Goal: Transaction & Acquisition: Obtain resource

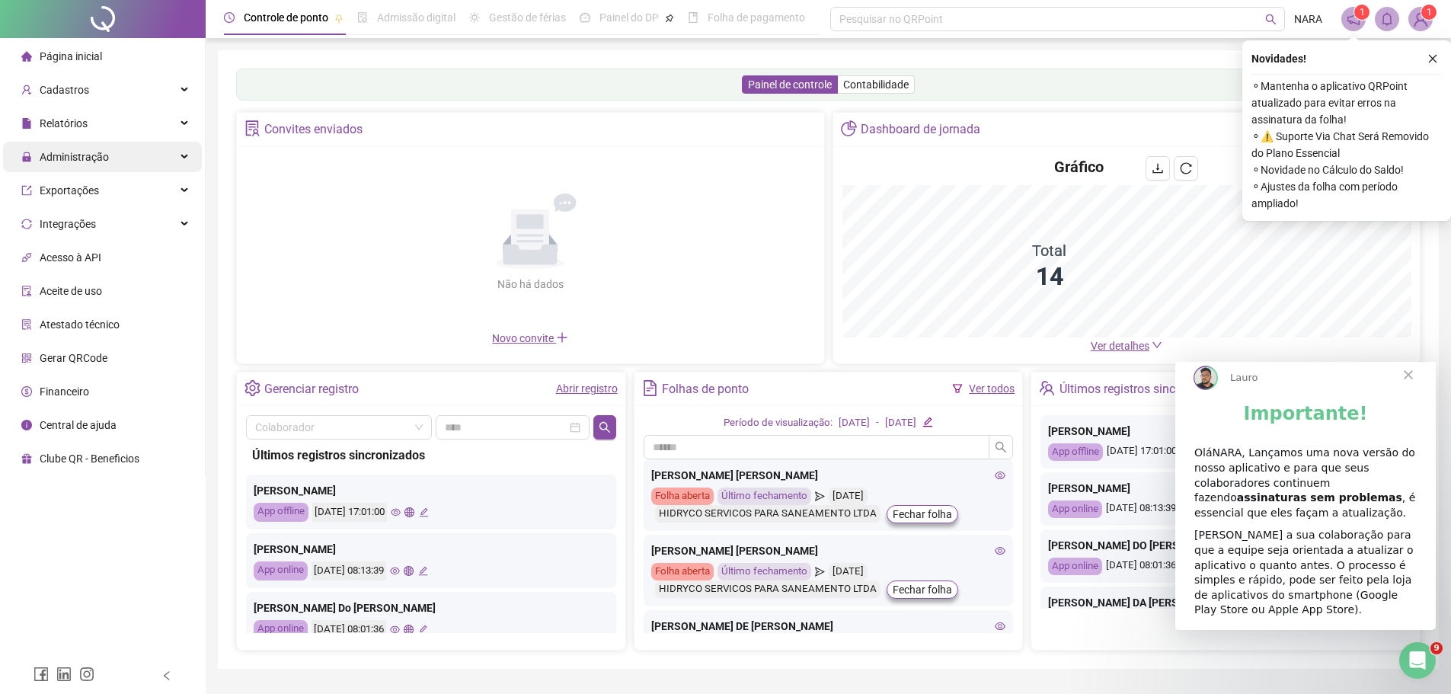
click at [134, 156] on div "Administração" at bounding box center [102, 157] width 199 height 30
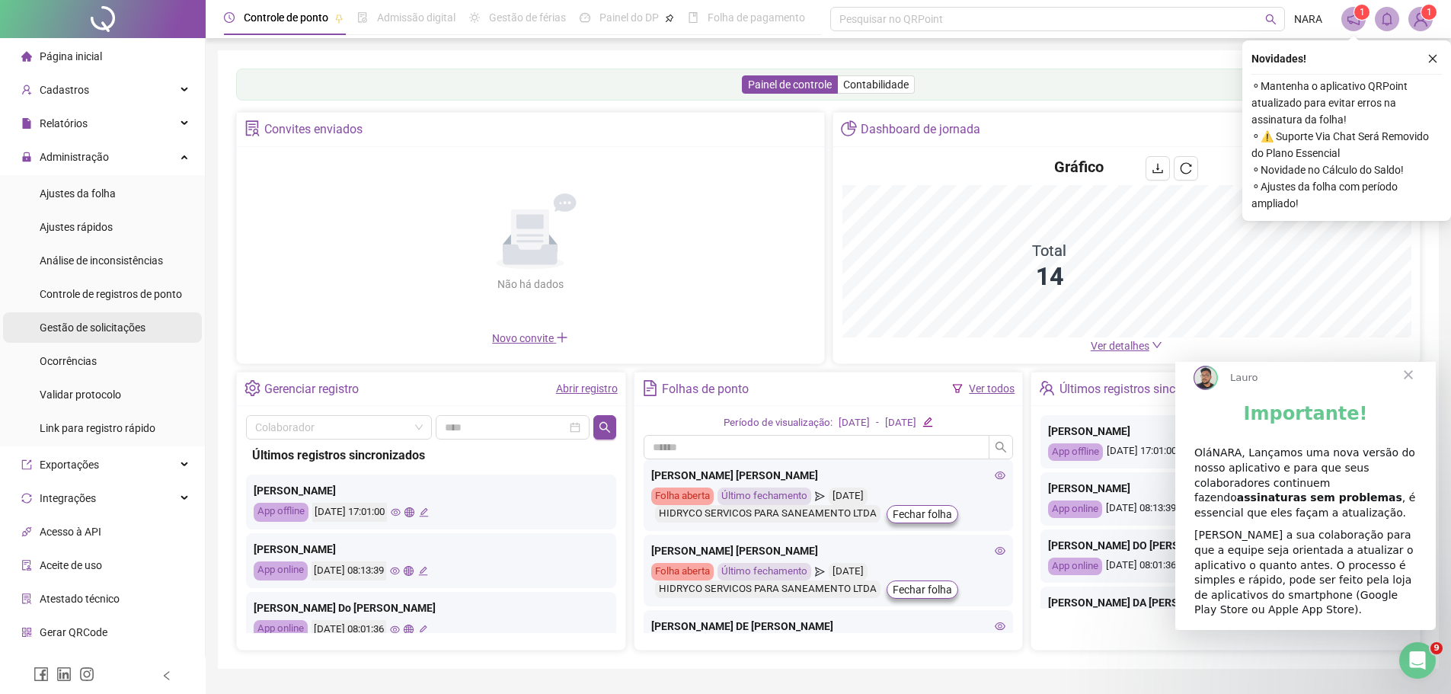
click at [86, 323] on span "Gestão de solicitações" at bounding box center [93, 328] width 106 height 12
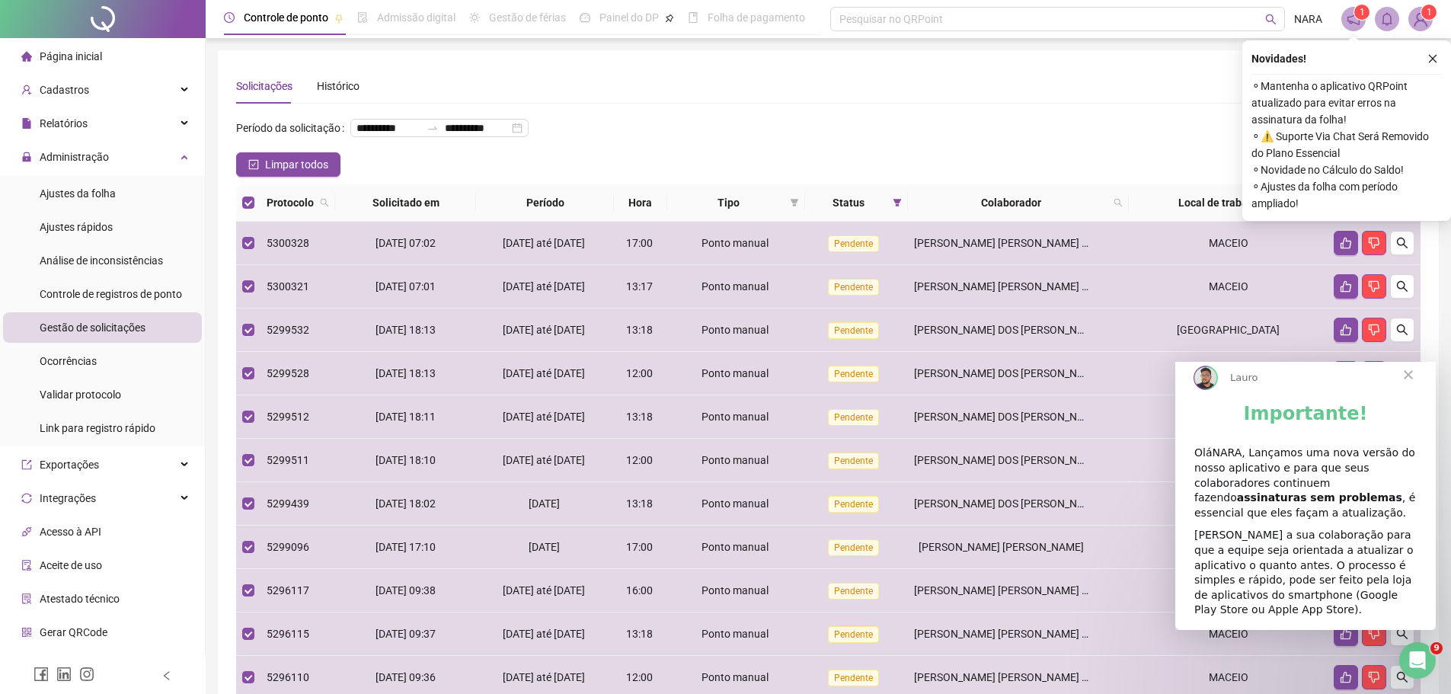
click at [1361, 208] on icon "like" at bounding box center [1363, 202] width 11 height 11
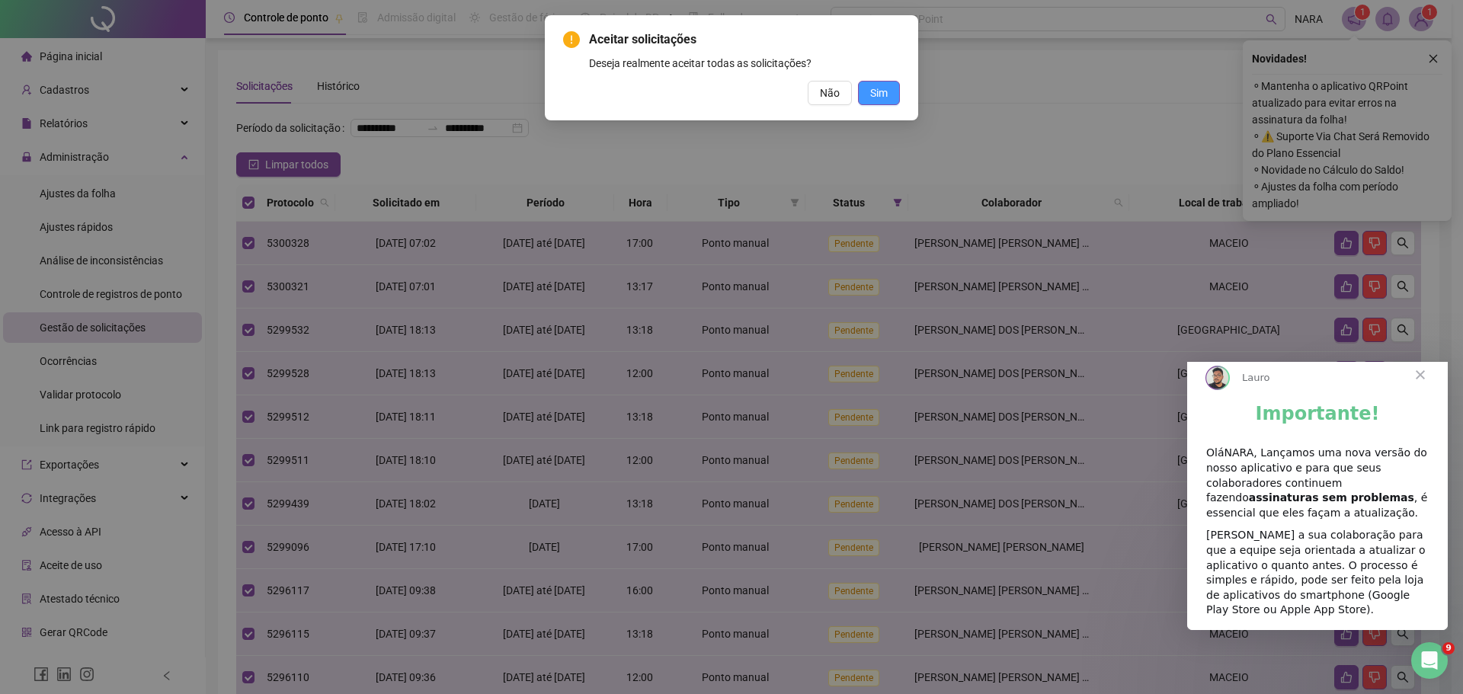
click at [880, 103] on button "Sim" at bounding box center [879, 93] width 42 height 24
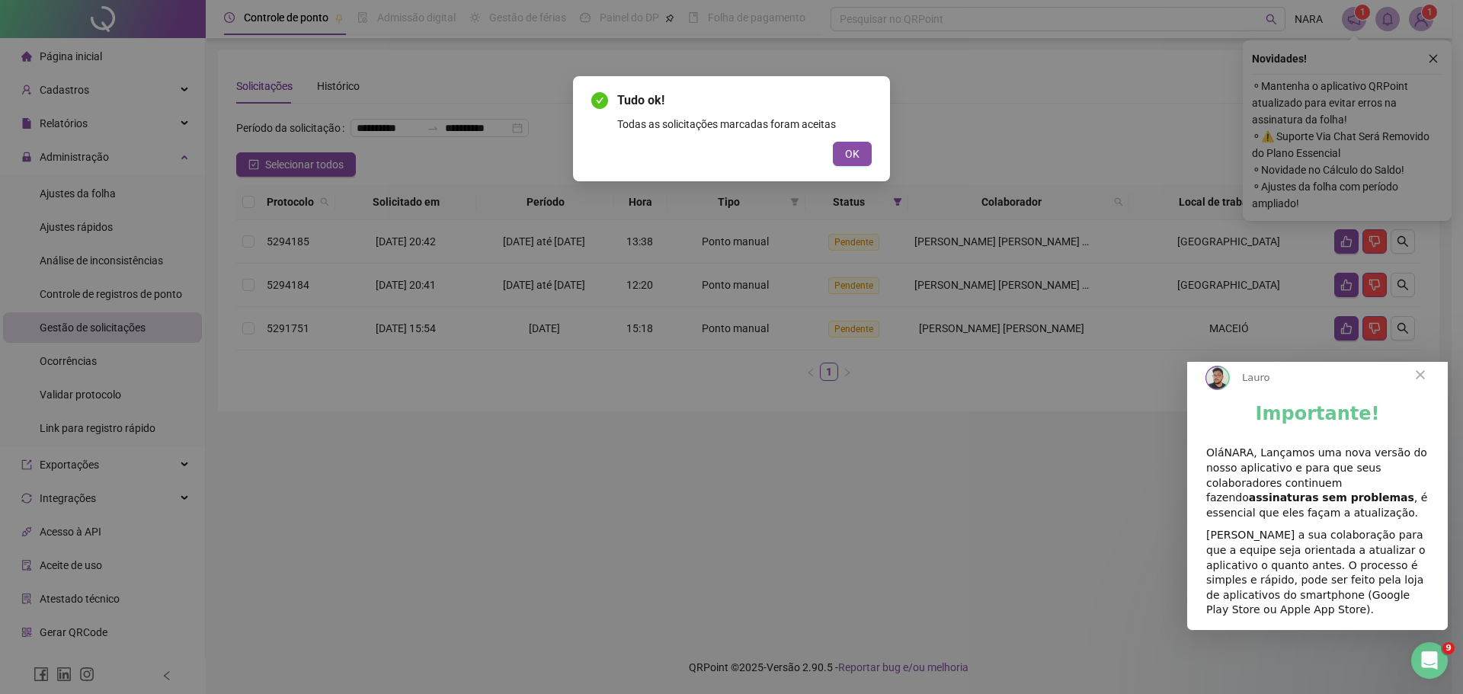
click at [1419, 389] on span "Fechar" at bounding box center [1420, 374] width 55 height 55
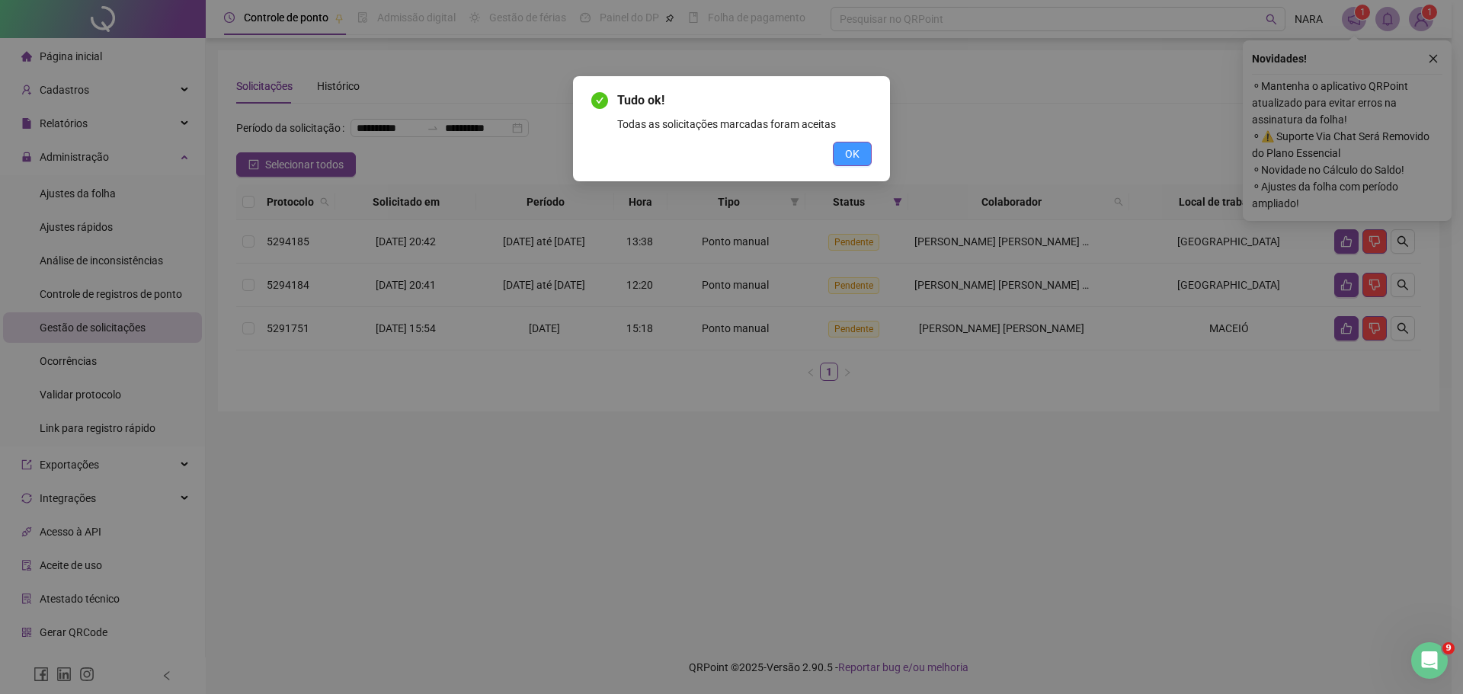
click at [862, 161] on button "OK" at bounding box center [852, 154] width 39 height 24
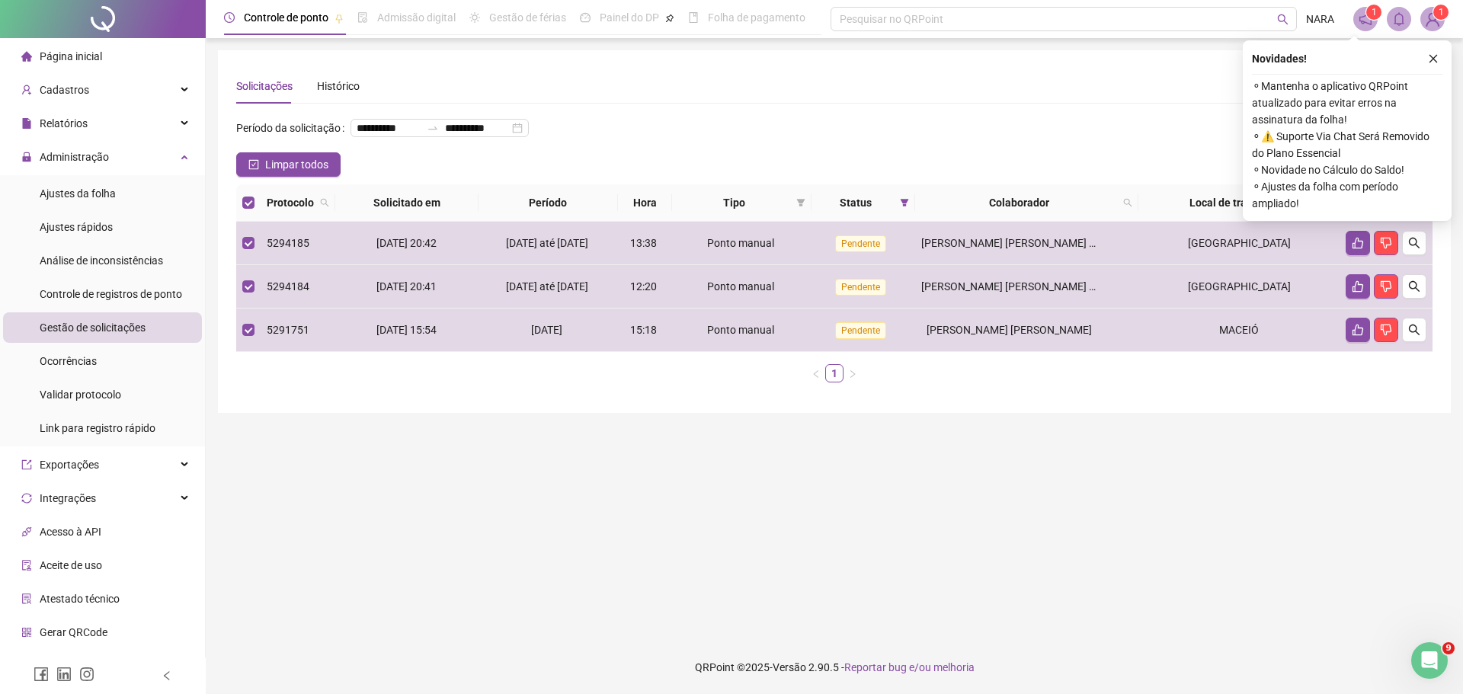
click at [1371, 208] on icon "like" at bounding box center [1375, 203] width 10 height 10
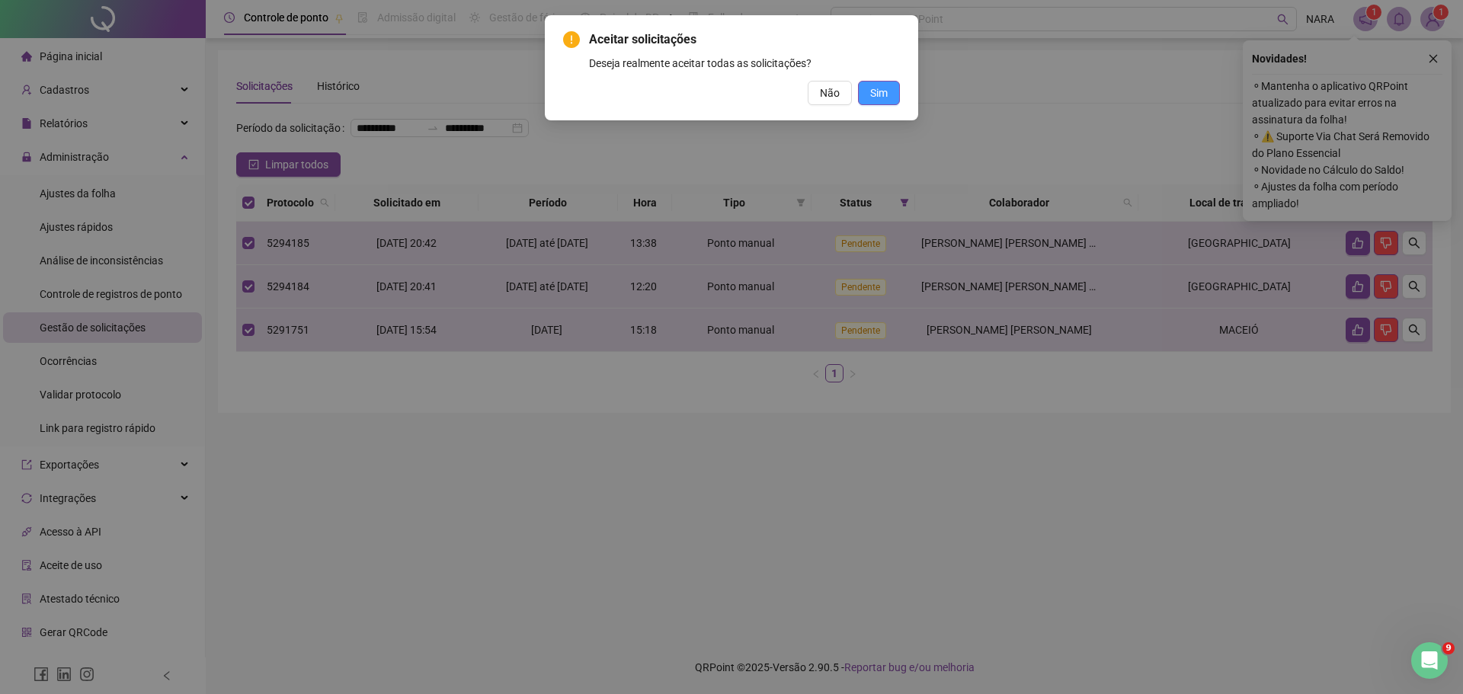
click at [886, 94] on span "Sim" at bounding box center [879, 93] width 18 height 17
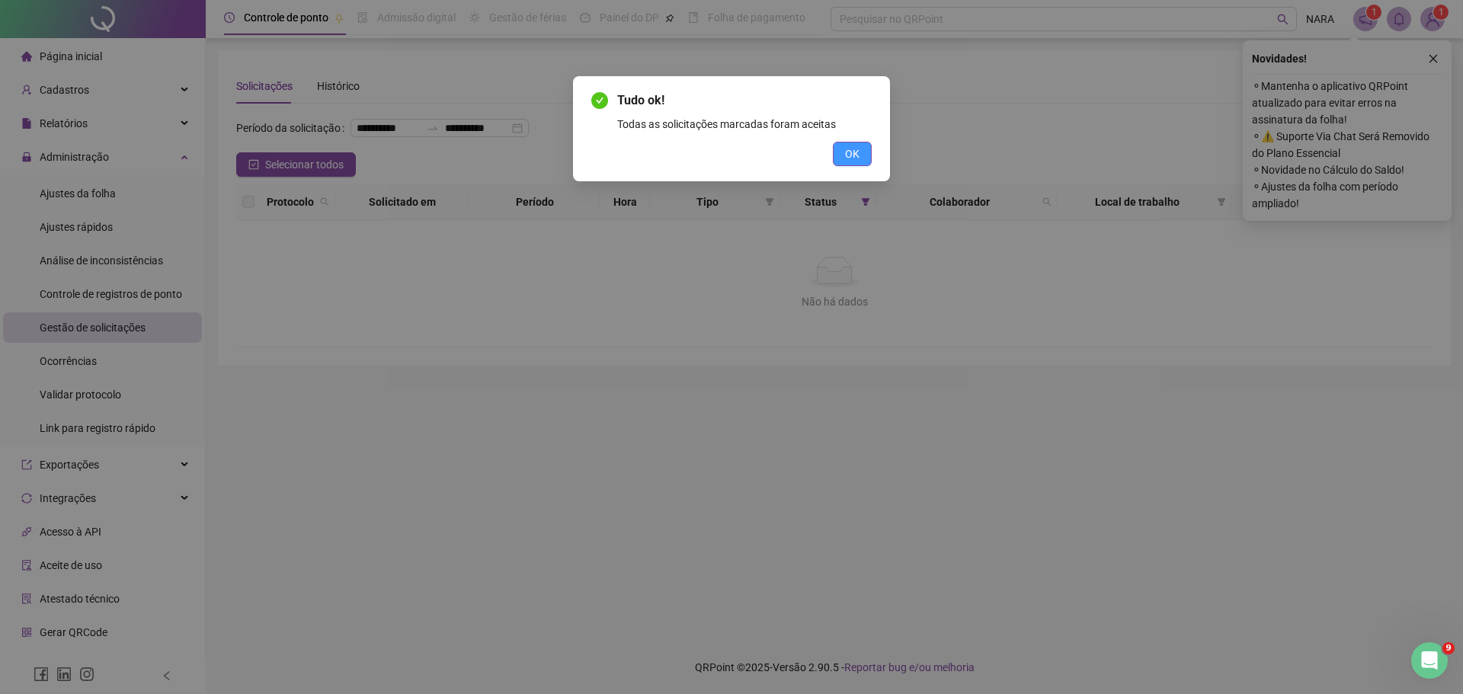
click at [842, 162] on button "OK" at bounding box center [852, 154] width 39 height 24
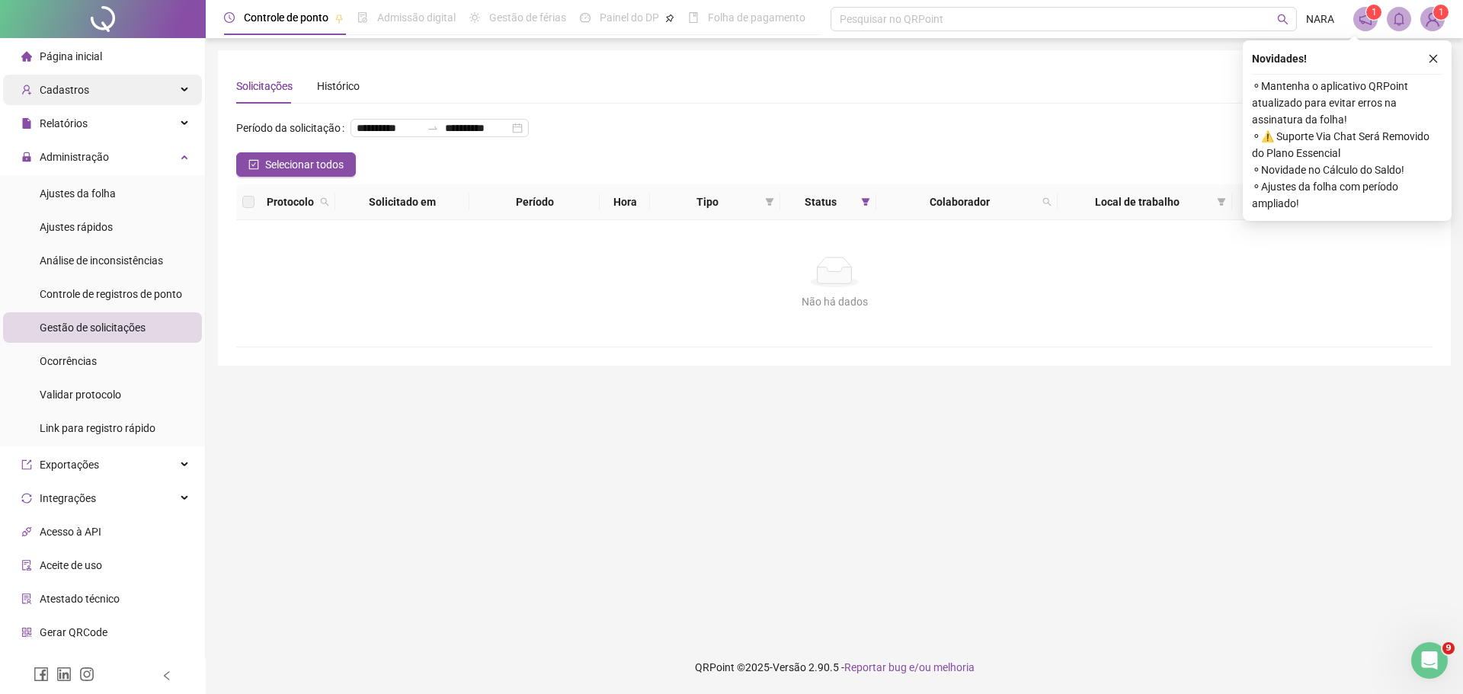
click at [110, 95] on div "Cadastros" at bounding box center [102, 90] width 199 height 30
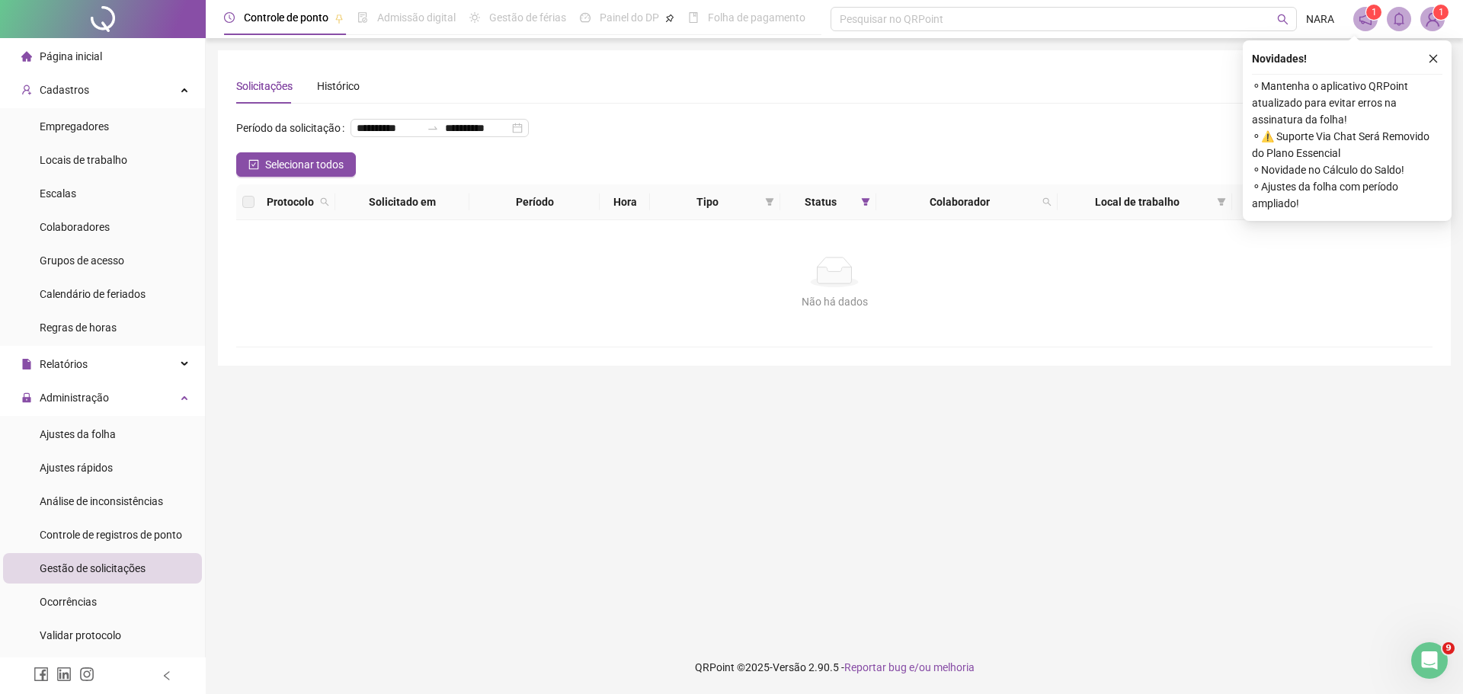
click at [113, 50] on li "Página inicial" at bounding box center [102, 56] width 199 height 30
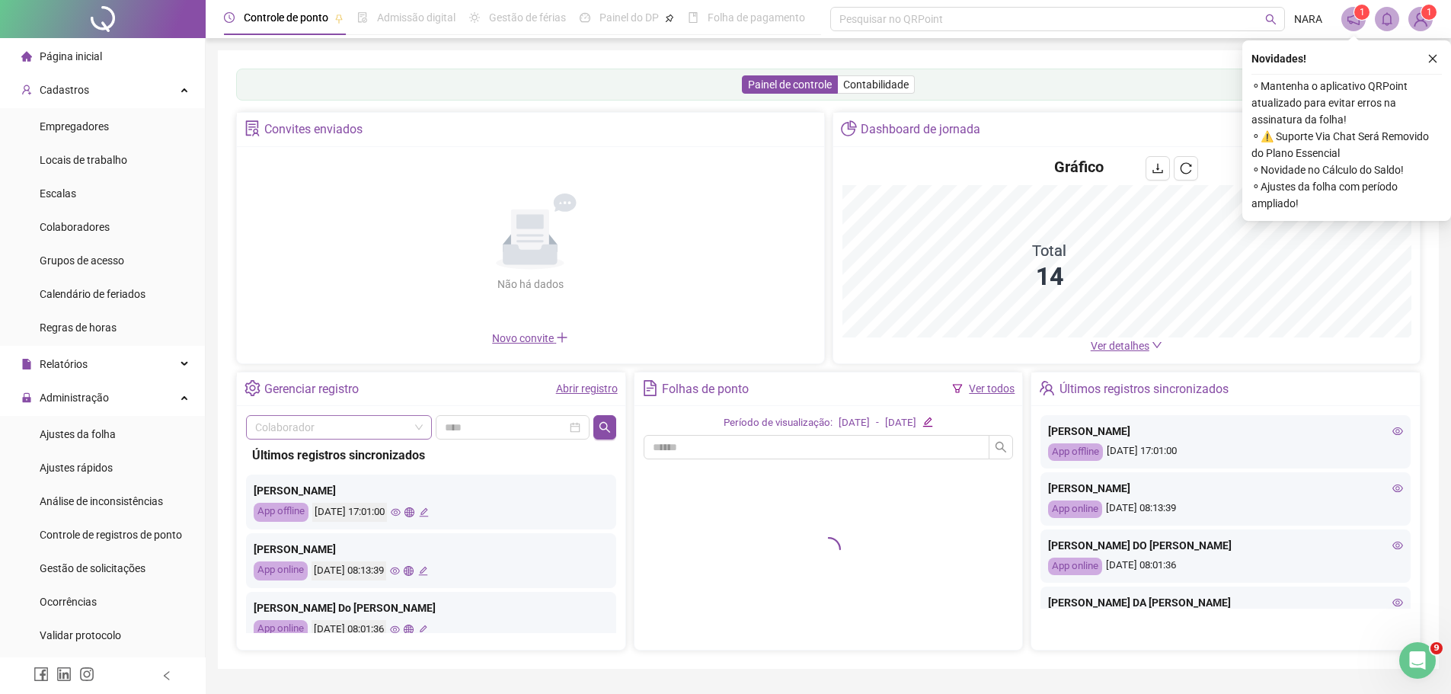
click at [364, 425] on input "search" at bounding box center [332, 427] width 154 height 23
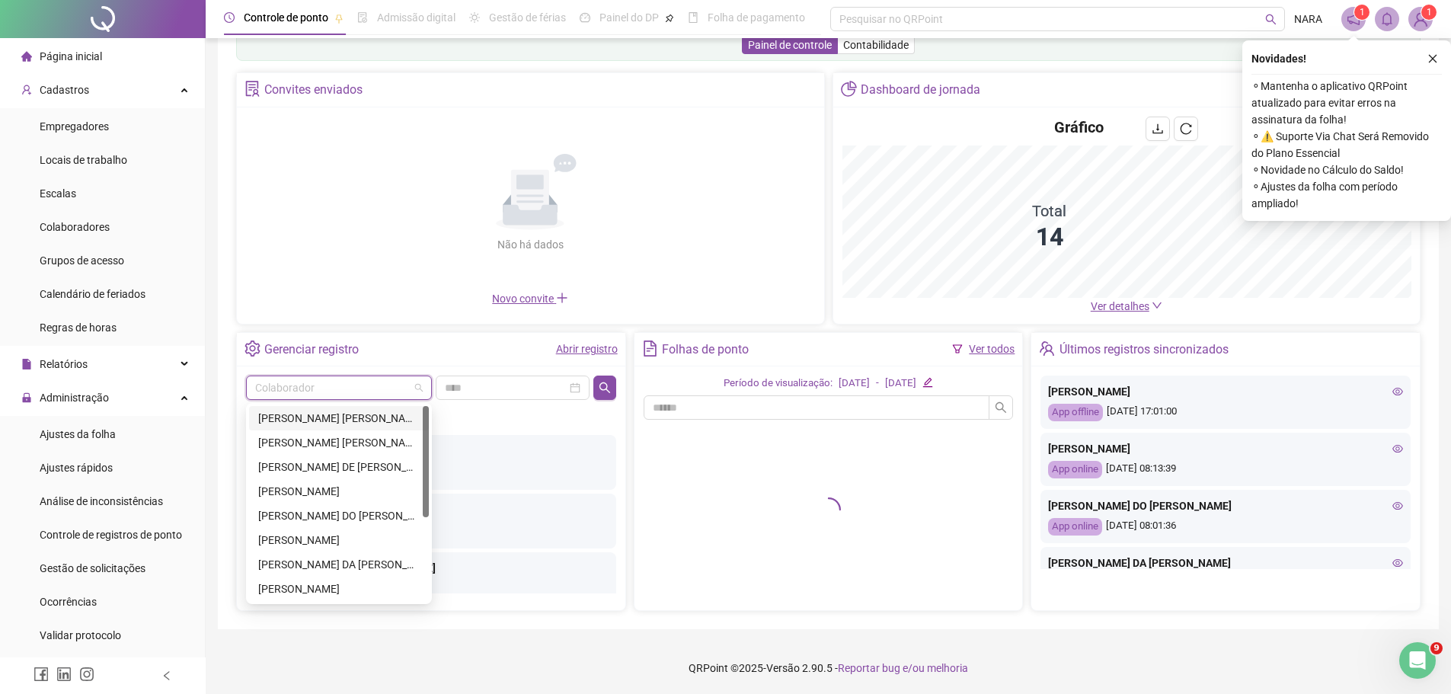
scroll to position [40, 0]
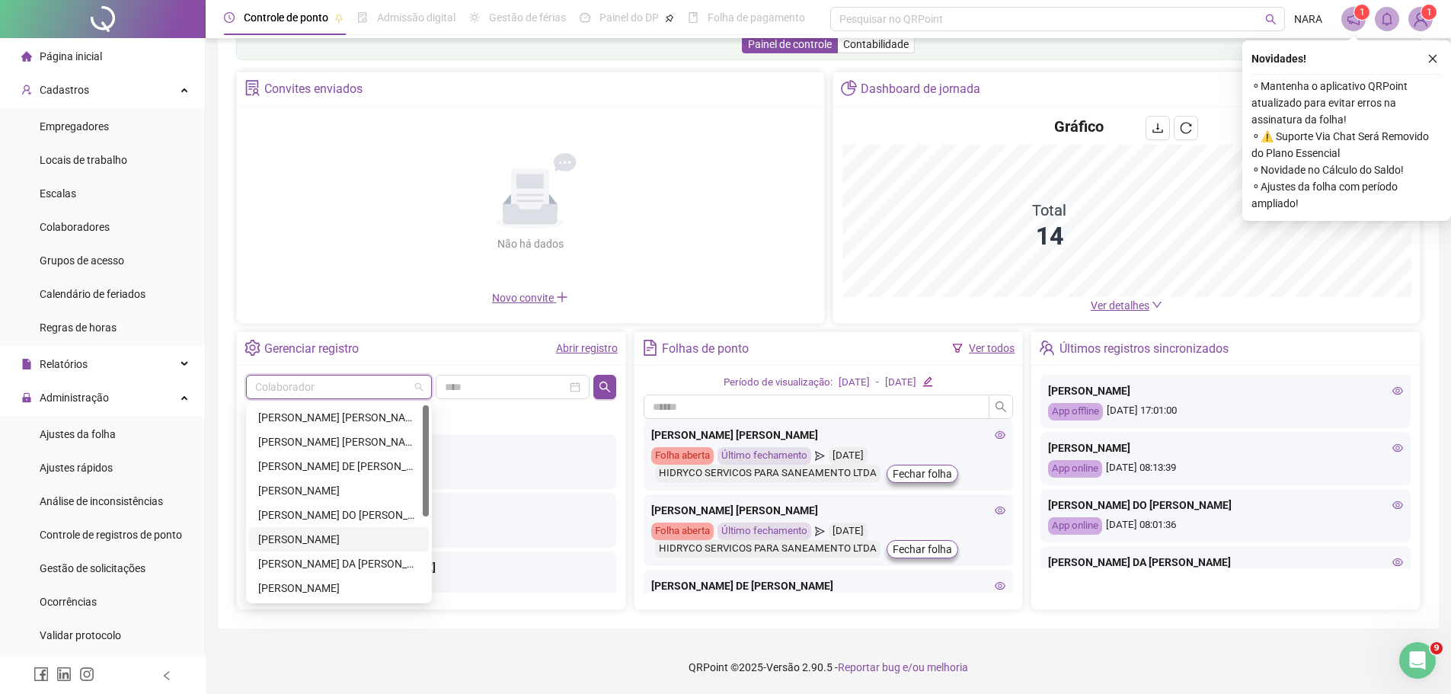
click at [327, 534] on div "[PERSON_NAME]" at bounding box center [339, 539] width 162 height 17
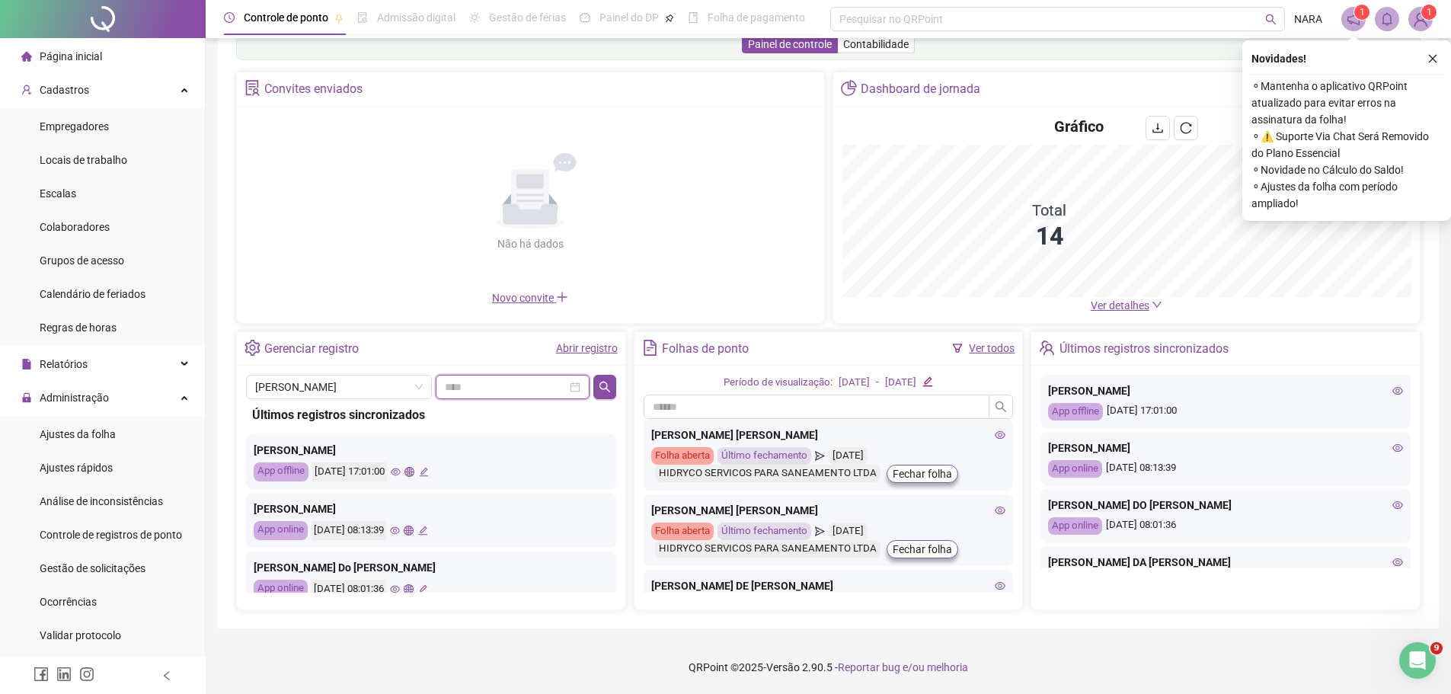
click at [485, 389] on input at bounding box center [506, 387] width 122 height 17
click at [522, 565] on div "19" at bounding box center [518, 563] width 18 height 18
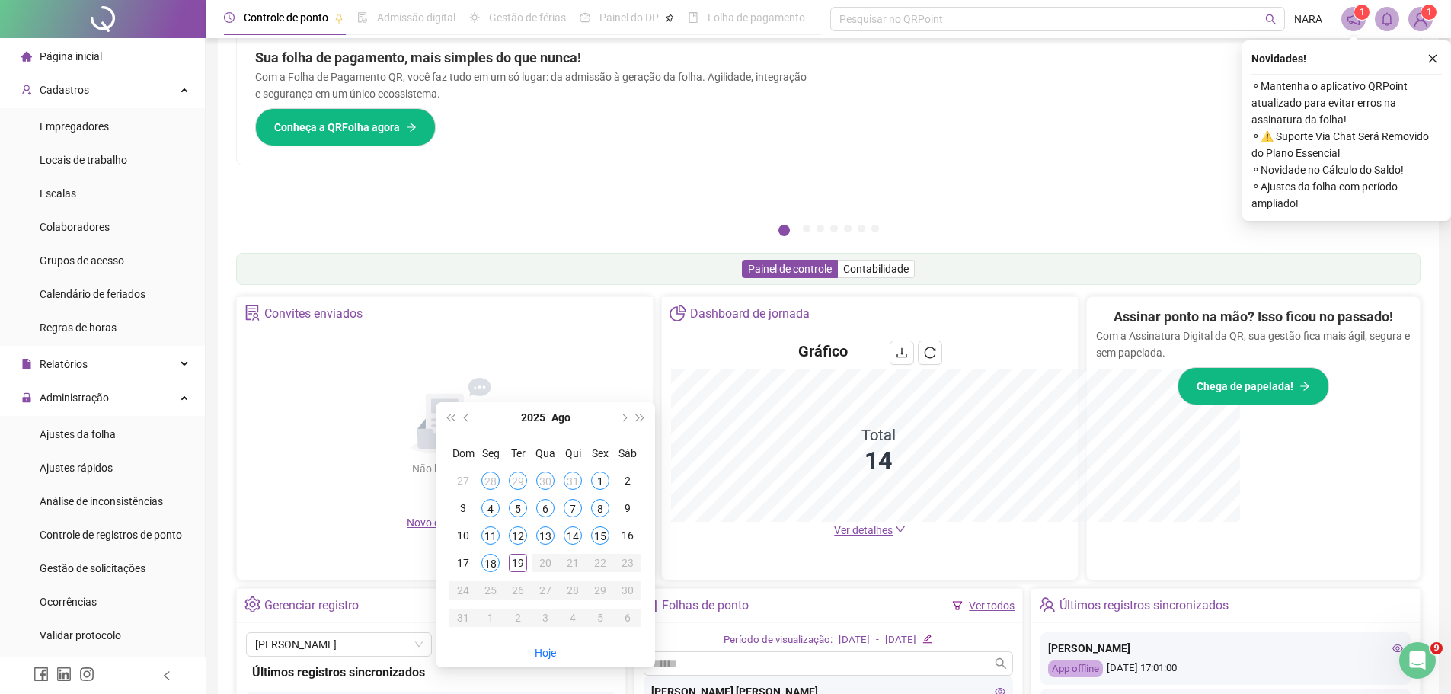
click at [521, 565] on div "Convites enviados Não há dados Não há dados Novo convite" at bounding box center [444, 438] width 417 height 284
type input "**********"
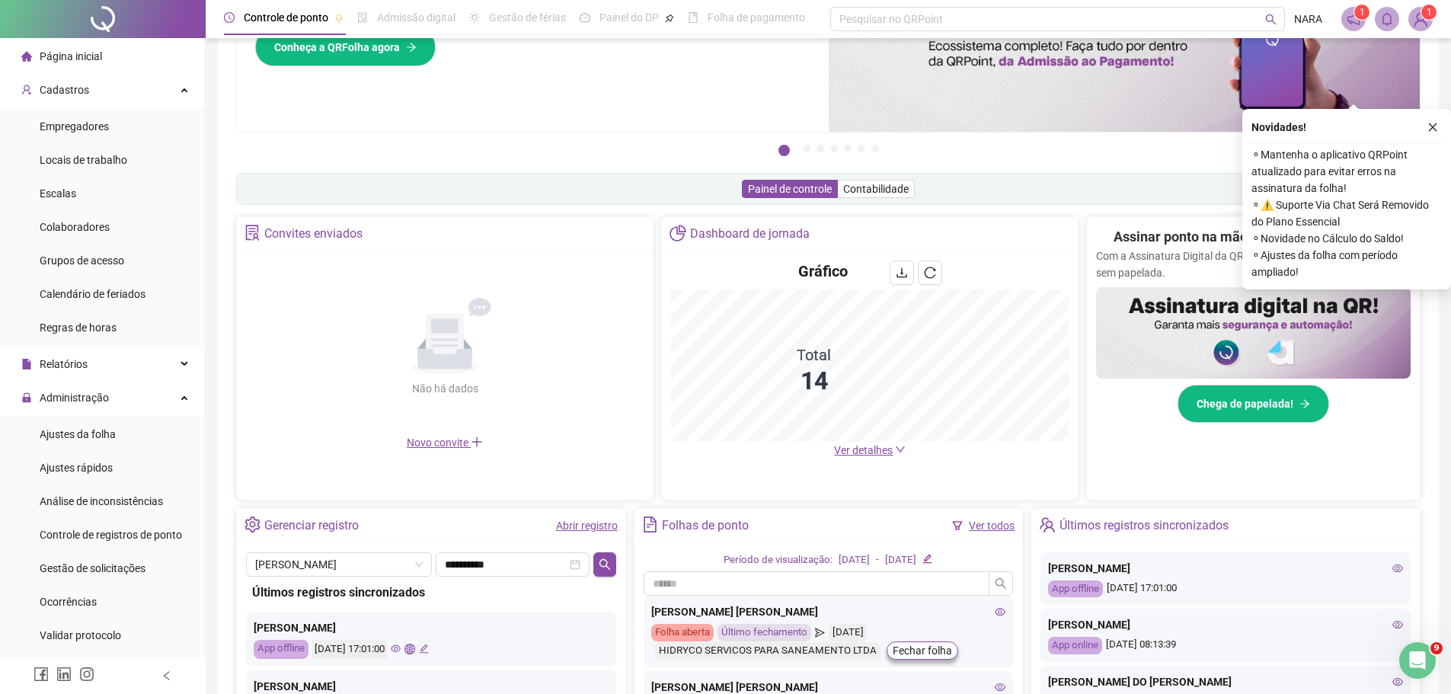
scroll to position [193, 0]
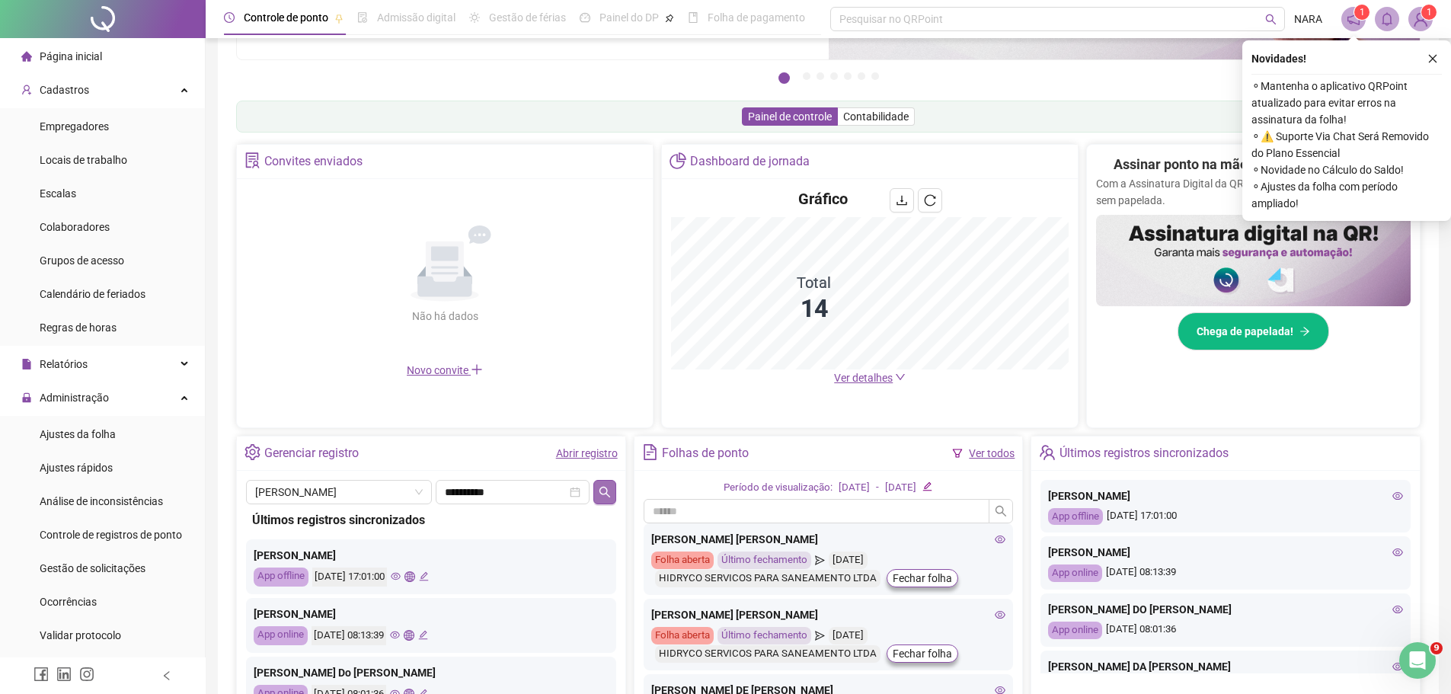
click at [606, 488] on icon "search" at bounding box center [605, 491] width 11 height 11
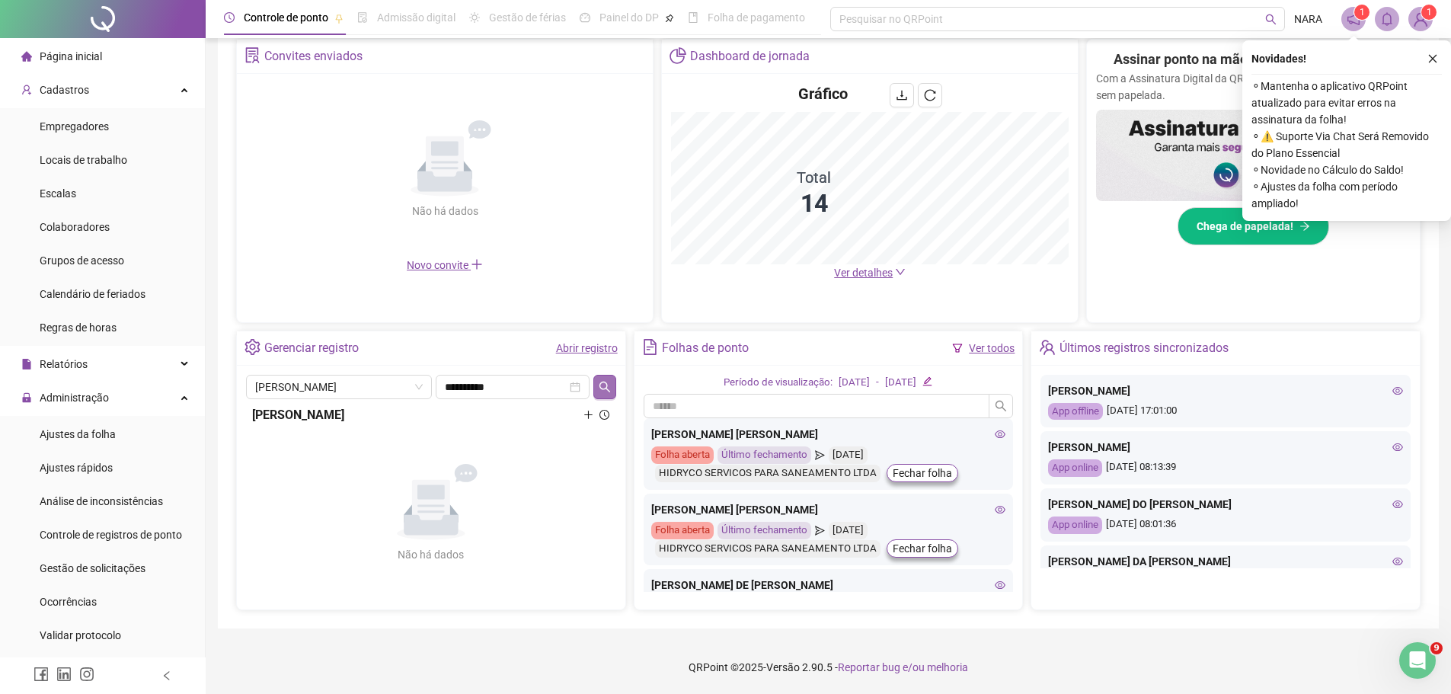
click at [610, 385] on icon "search" at bounding box center [605, 387] width 12 height 12
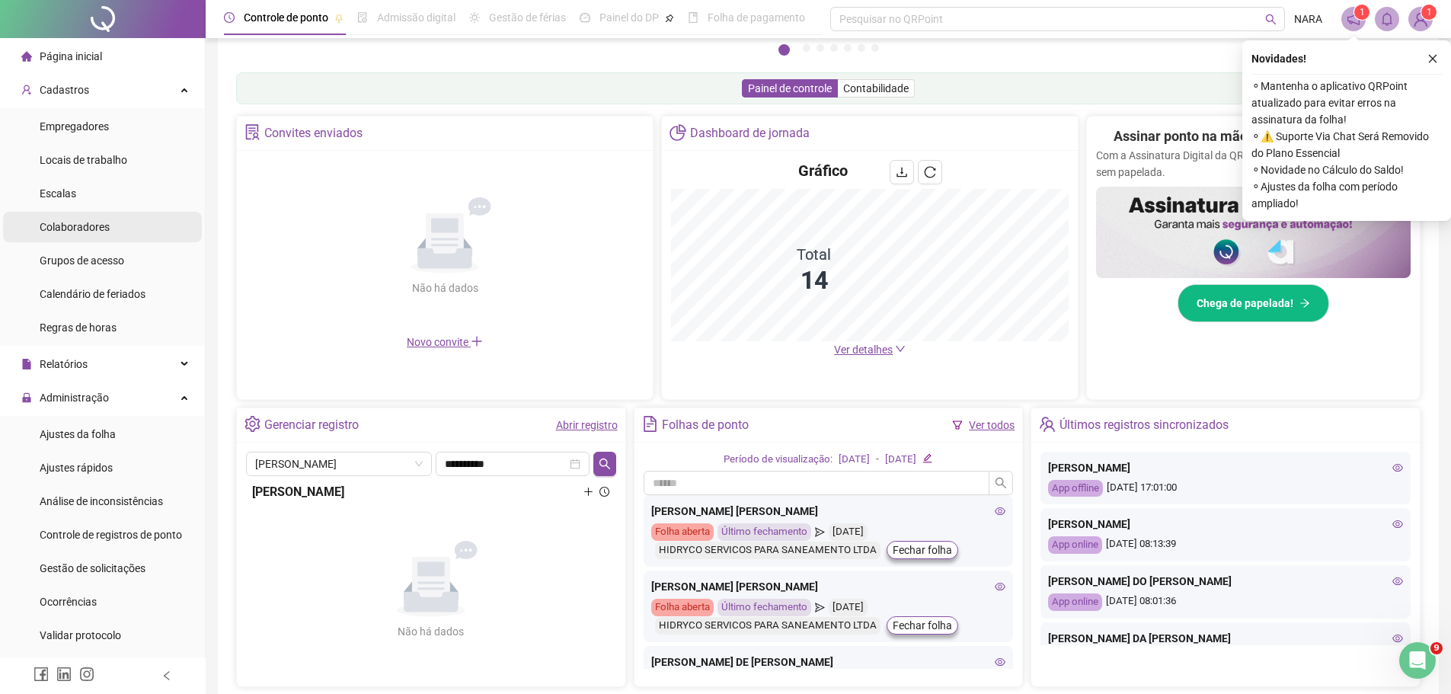
click at [66, 218] on div "Colaboradores" at bounding box center [75, 227] width 70 height 30
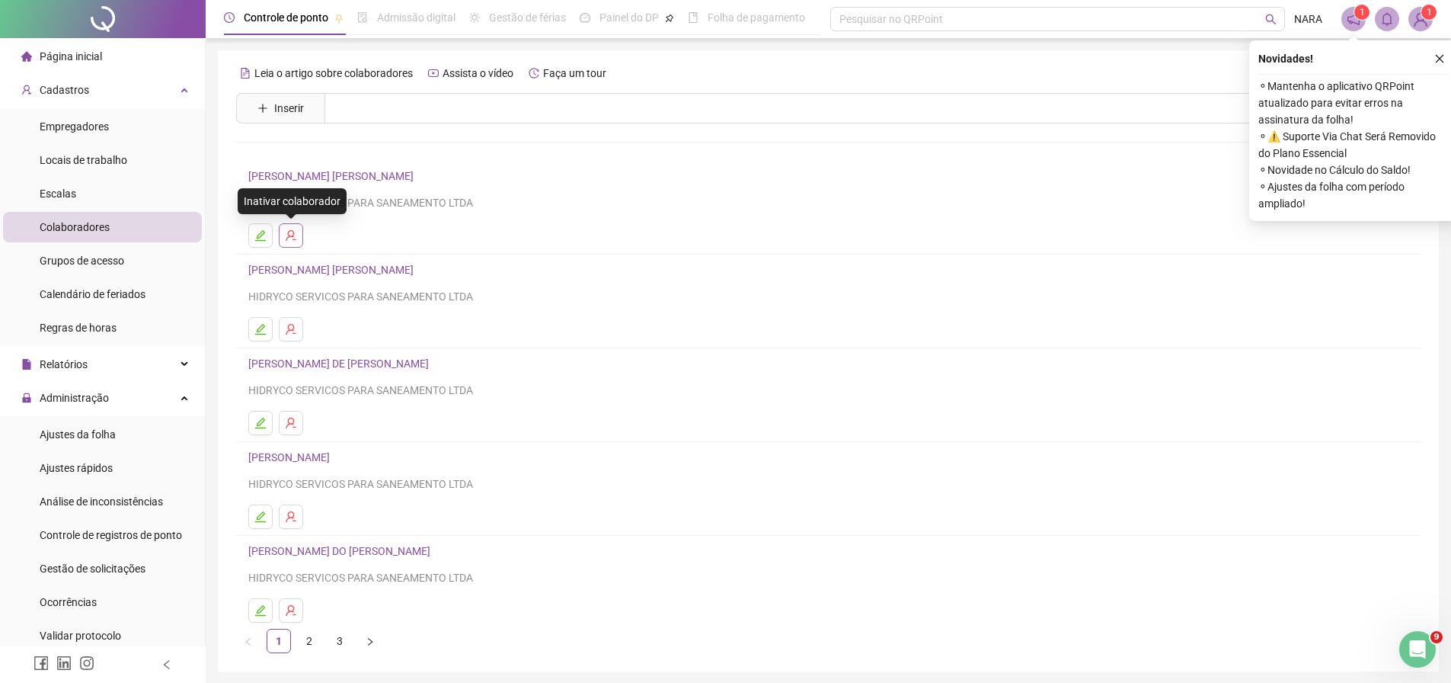
click at [292, 239] on icon "user-delete" at bounding box center [291, 235] width 12 height 12
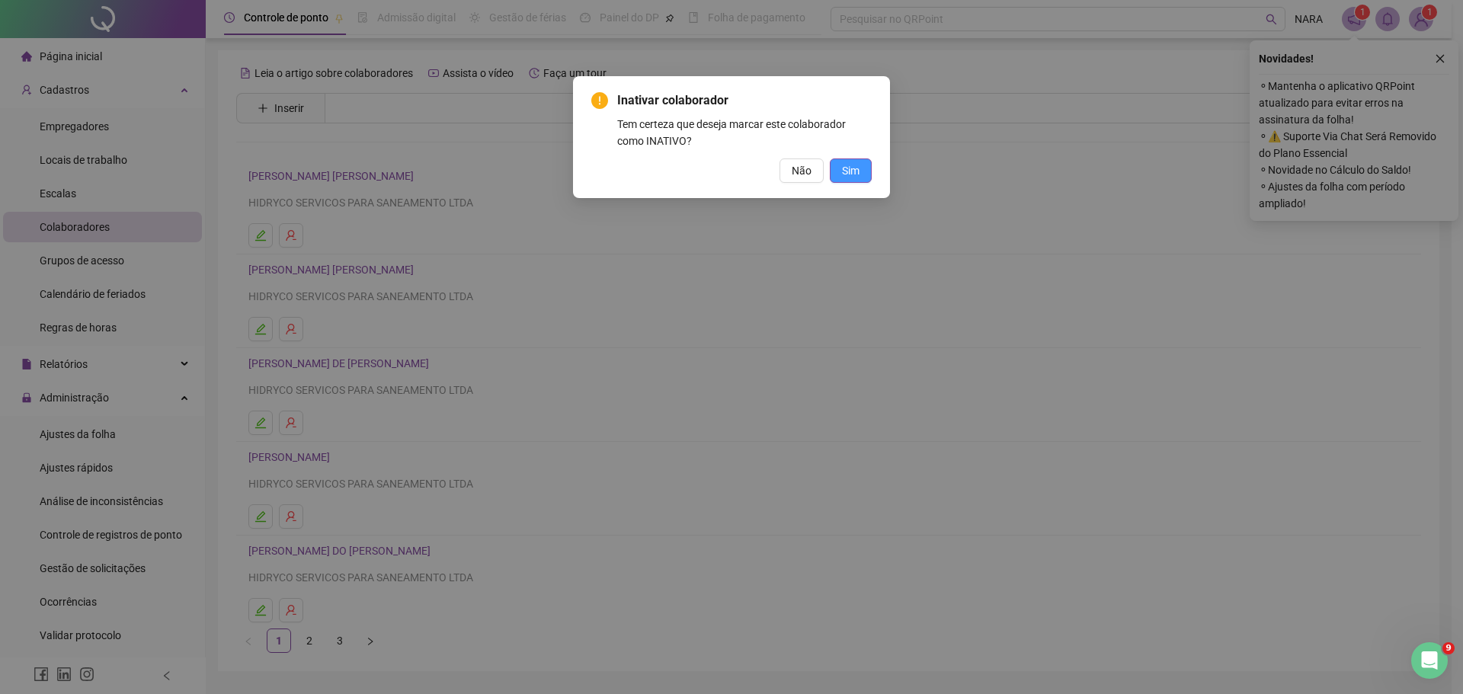
click at [861, 174] on button "Sim" at bounding box center [851, 170] width 42 height 24
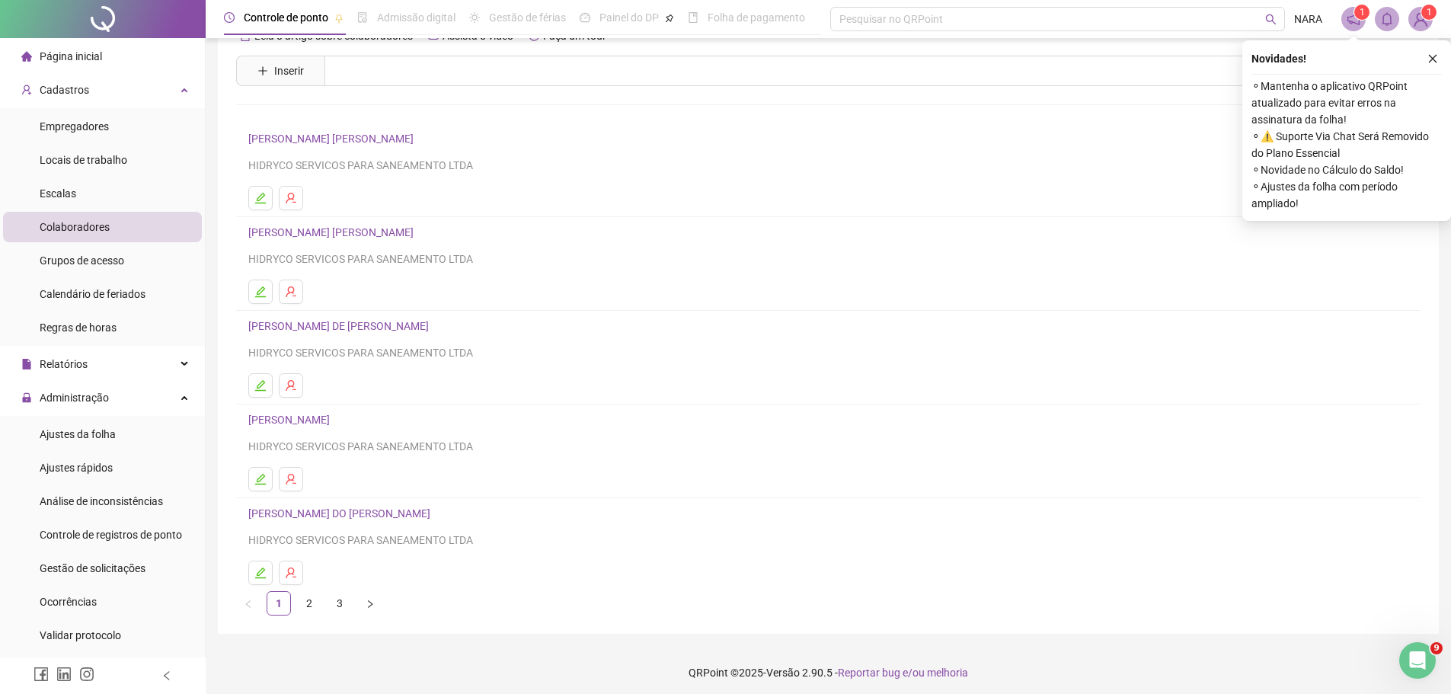
scroll to position [43, 0]
click at [312, 600] on link "2" at bounding box center [309, 598] width 23 height 23
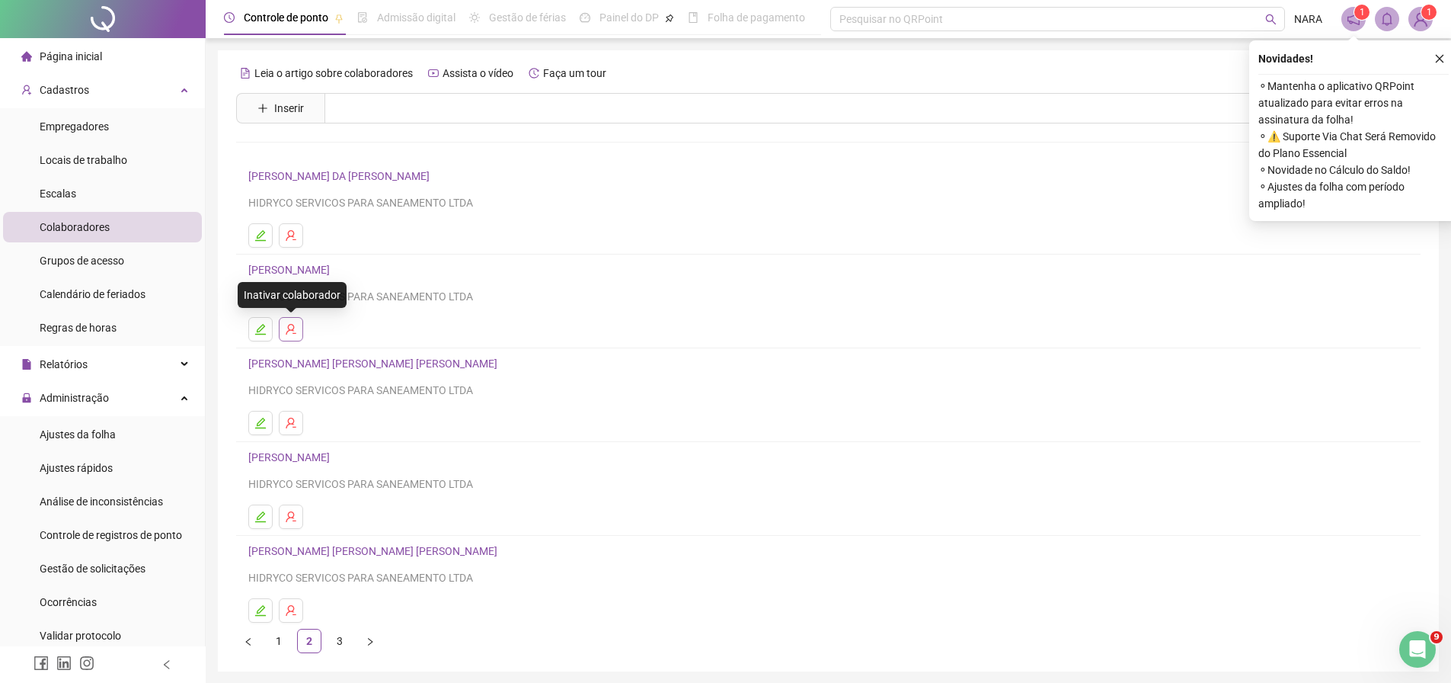
click at [290, 327] on icon "user-delete" at bounding box center [291, 329] width 12 height 12
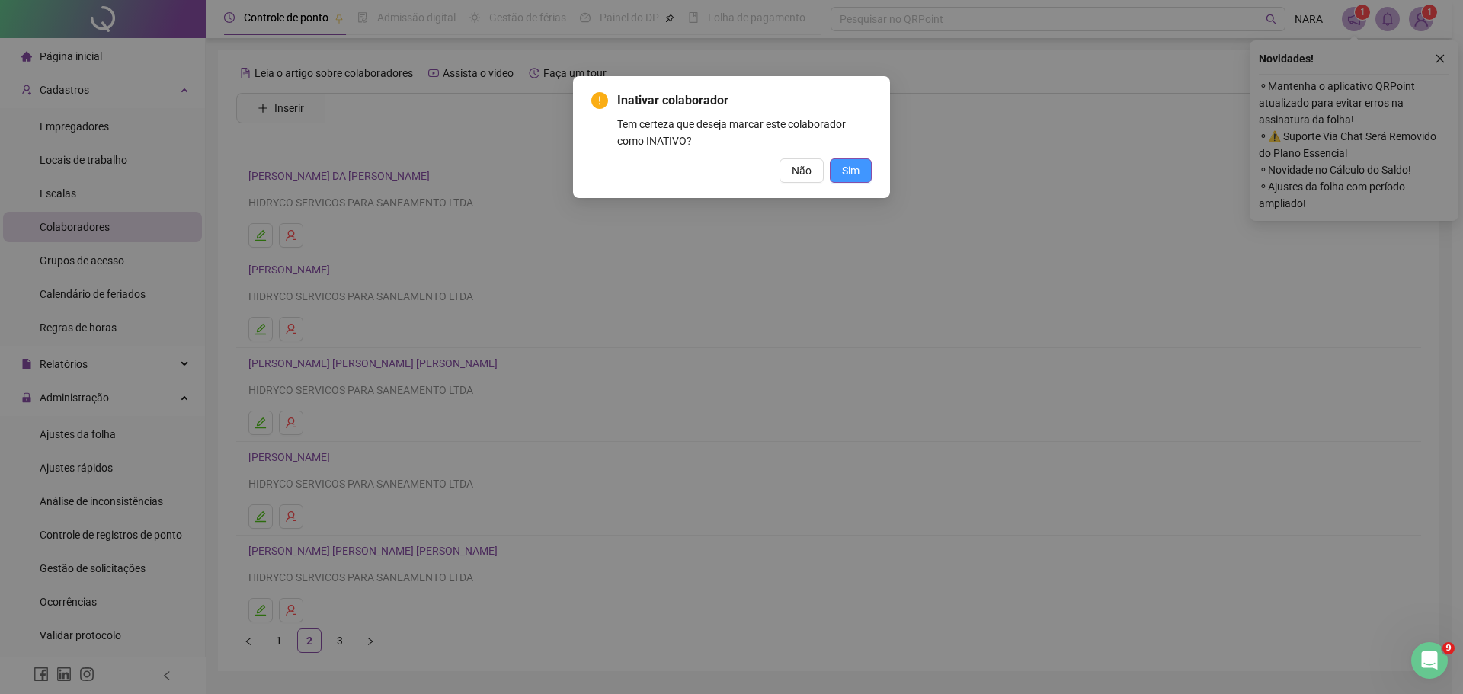
click at [846, 174] on span "Sim" at bounding box center [851, 170] width 18 height 17
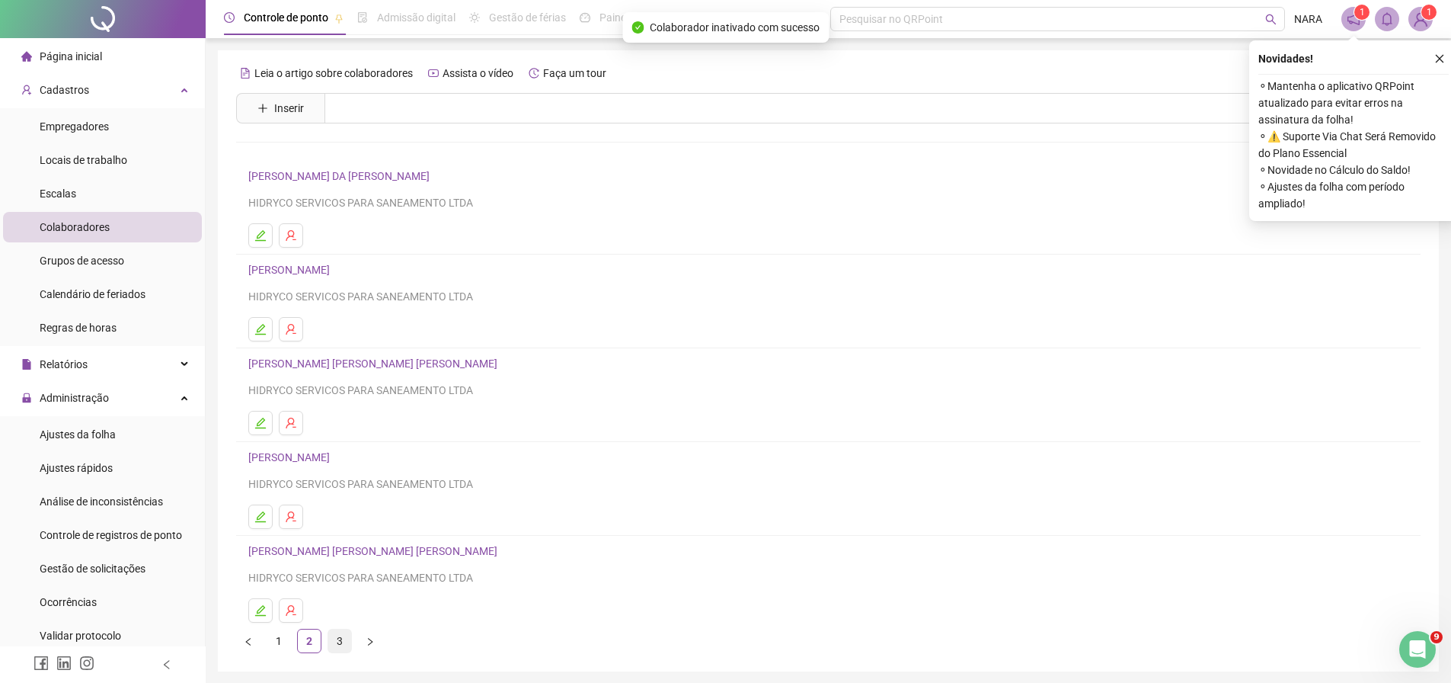
click at [333, 637] on link "3" at bounding box center [339, 640] width 23 height 23
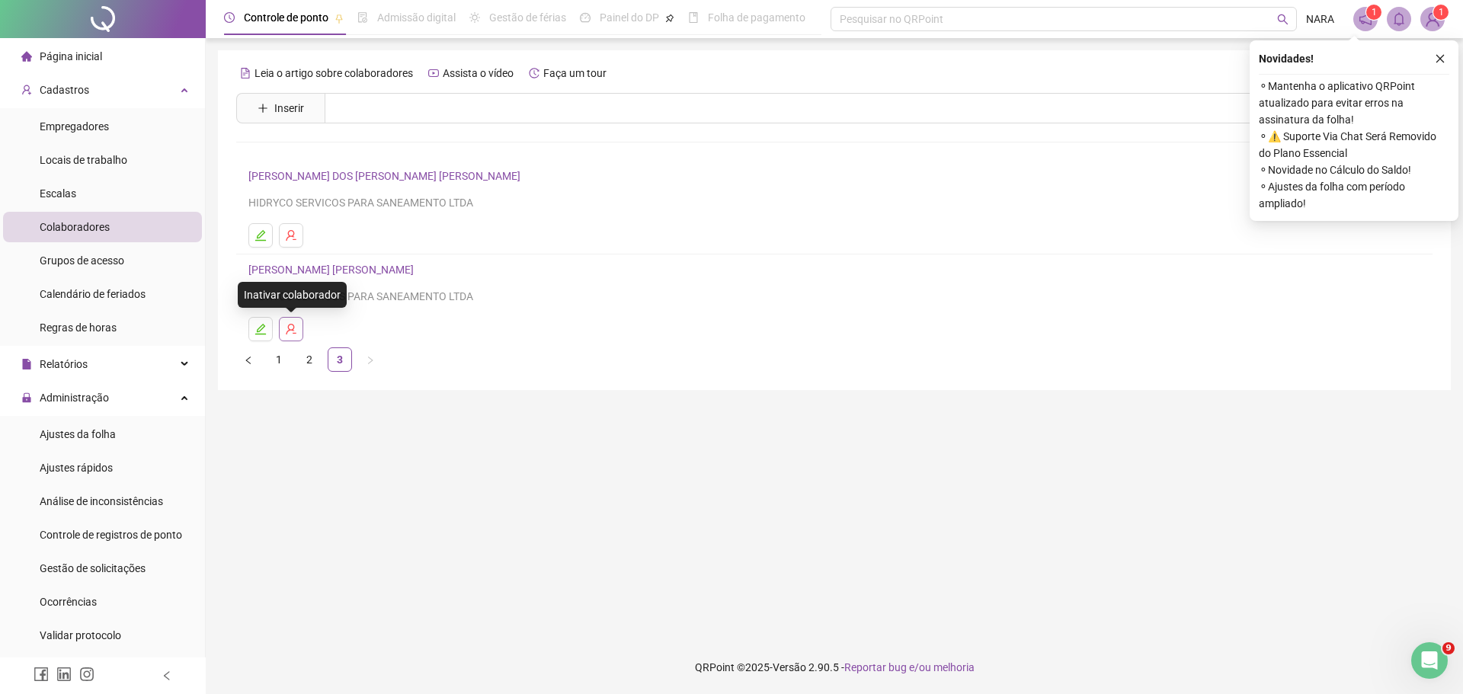
click at [290, 327] on icon "user-delete" at bounding box center [291, 329] width 12 height 12
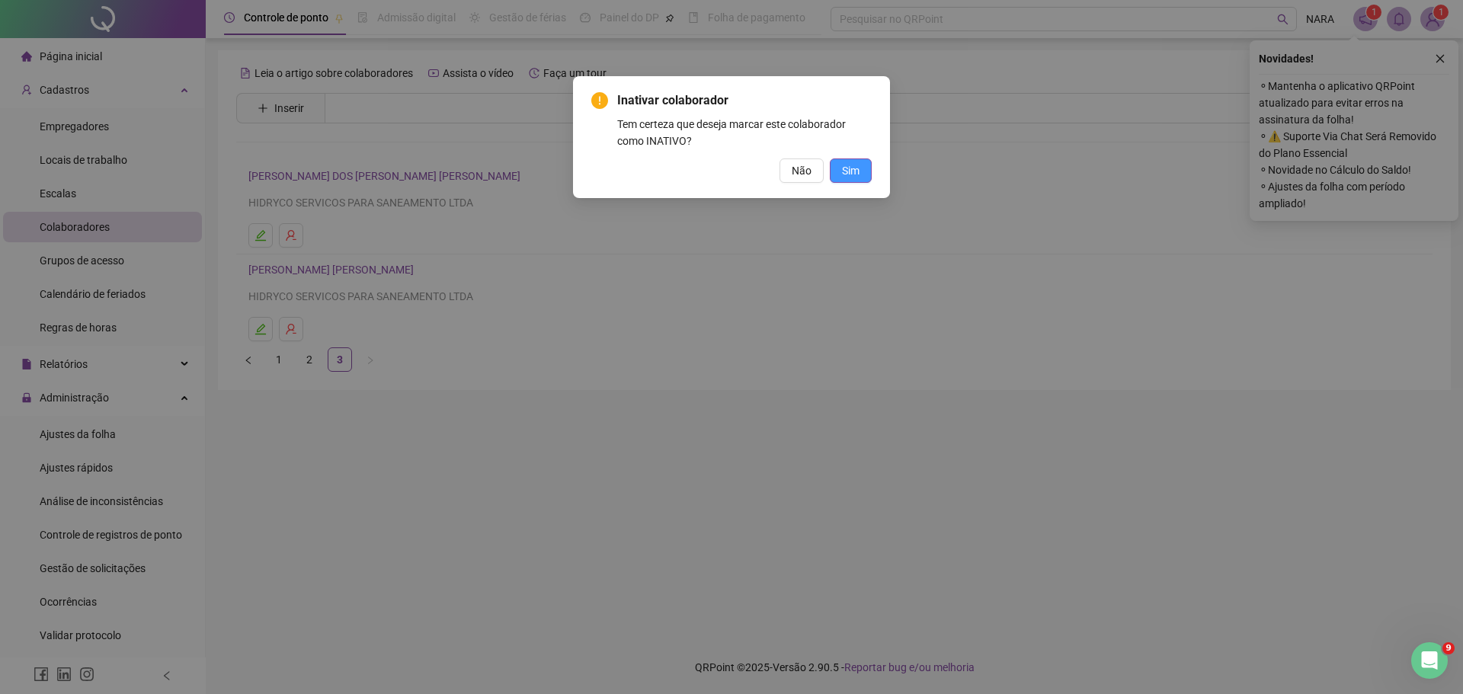
click at [856, 170] on span "Sim" at bounding box center [851, 170] width 18 height 17
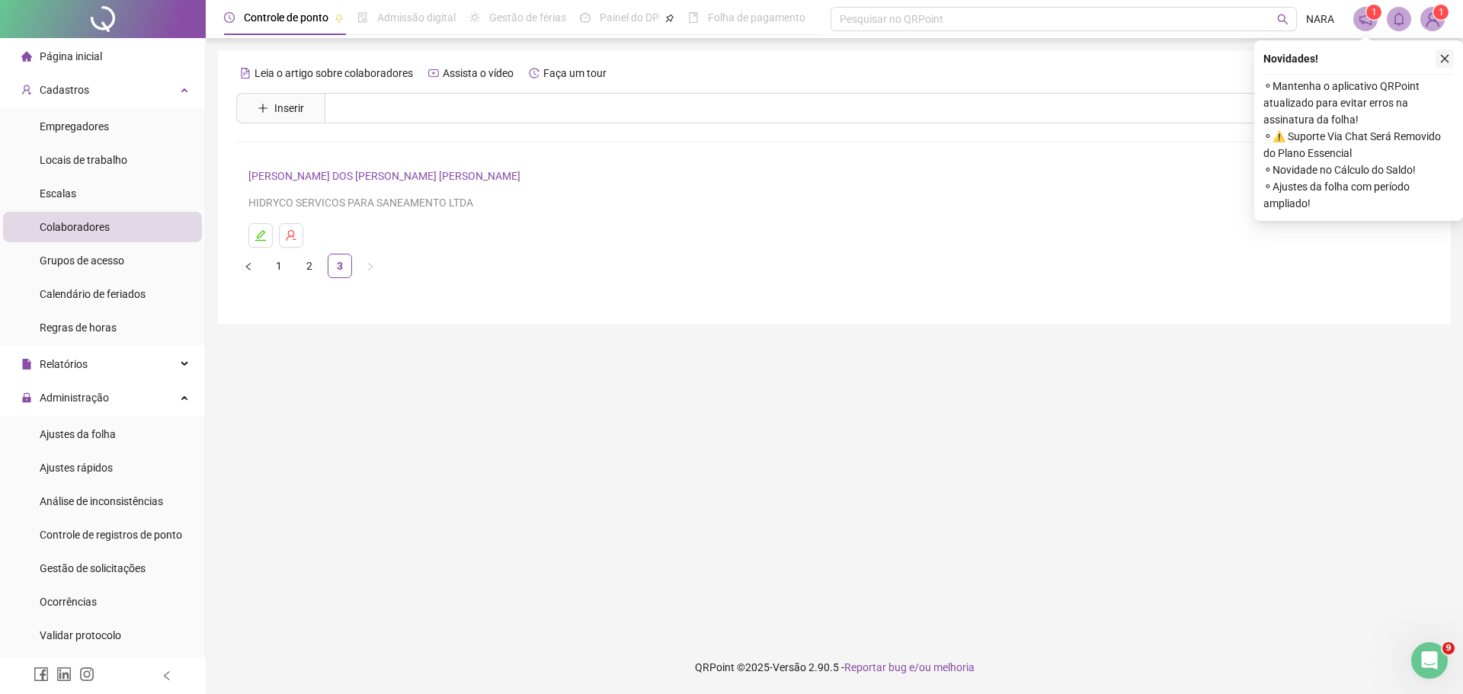
click at [1448, 55] on icon "close" at bounding box center [1444, 58] width 11 height 11
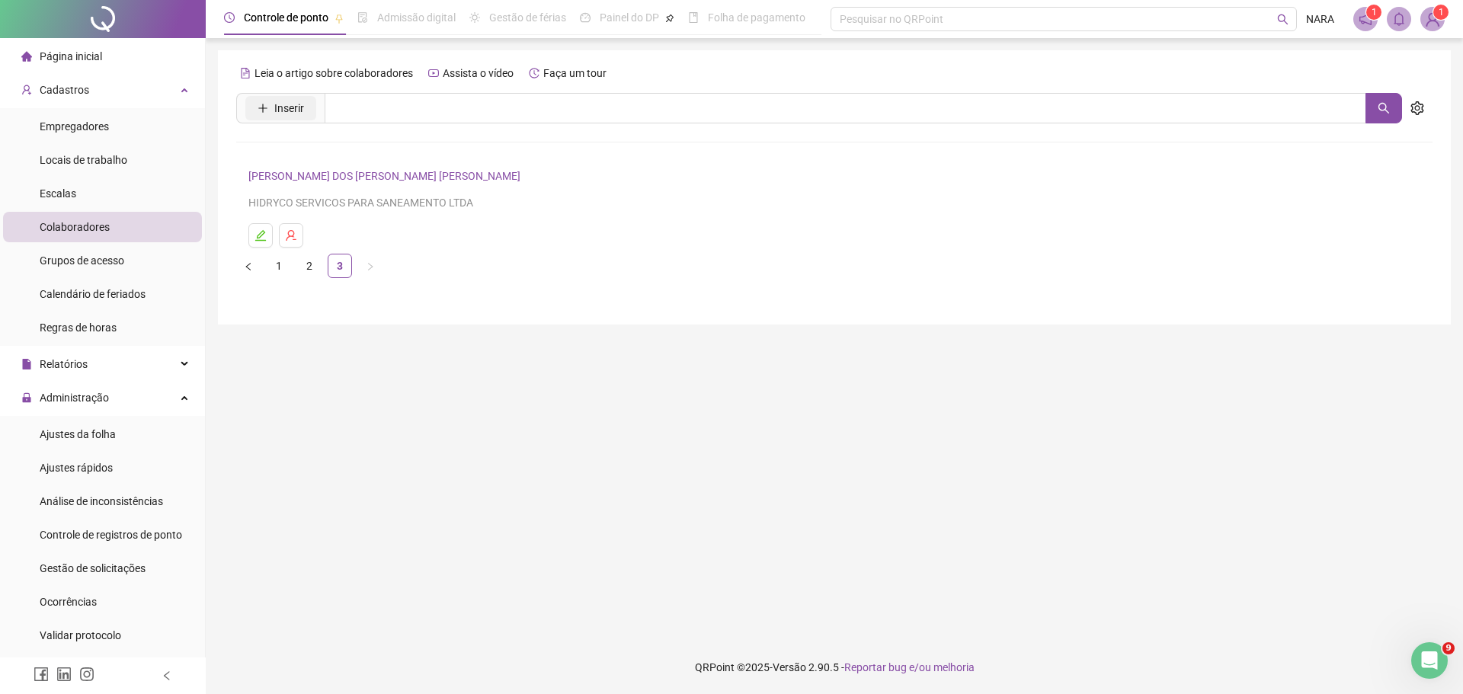
click at [267, 110] on icon "plus" at bounding box center [263, 108] width 11 height 11
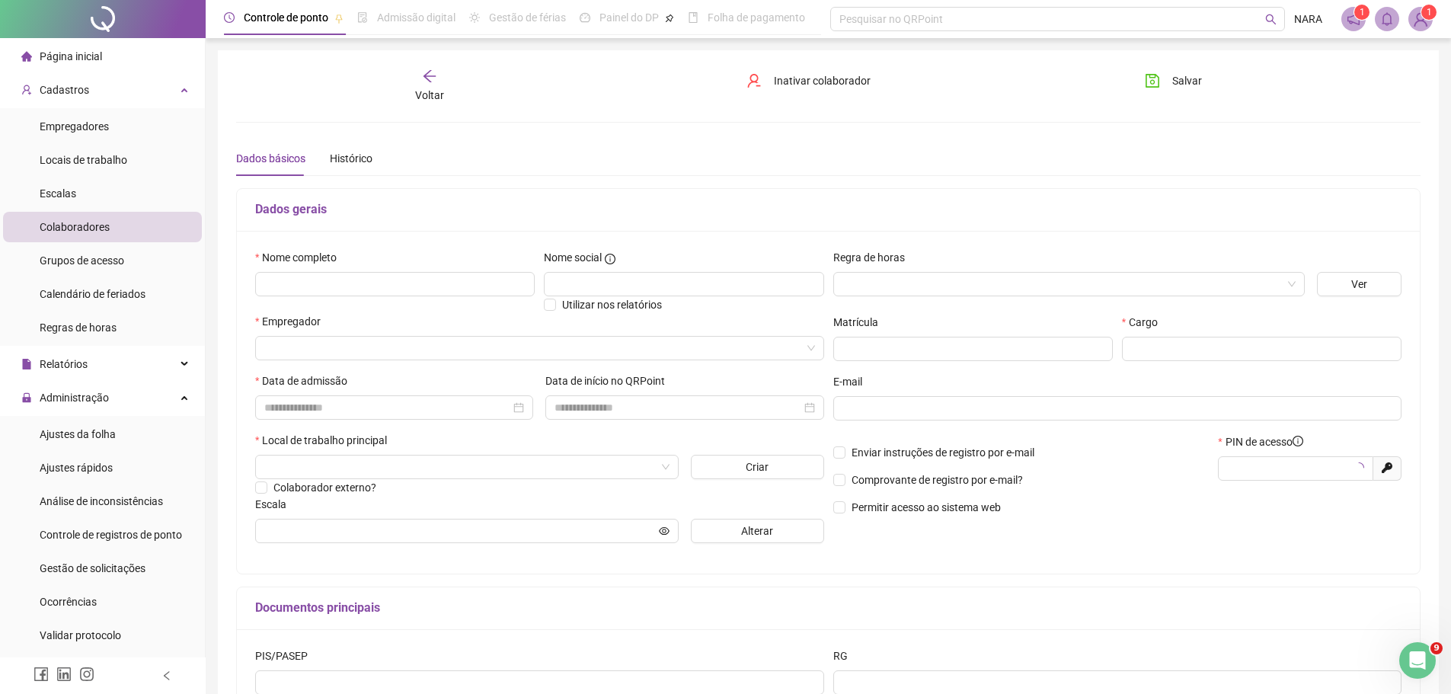
type input "*****"
click at [393, 284] on input "text" at bounding box center [395, 284] width 280 height 24
click at [393, 280] on input "text" at bounding box center [395, 284] width 280 height 24
type input "**********"
click at [1050, 292] on input "search" at bounding box center [1063, 284] width 440 height 23
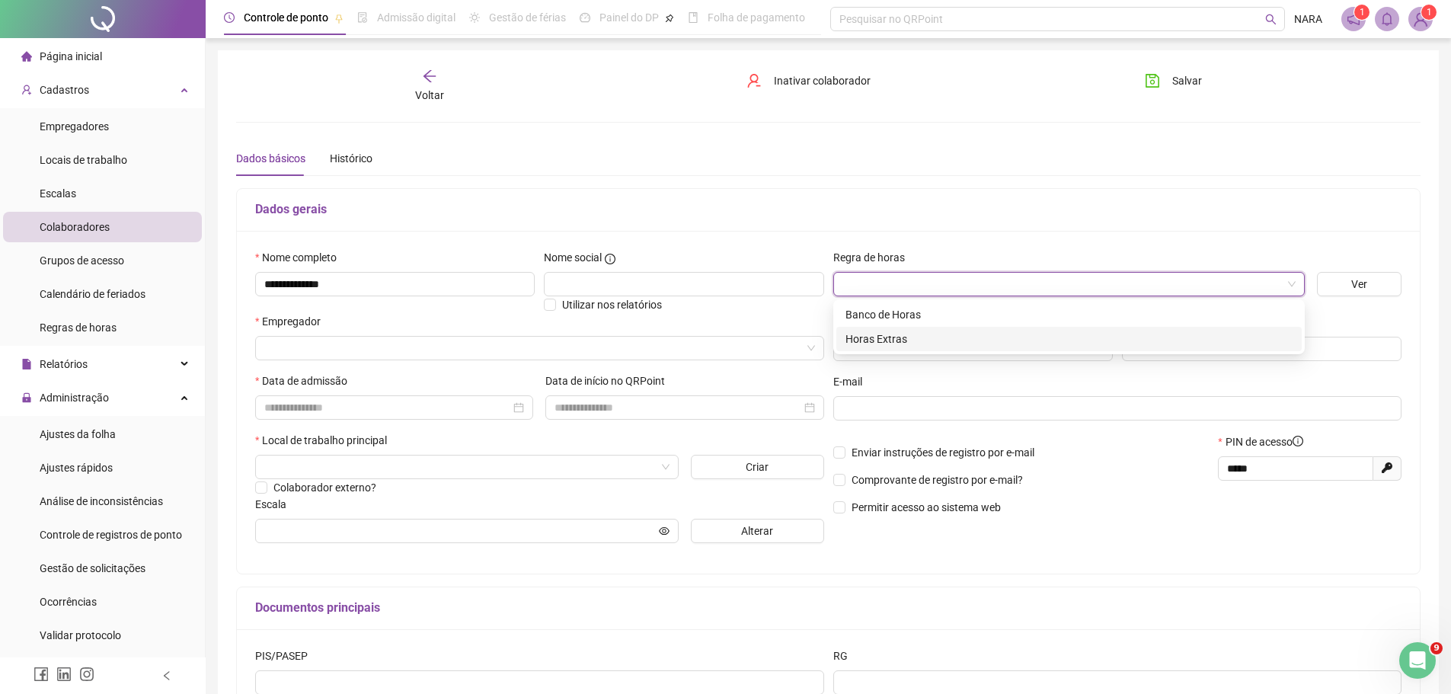
click at [1025, 330] on div "Horas Extras" at bounding box center [1069, 339] width 465 height 24
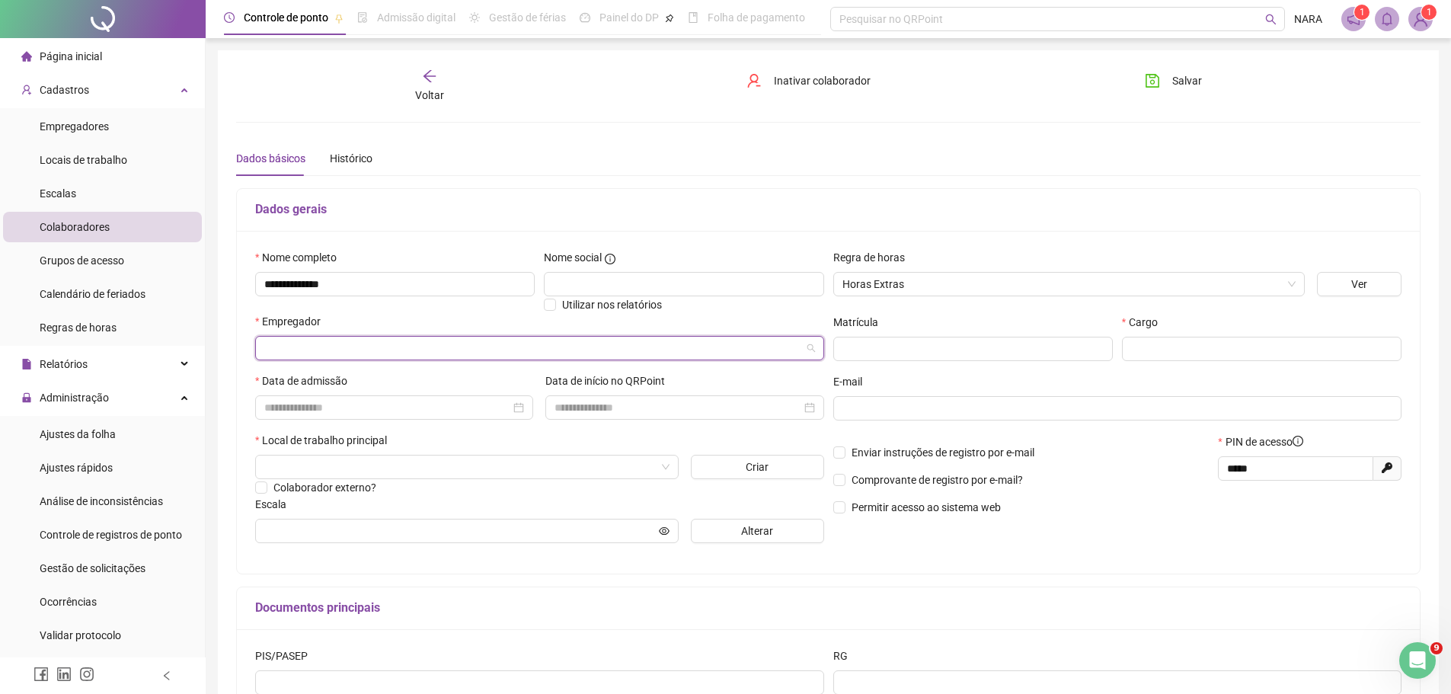
click at [279, 345] on input "search" at bounding box center [532, 348] width 537 height 23
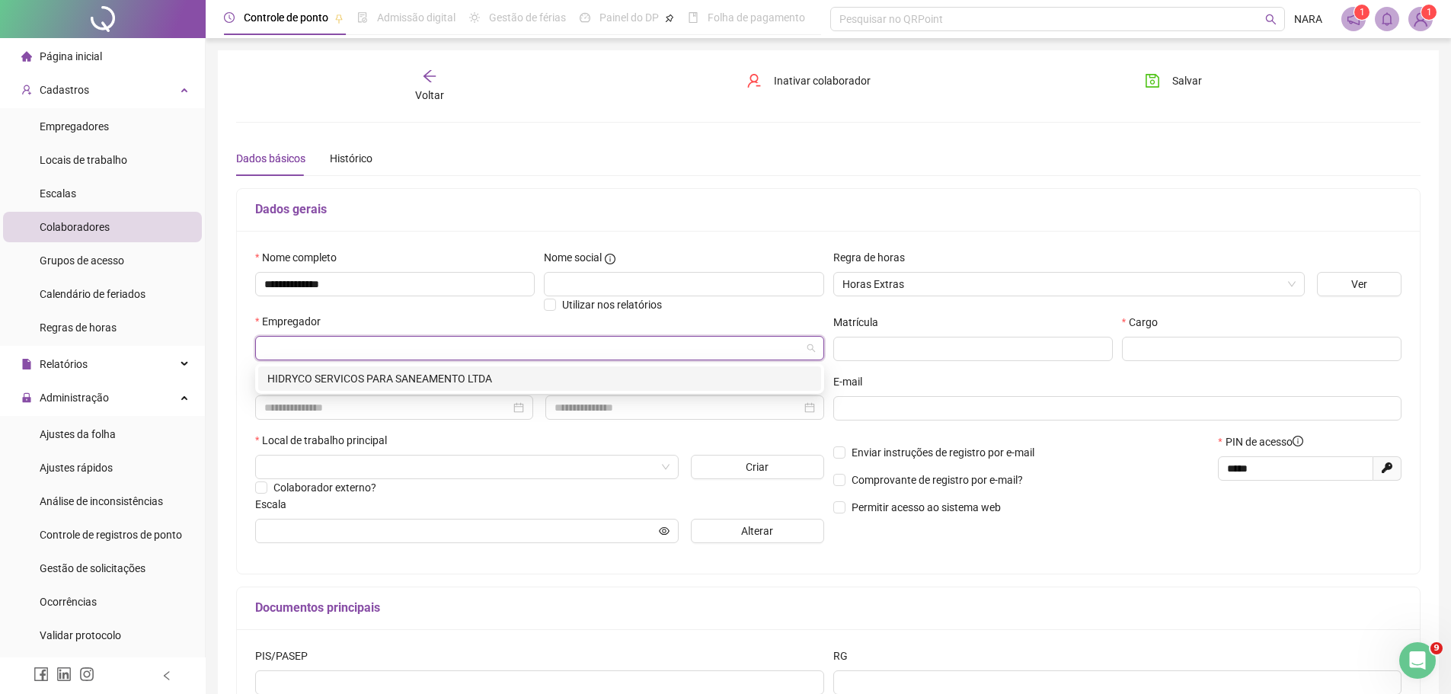
click at [302, 385] on div "HIDRYCO SERVICOS PARA SANEAMENTO LTDA" at bounding box center [539, 378] width 545 height 17
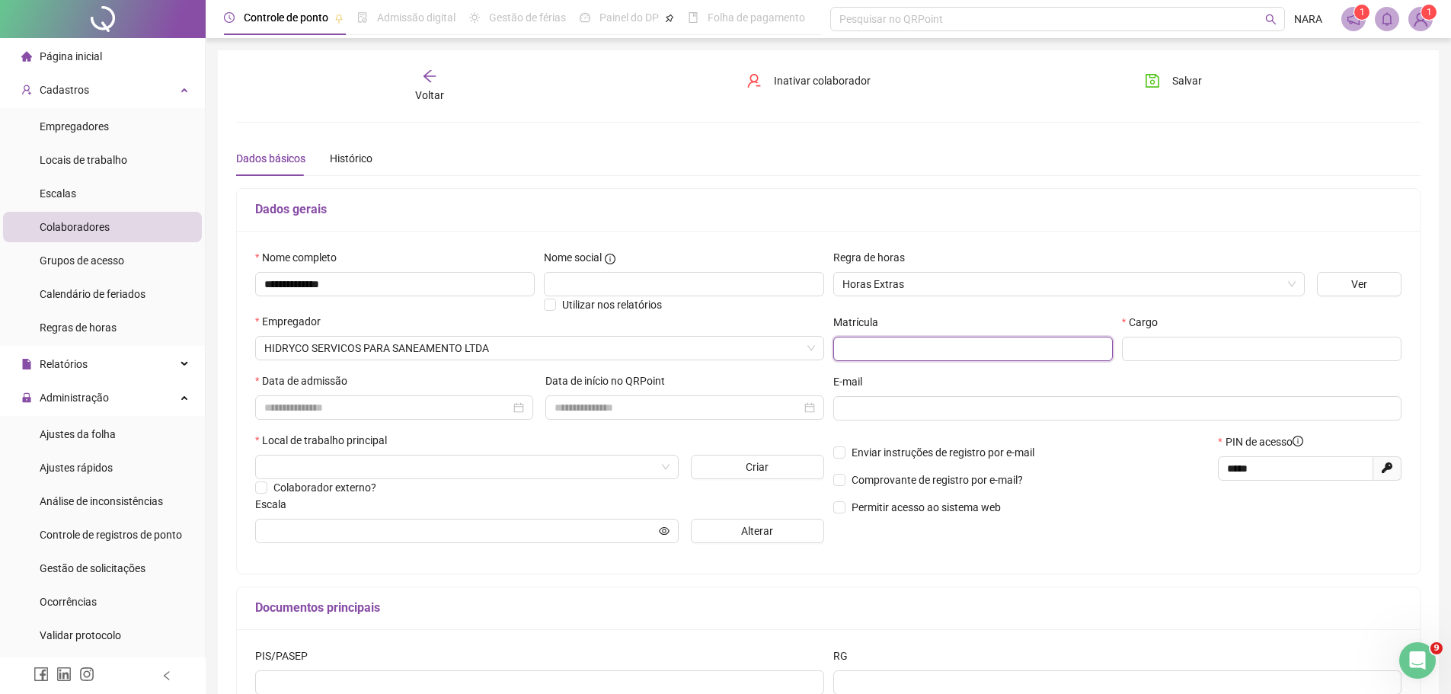
click at [972, 350] on input "text" at bounding box center [973, 349] width 280 height 24
type input "**"
type input "**********"
click at [319, 411] on input at bounding box center [387, 407] width 246 height 17
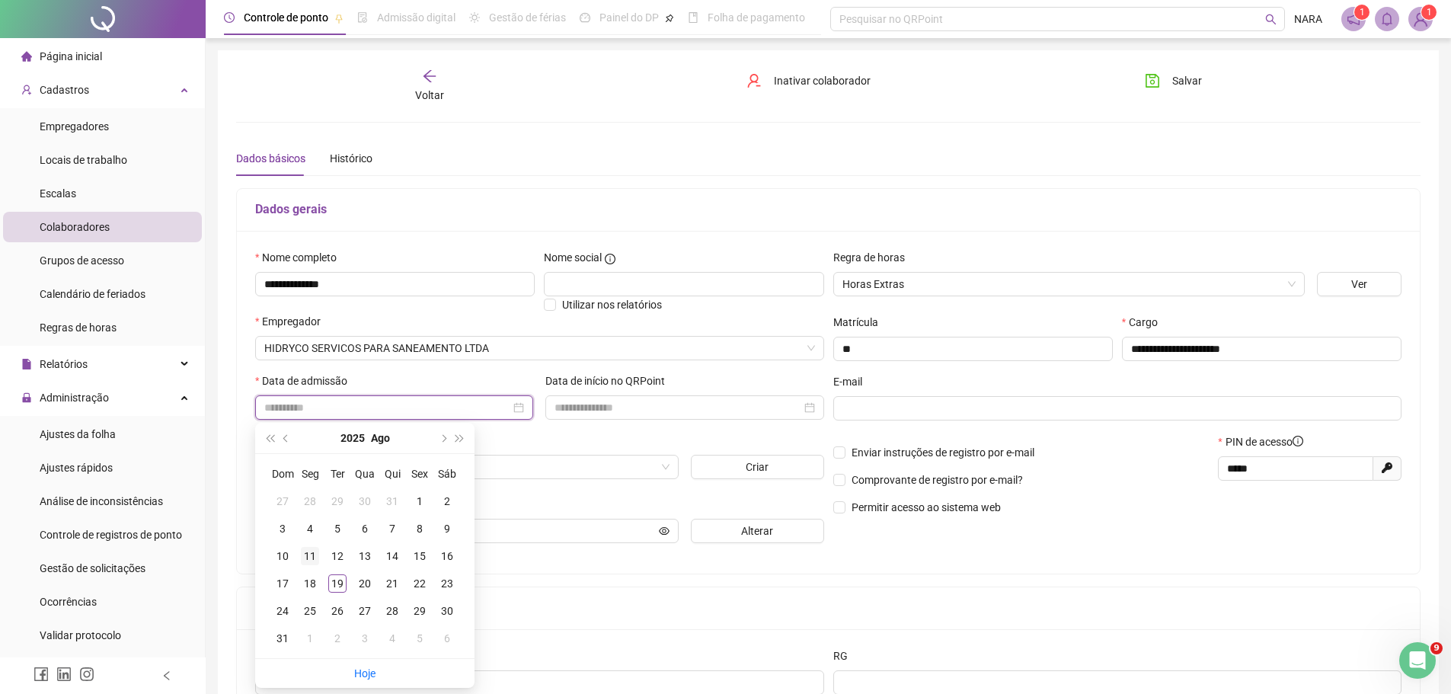
type input "**********"
click at [306, 558] on div "11" at bounding box center [310, 556] width 18 height 18
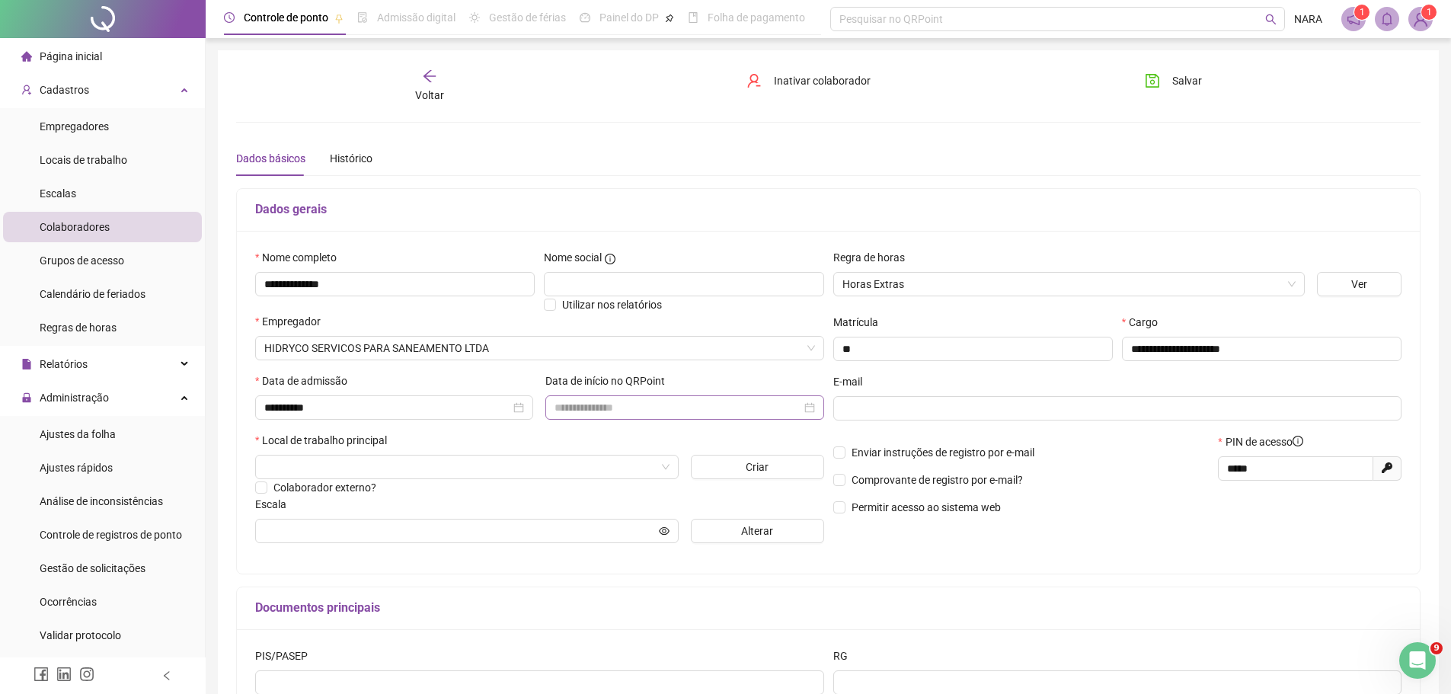
click at [668, 396] on div at bounding box center [684, 407] width 278 height 24
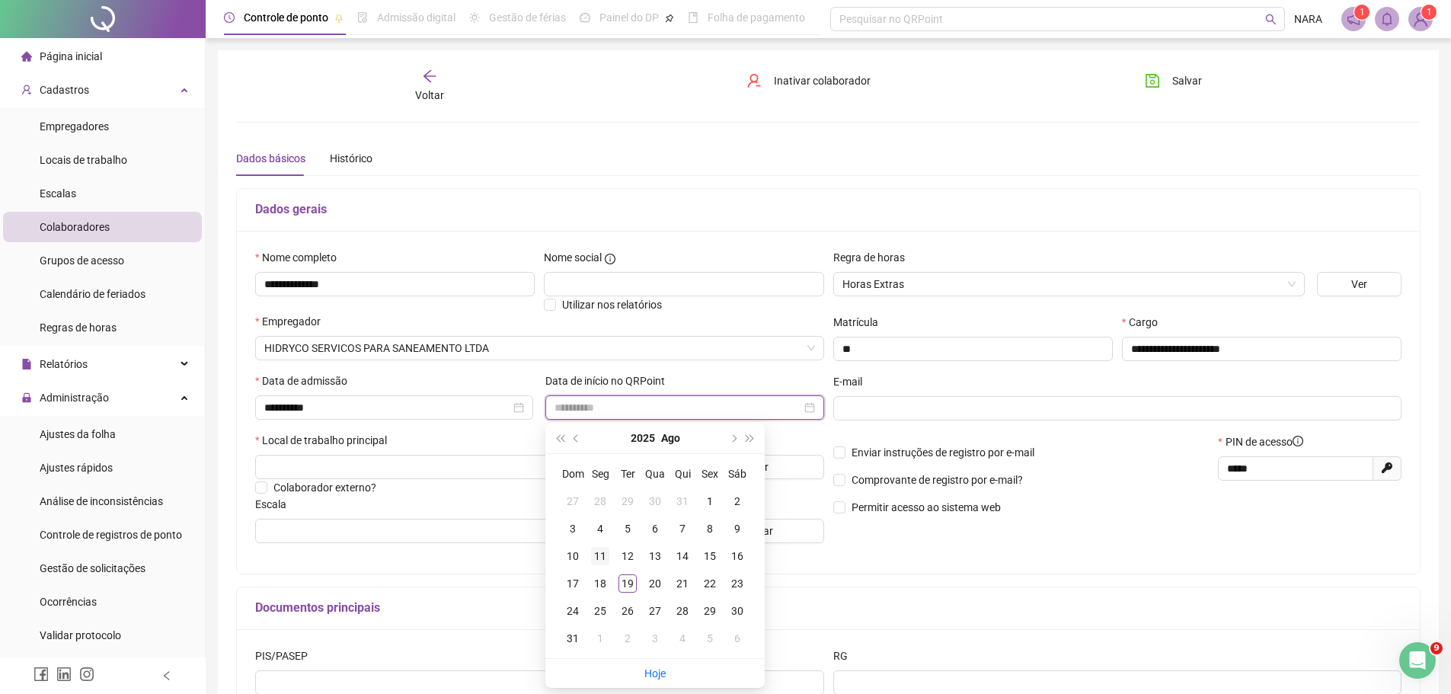
type input "**********"
click at [594, 552] on div "11" at bounding box center [600, 556] width 18 height 18
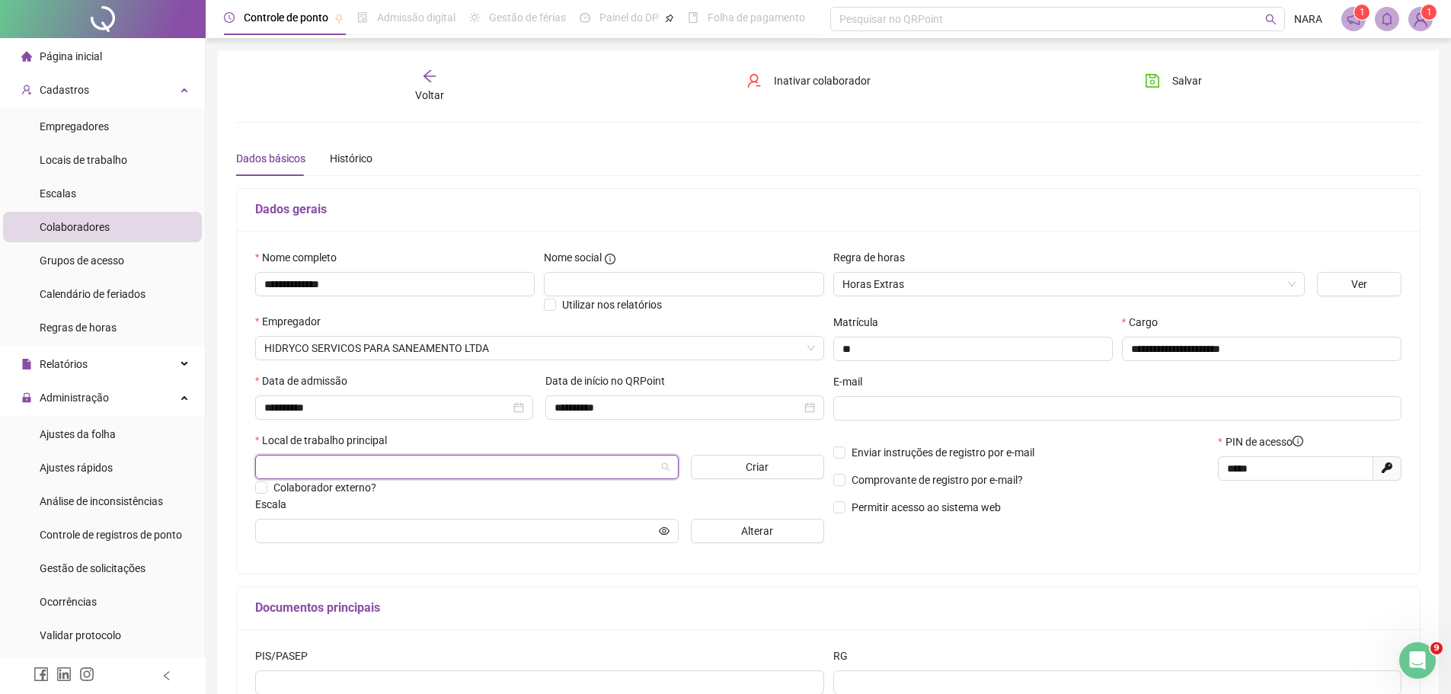
click at [334, 469] on input "search" at bounding box center [460, 467] width 392 height 23
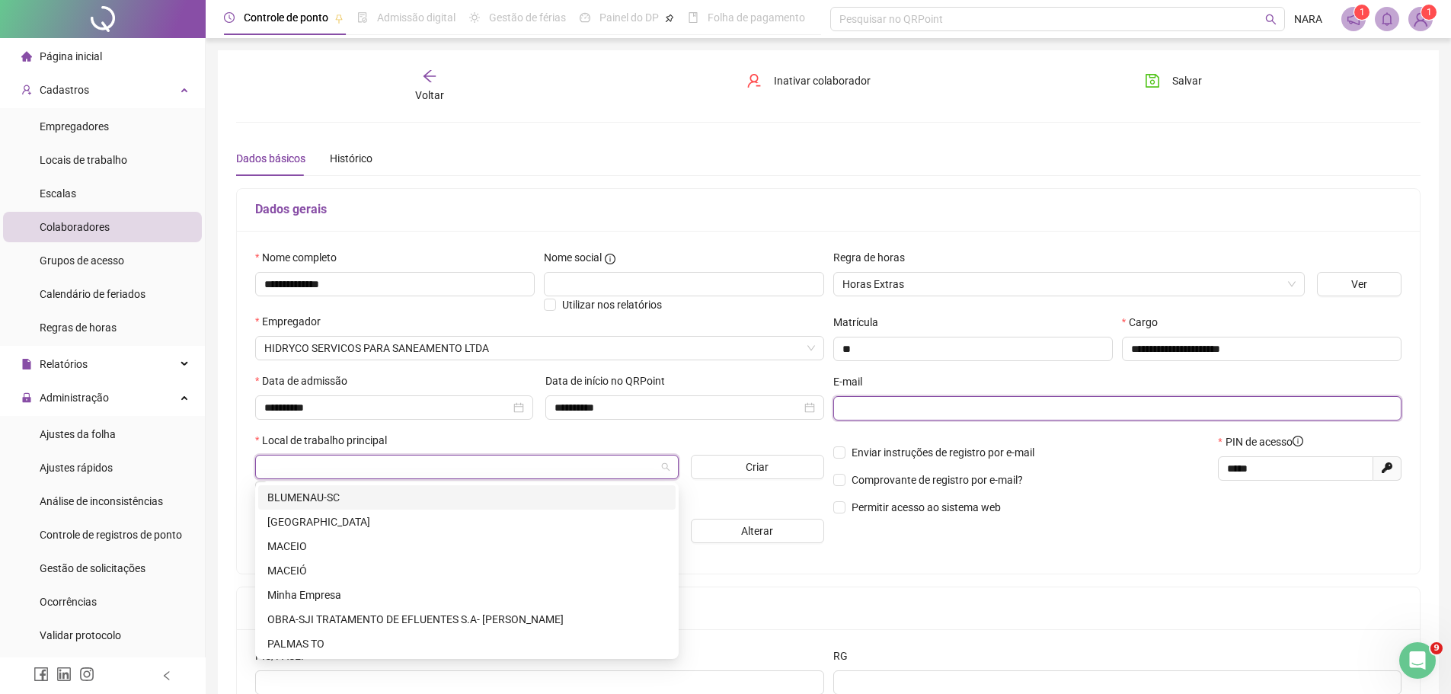
click at [904, 412] on input "text" at bounding box center [1117, 408] width 548 height 17
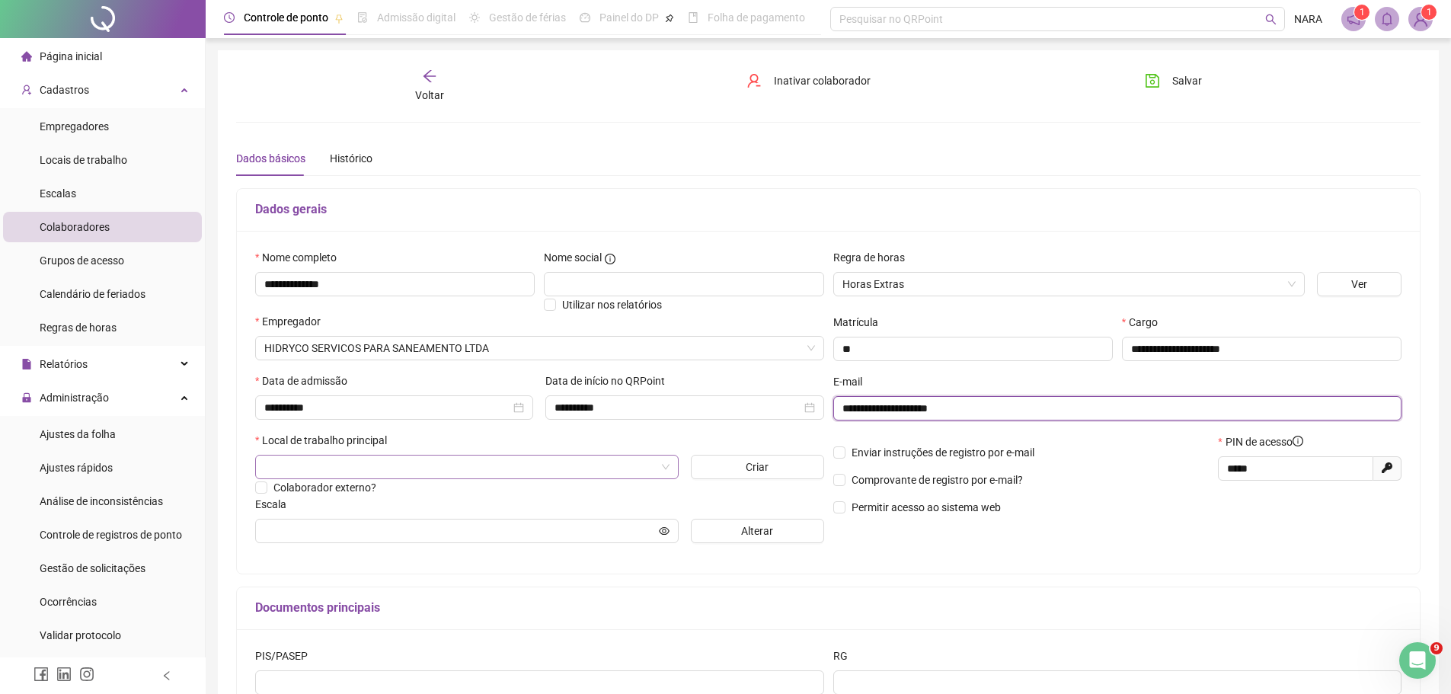
type input "**********"
click at [643, 469] on input "search" at bounding box center [460, 467] width 392 height 23
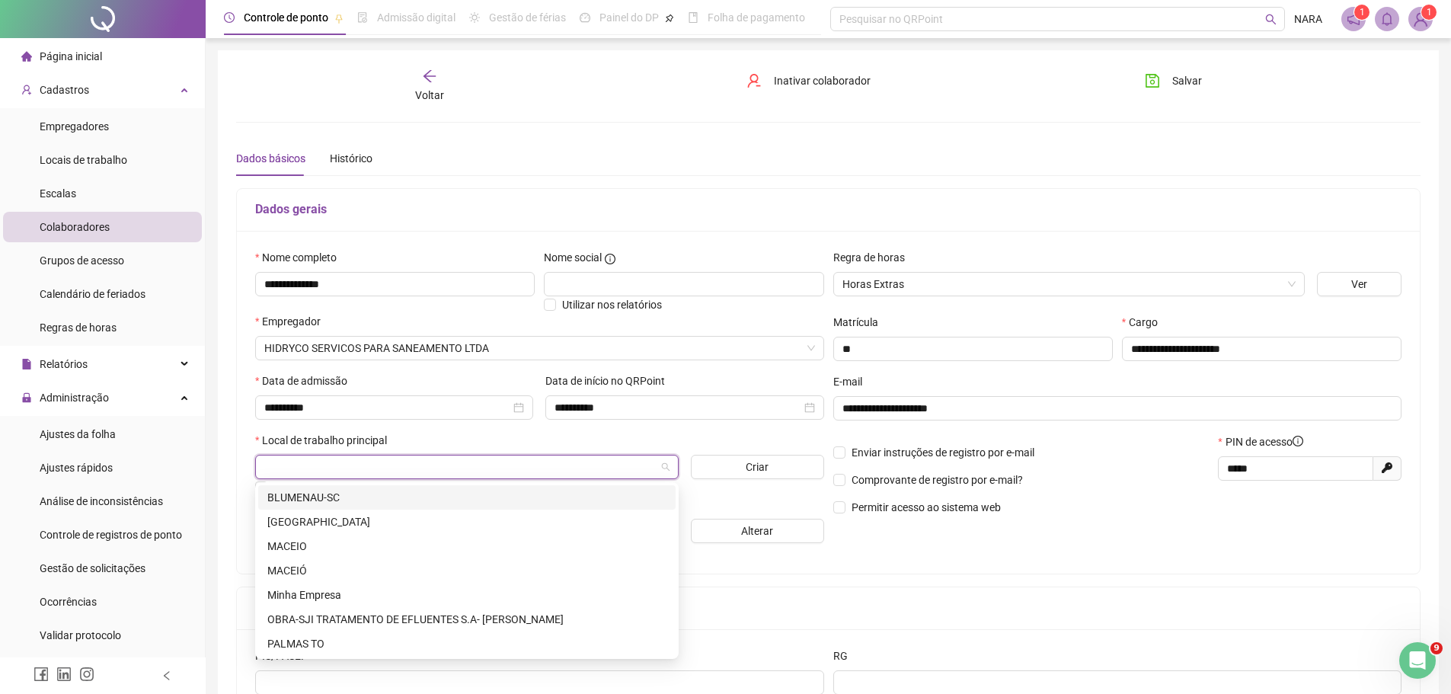
click at [512, 497] on div "BLUMENAU-SC" at bounding box center [466, 497] width 399 height 17
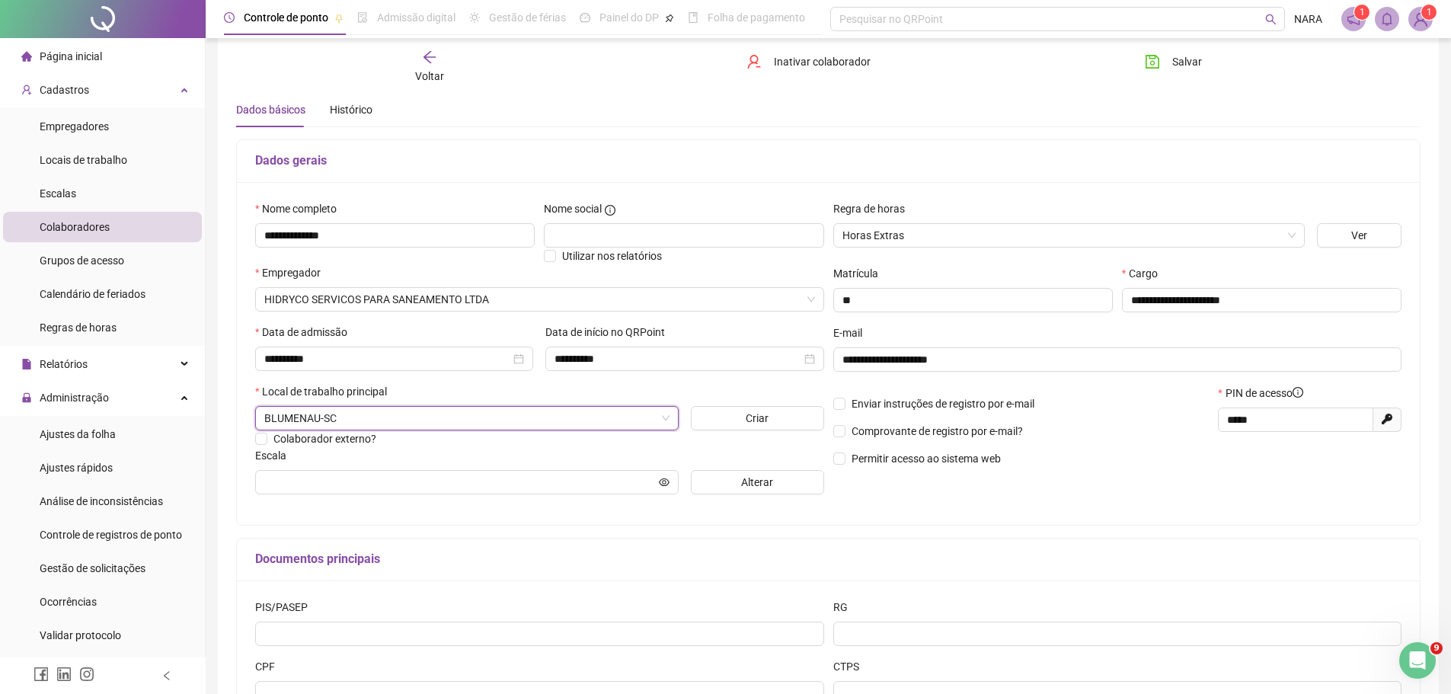
scroll to position [76, 0]
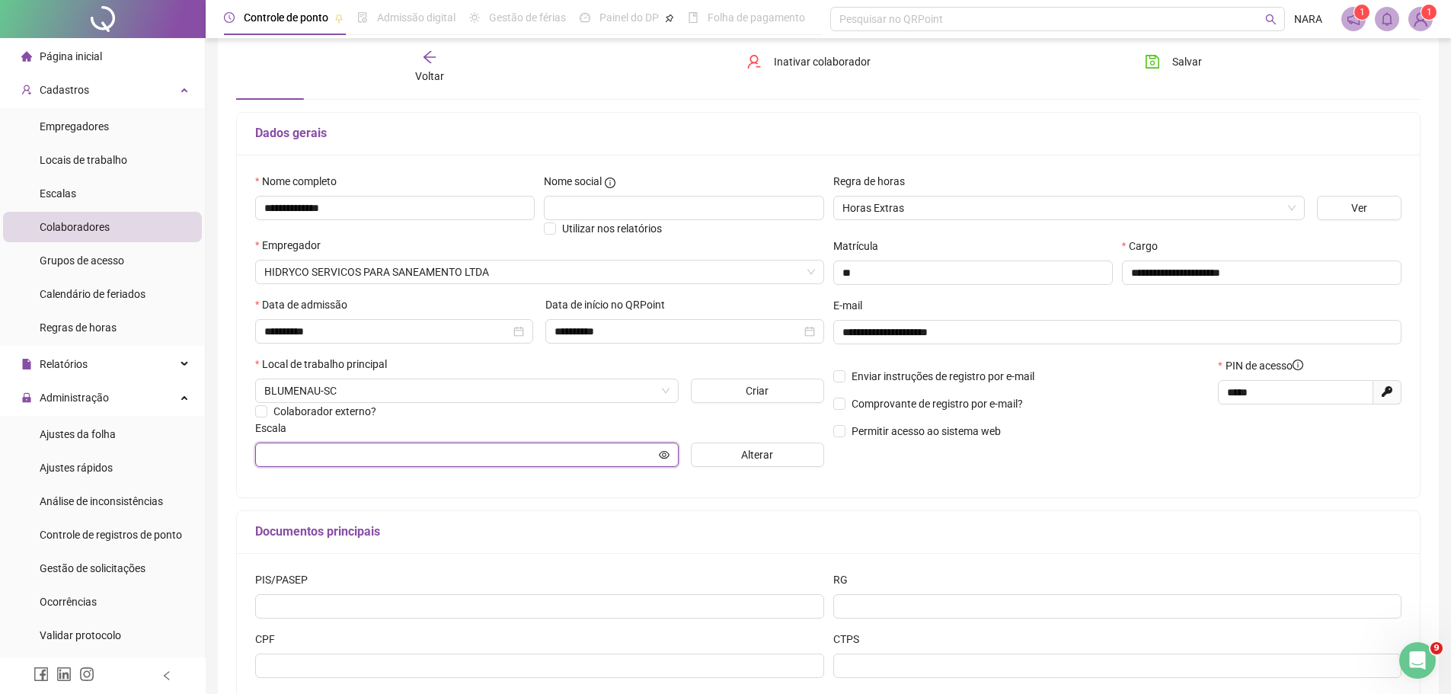
click at [595, 462] on input "text" at bounding box center [460, 454] width 392 height 17
click at [598, 452] on input "text" at bounding box center [460, 454] width 392 height 17
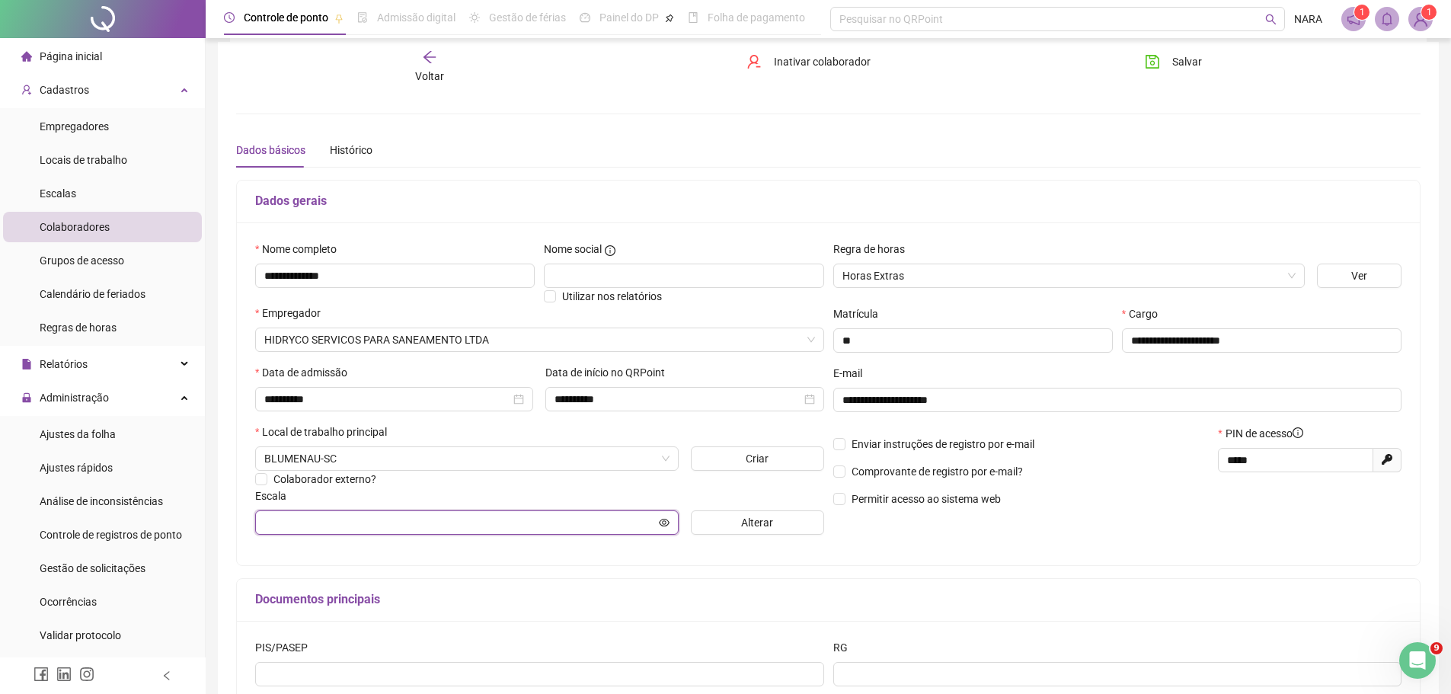
scroll to position [0, 0]
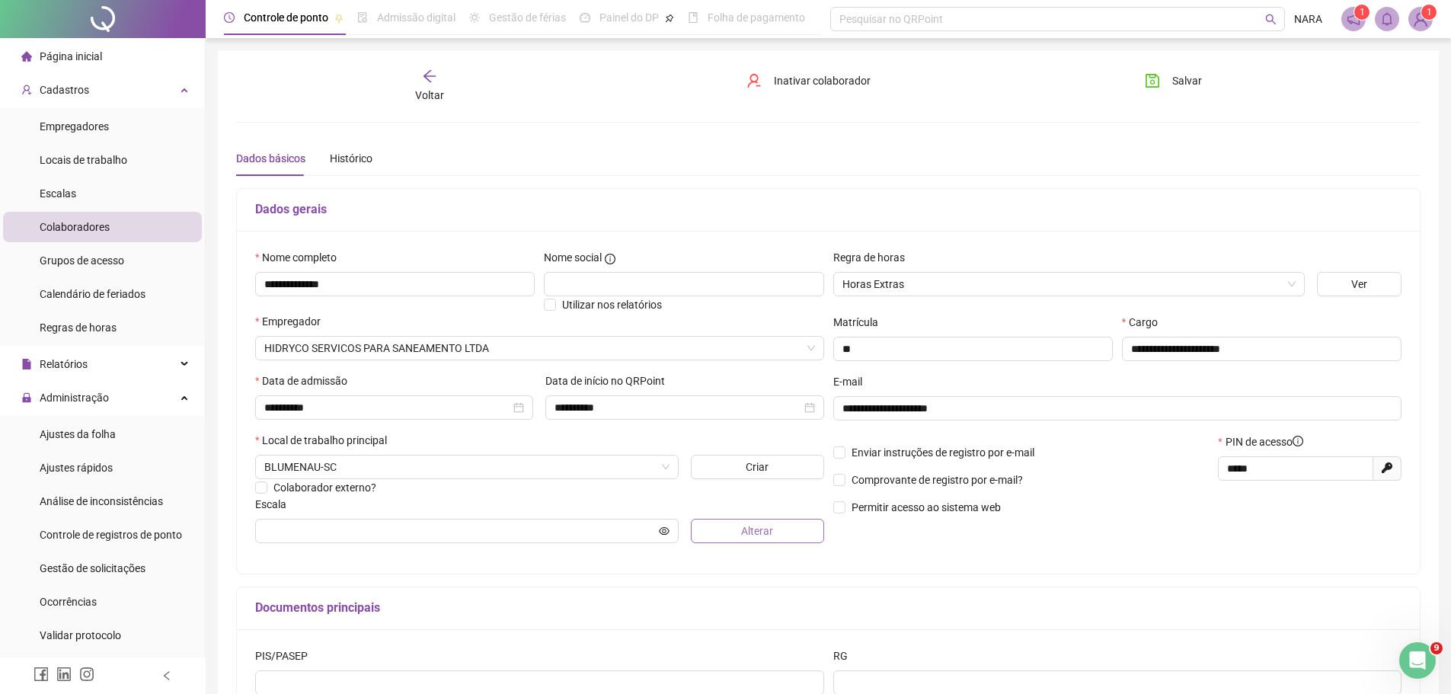
click at [744, 529] on span "Alterar" at bounding box center [757, 531] width 32 height 17
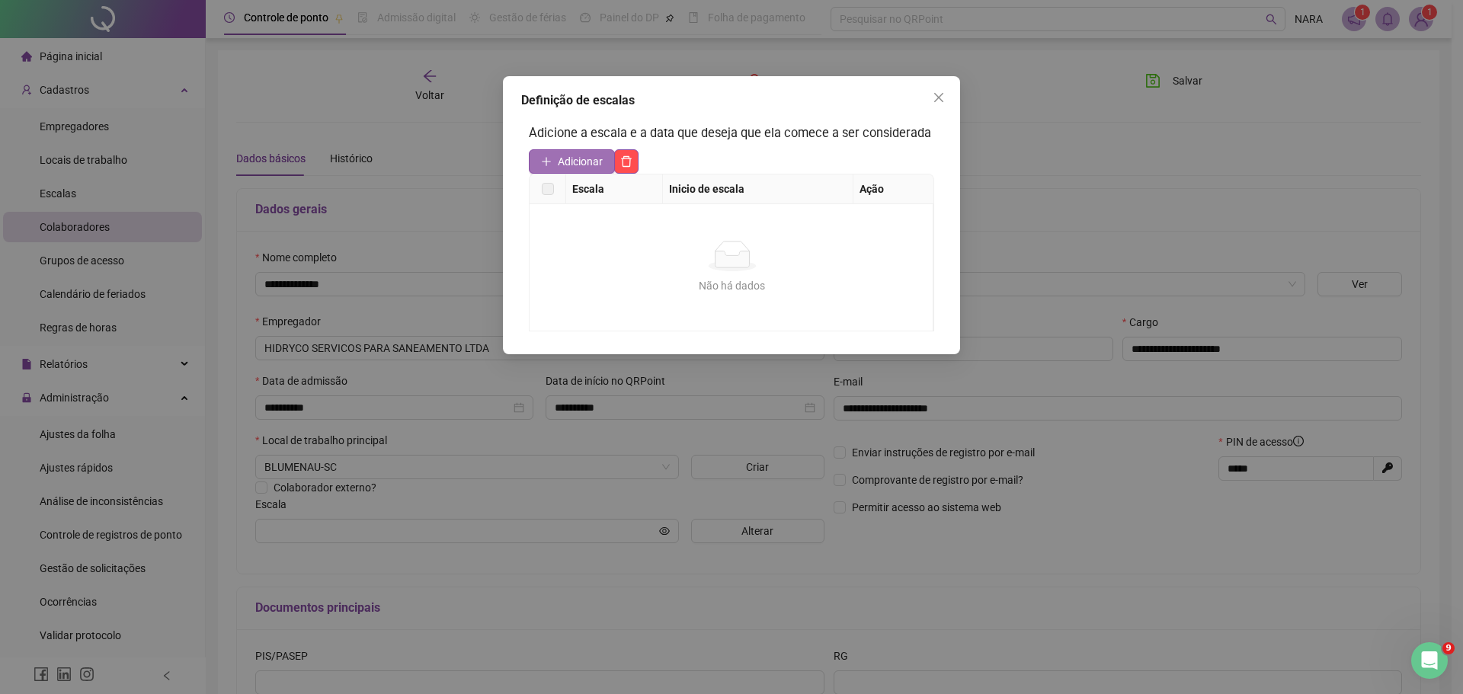
click at [557, 160] on button "Adicionar" at bounding box center [572, 161] width 86 height 24
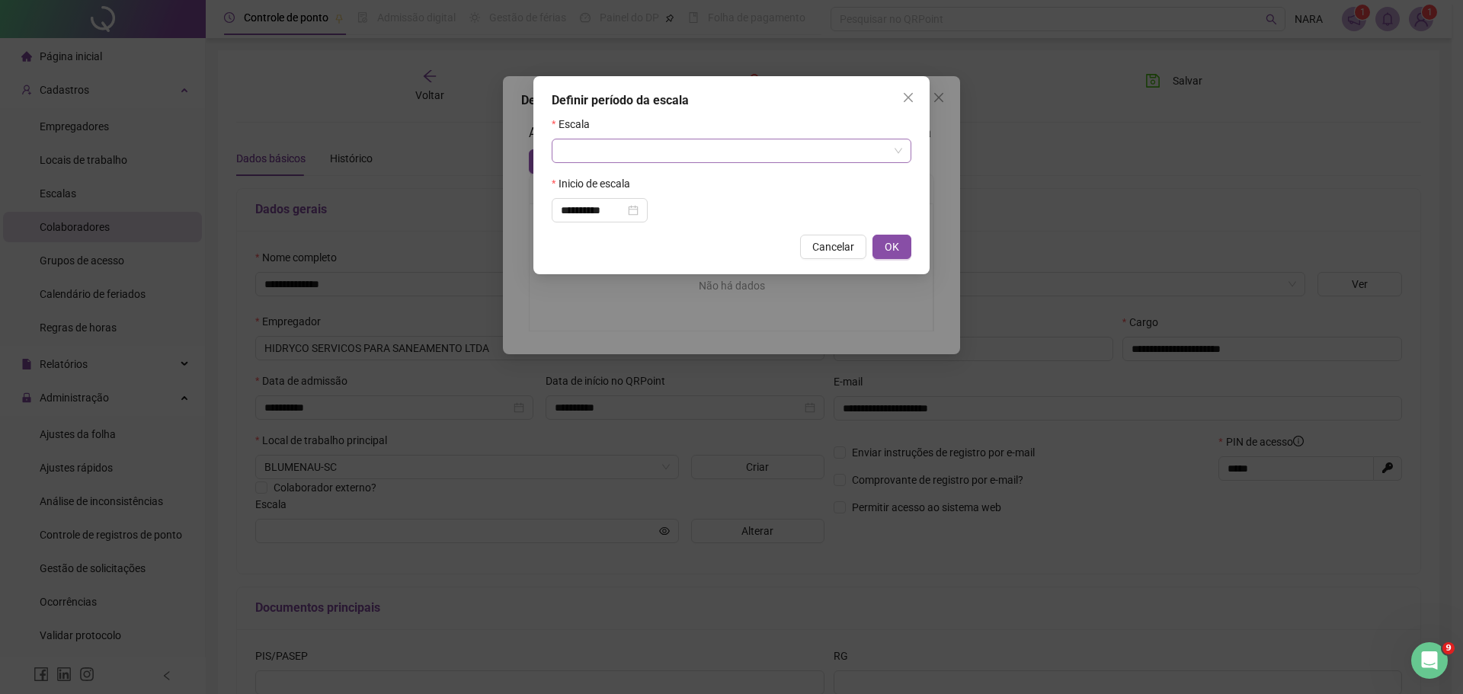
click at [695, 152] on input "search" at bounding box center [725, 150] width 328 height 23
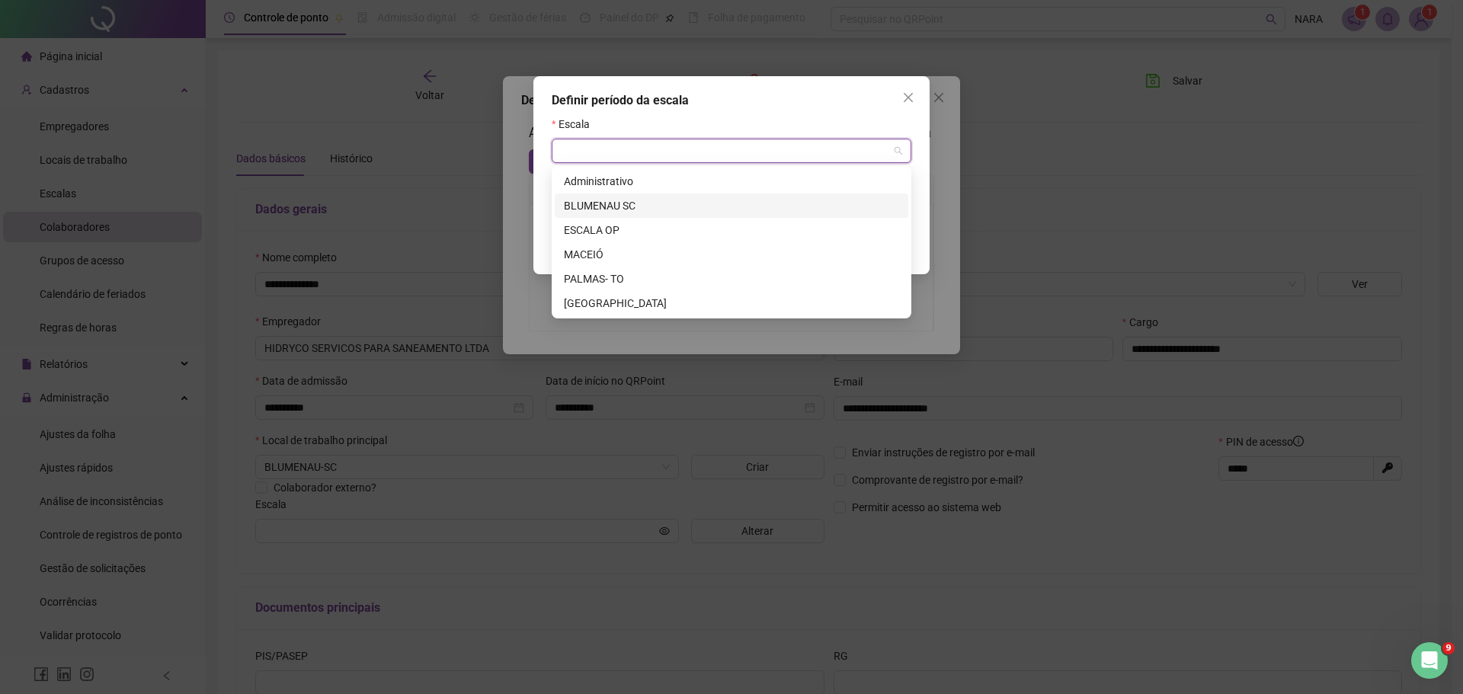
click at [673, 207] on div "BLUMENAU SC" at bounding box center [731, 205] width 335 height 17
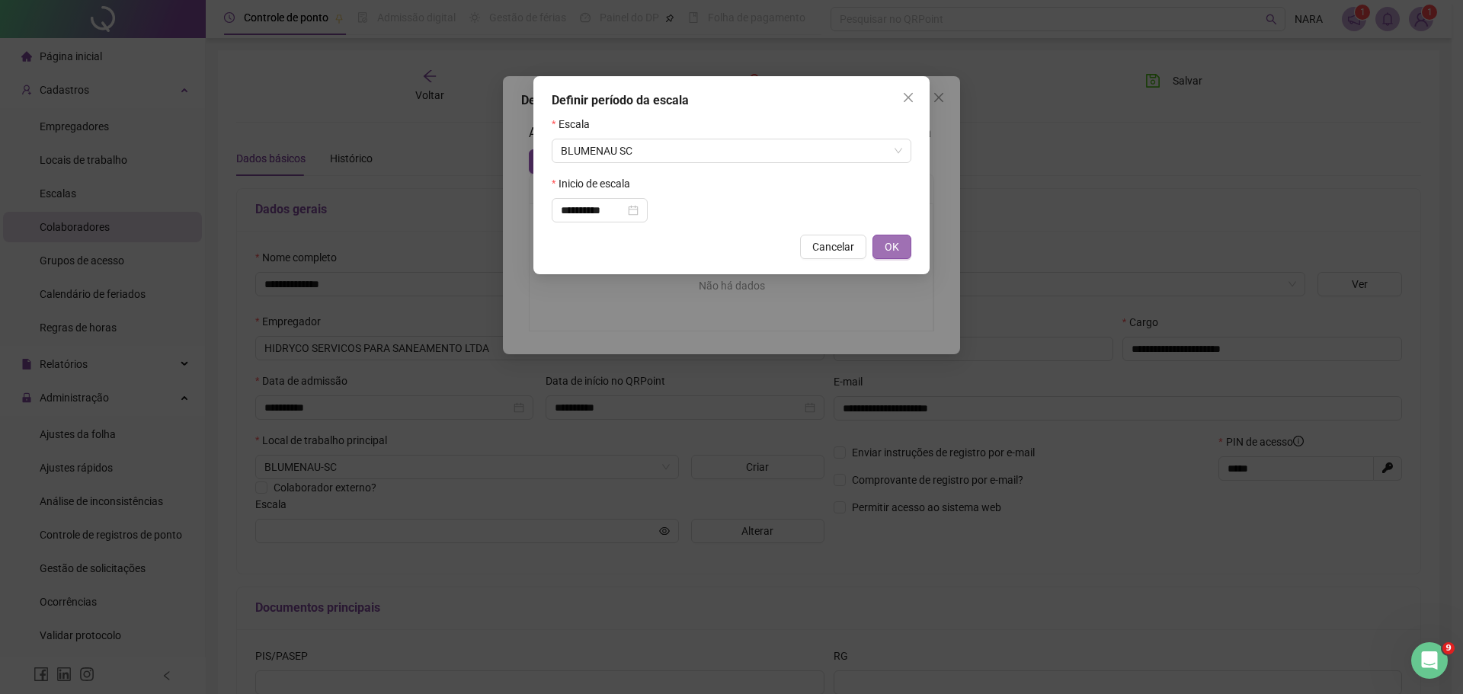
click at [881, 248] on button "OK" at bounding box center [891, 247] width 39 height 24
type input "**********"
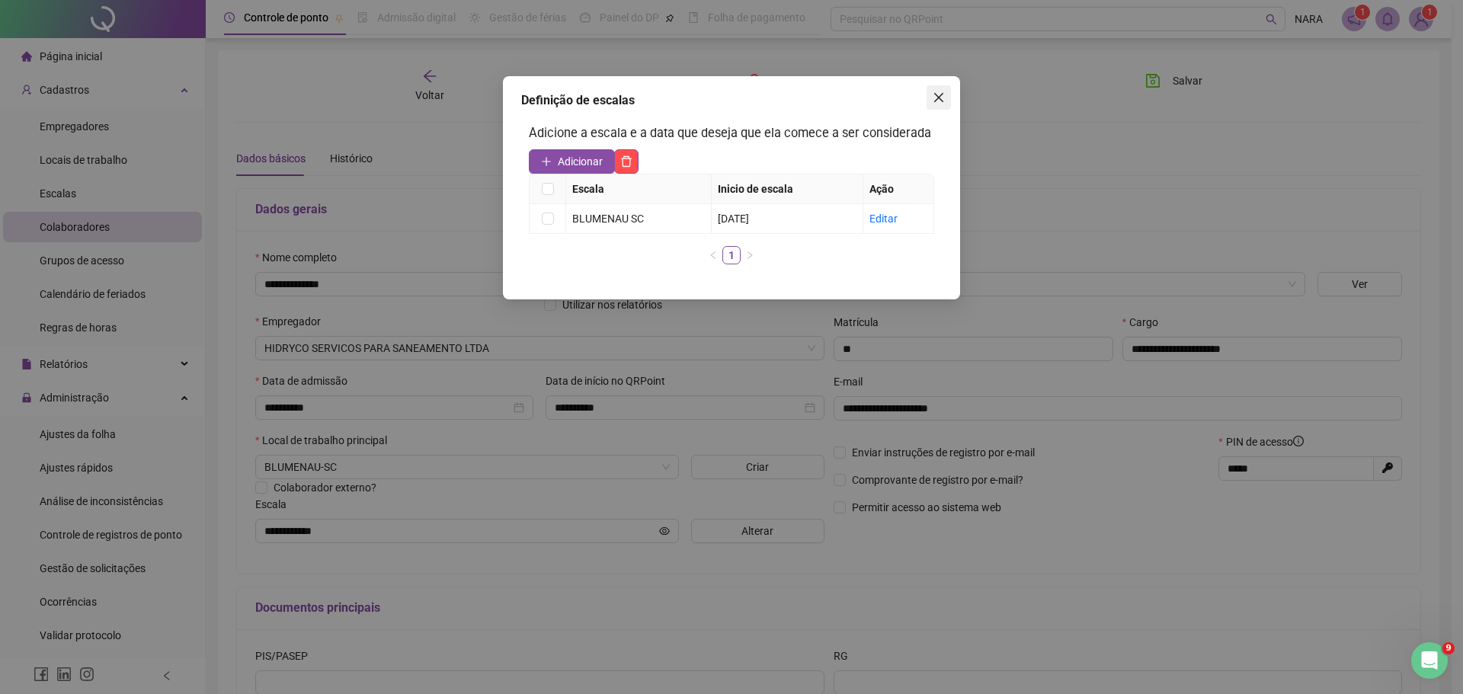
click at [940, 101] on icon "close" at bounding box center [939, 97] width 12 height 12
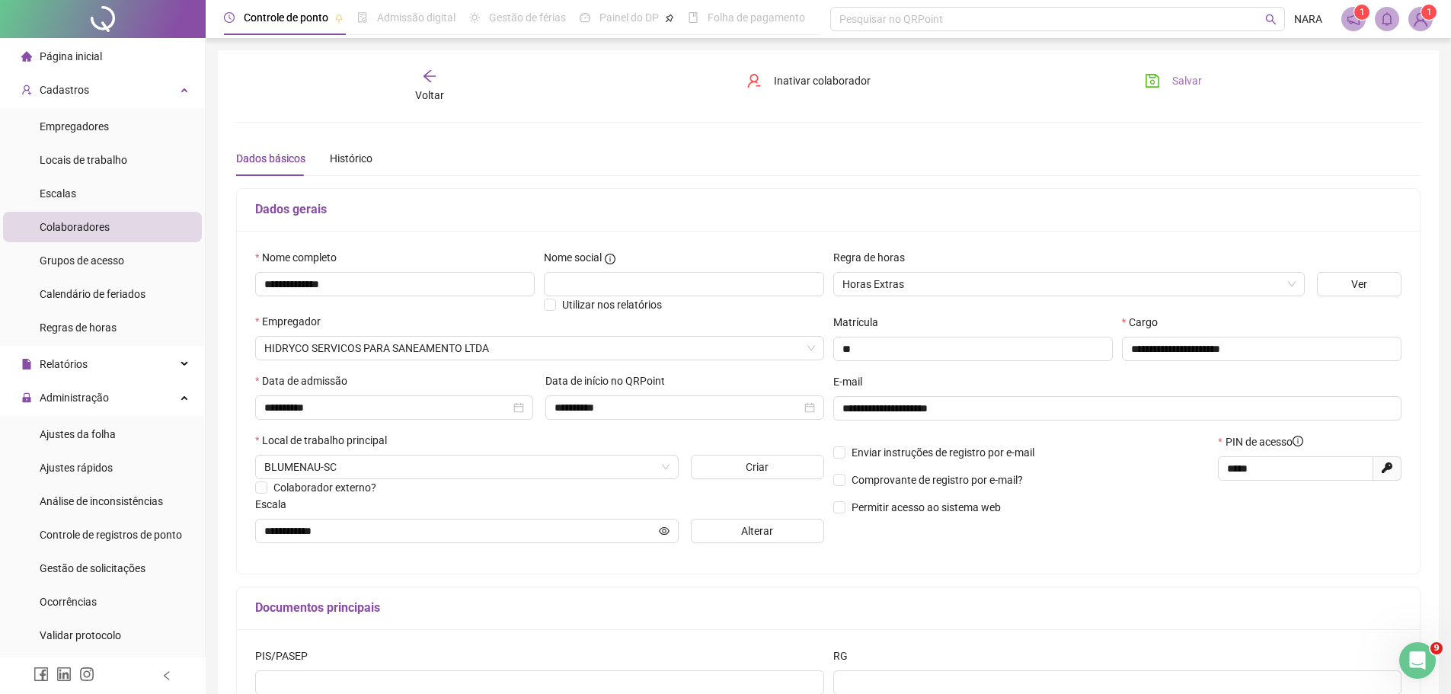
click at [1171, 84] on button "Salvar" at bounding box center [1174, 81] width 80 height 24
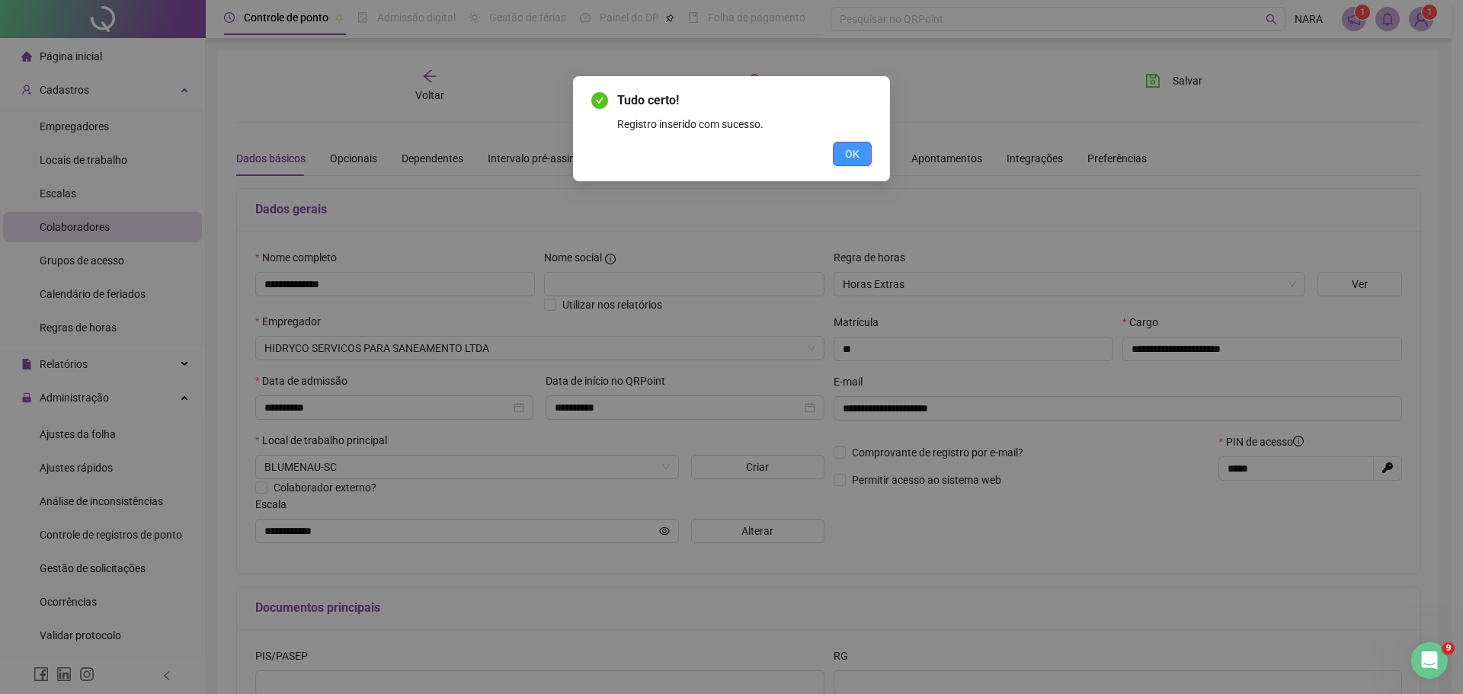
click at [859, 152] on button "OK" at bounding box center [852, 154] width 39 height 24
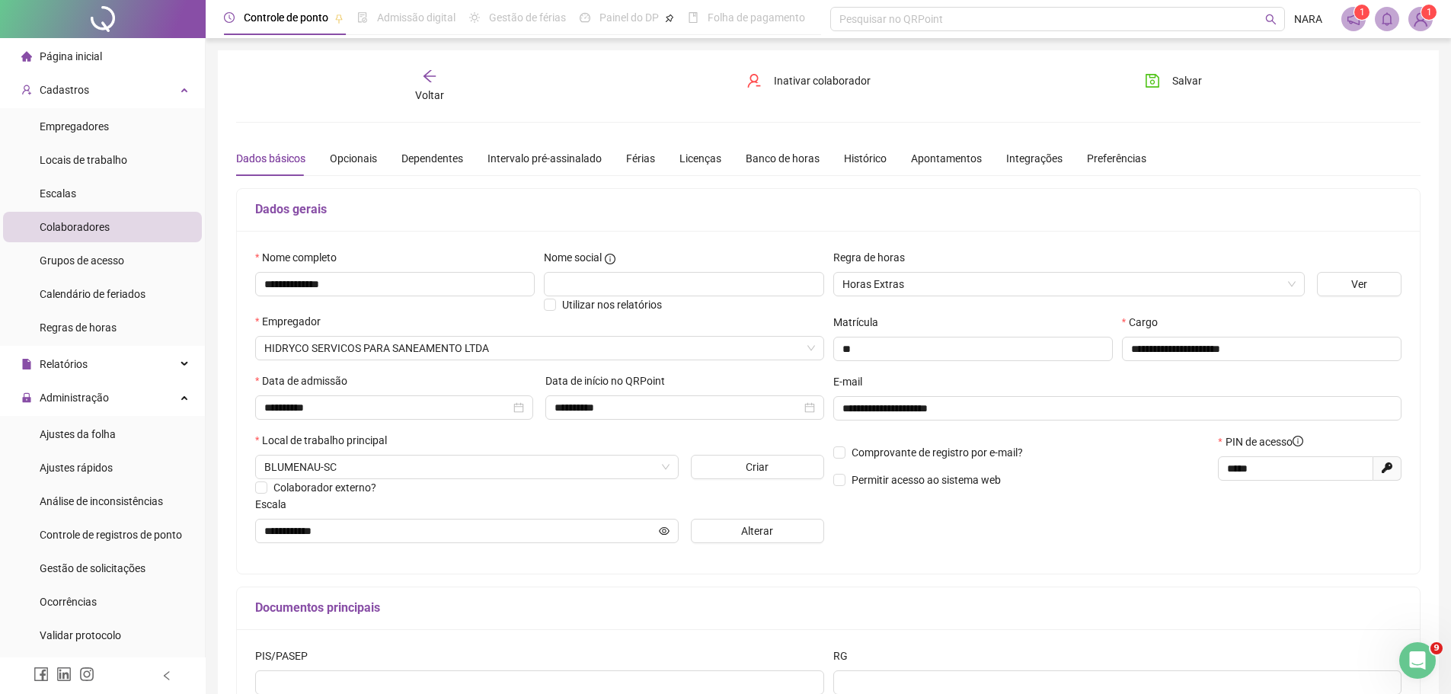
click at [82, 55] on span "Página inicial" at bounding box center [71, 56] width 62 height 12
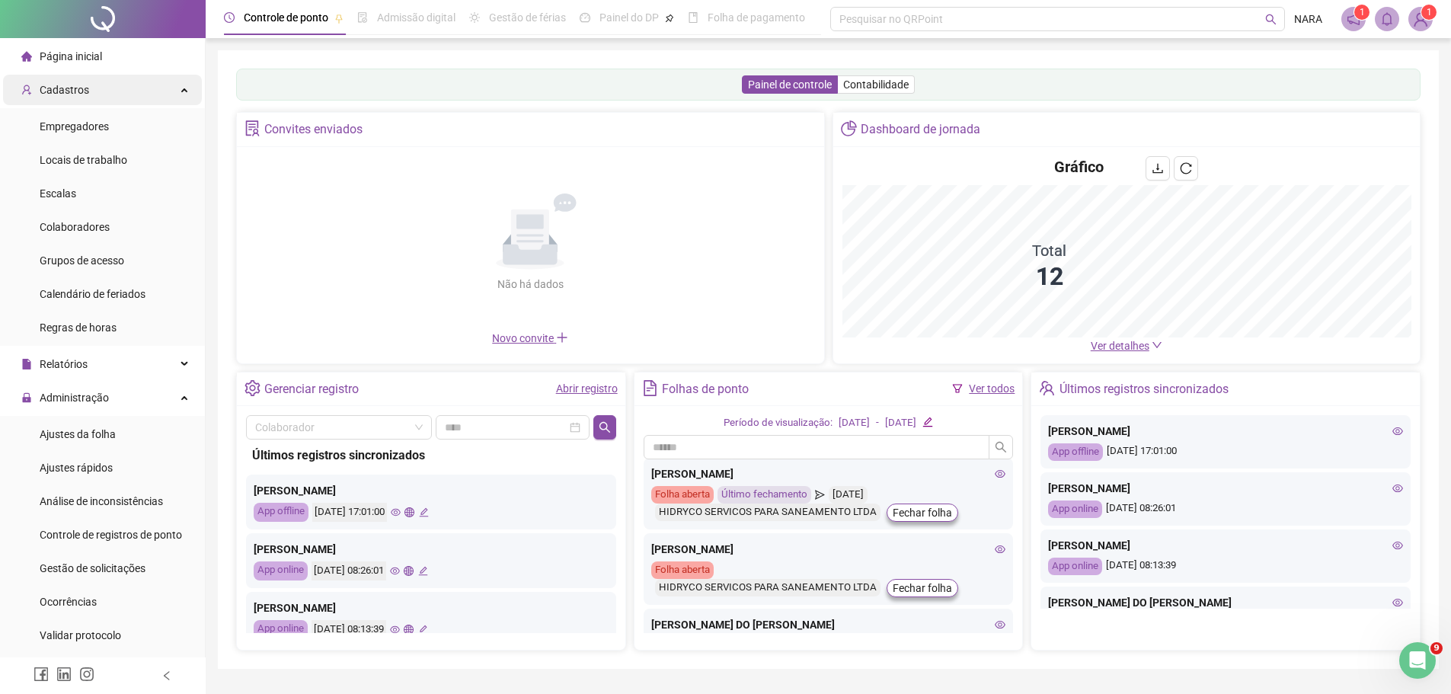
click at [102, 86] on div "Cadastros" at bounding box center [102, 90] width 199 height 30
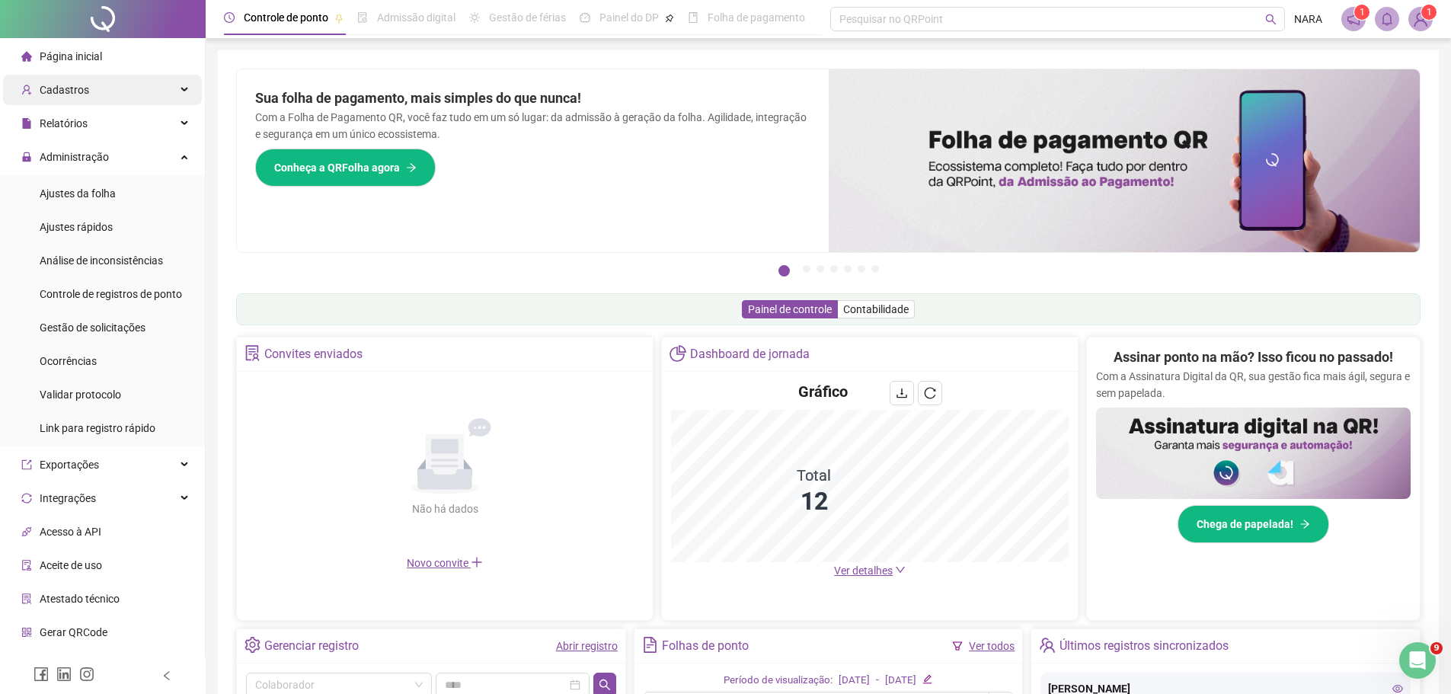
click at [103, 93] on div "Cadastros" at bounding box center [102, 90] width 199 height 30
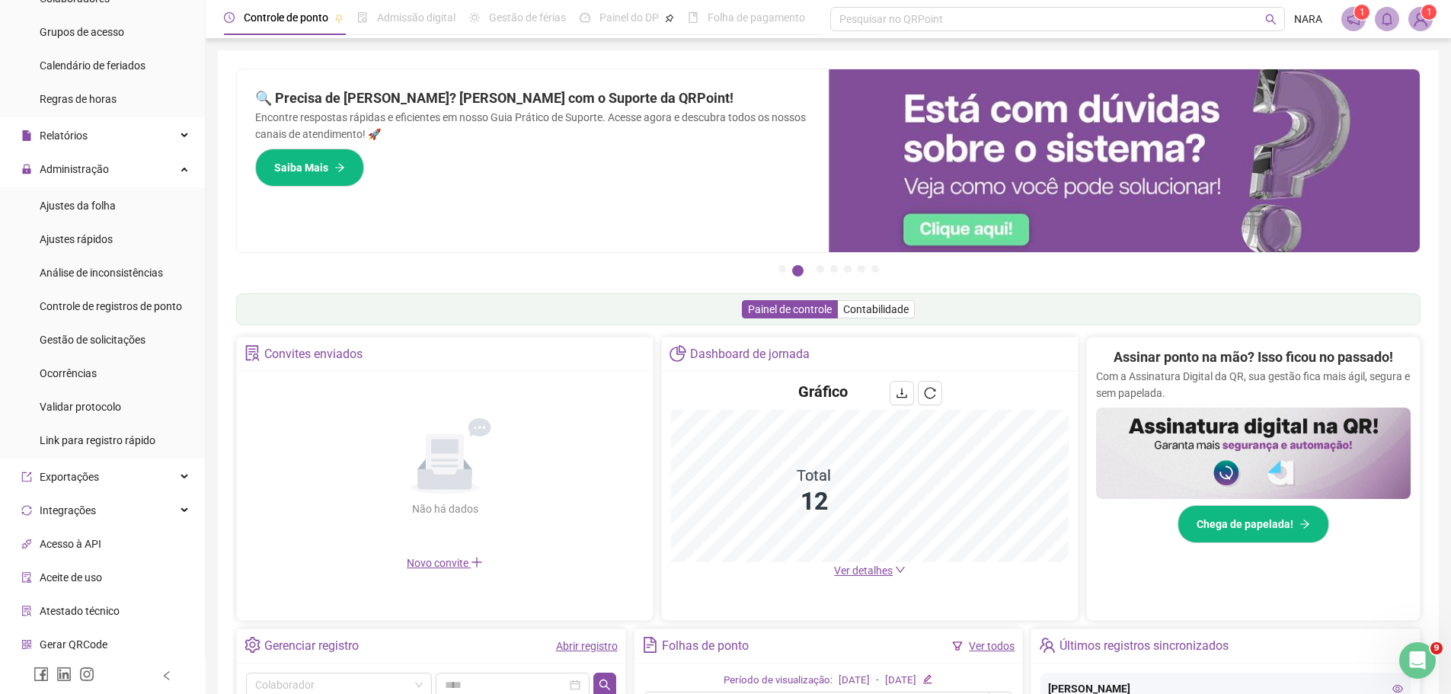
scroll to position [298, 0]
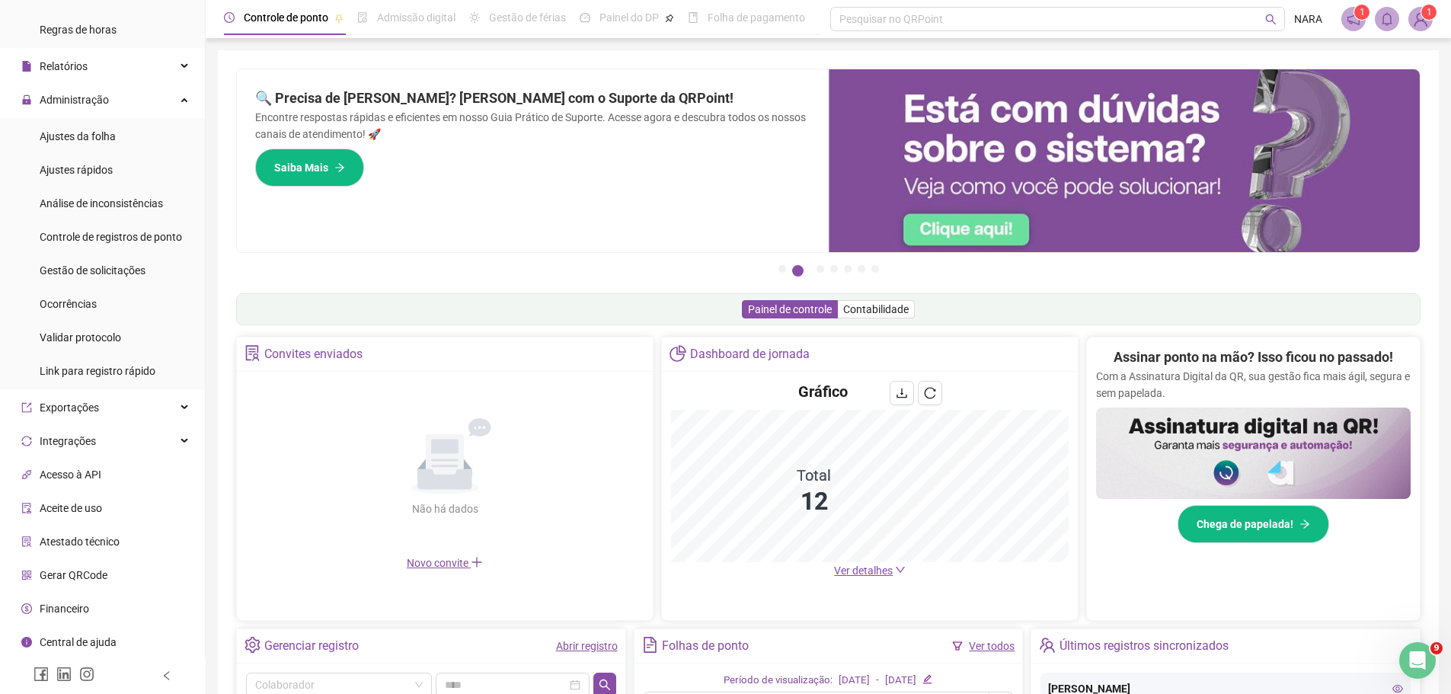
click at [83, 576] on span "Gerar QRCode" at bounding box center [74, 575] width 68 height 12
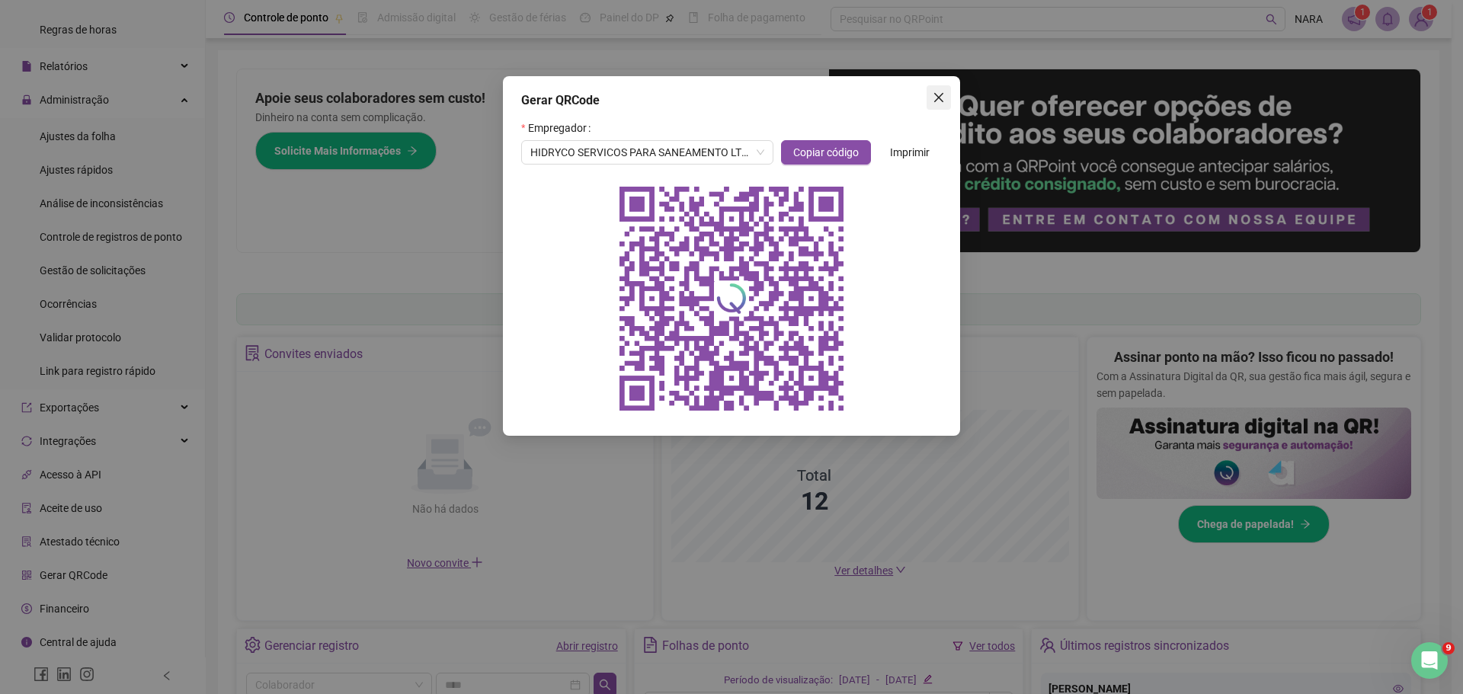
click at [939, 97] on icon "close" at bounding box center [938, 97] width 9 height 9
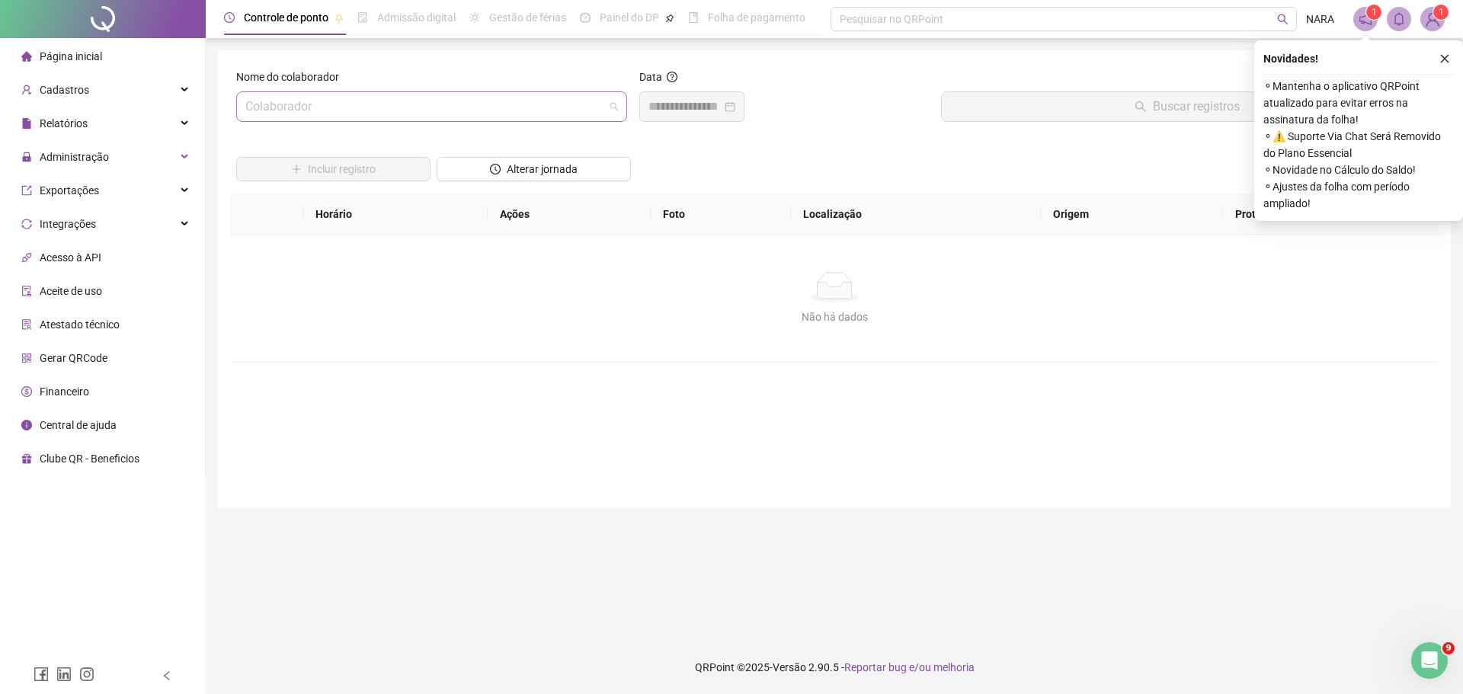
click at [421, 121] on div "Colaborador" at bounding box center [431, 106] width 391 height 30
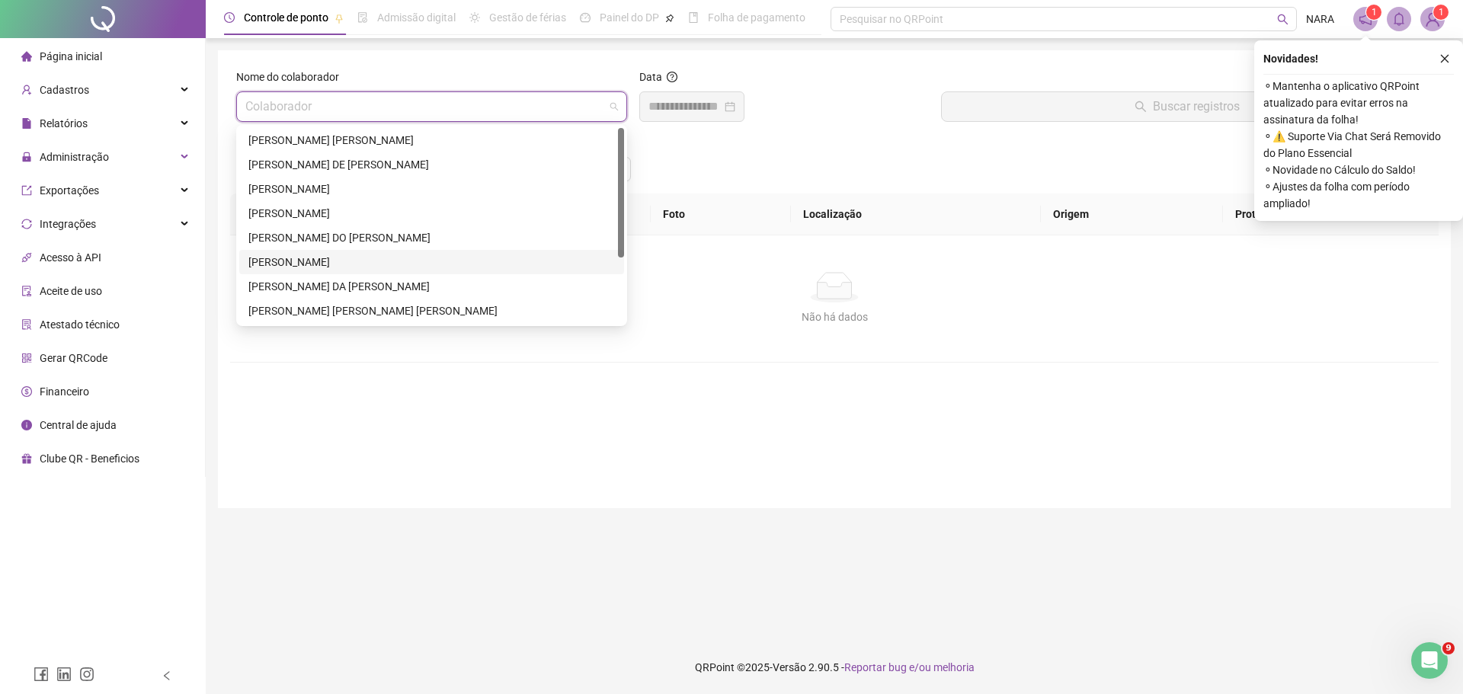
click at [365, 261] on div "[PERSON_NAME]" at bounding box center [431, 262] width 366 height 17
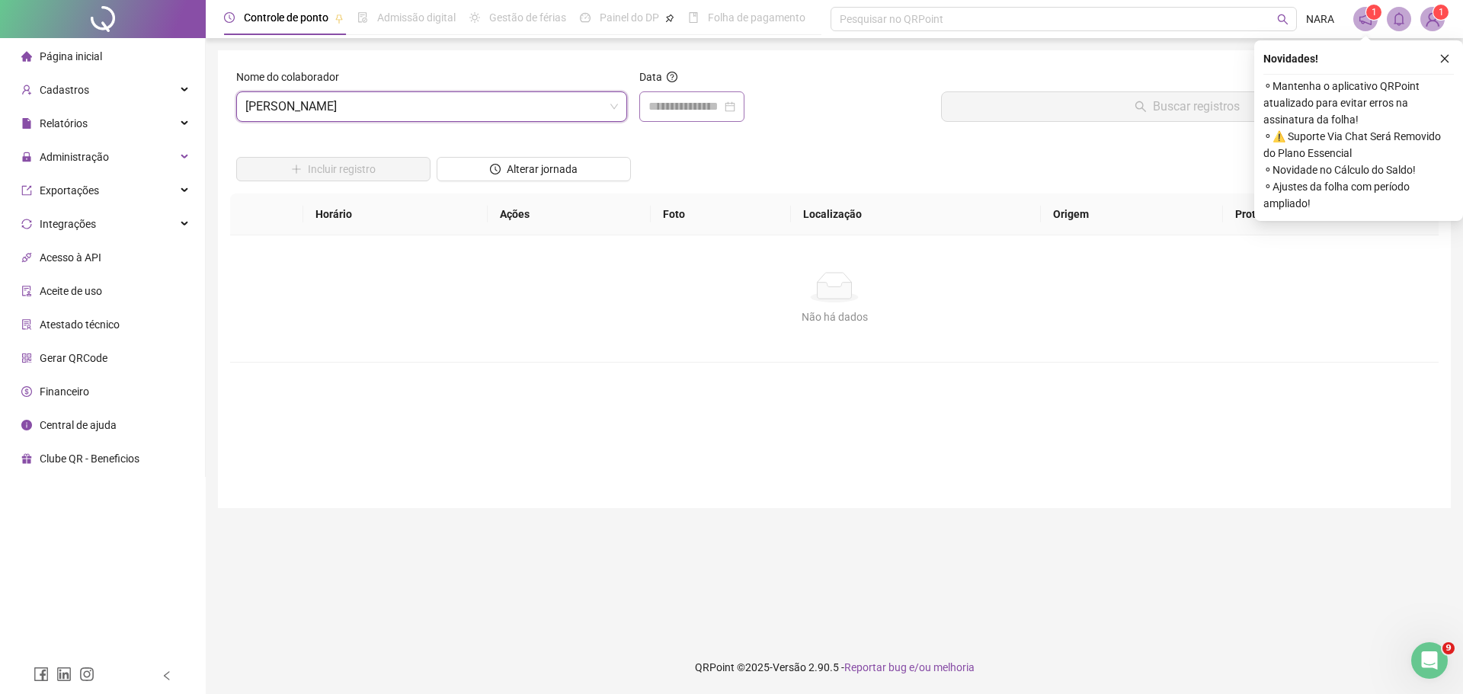
click at [661, 116] on div at bounding box center [691, 106] width 105 height 30
click at [131, 92] on div "Cadastros" at bounding box center [102, 90] width 199 height 30
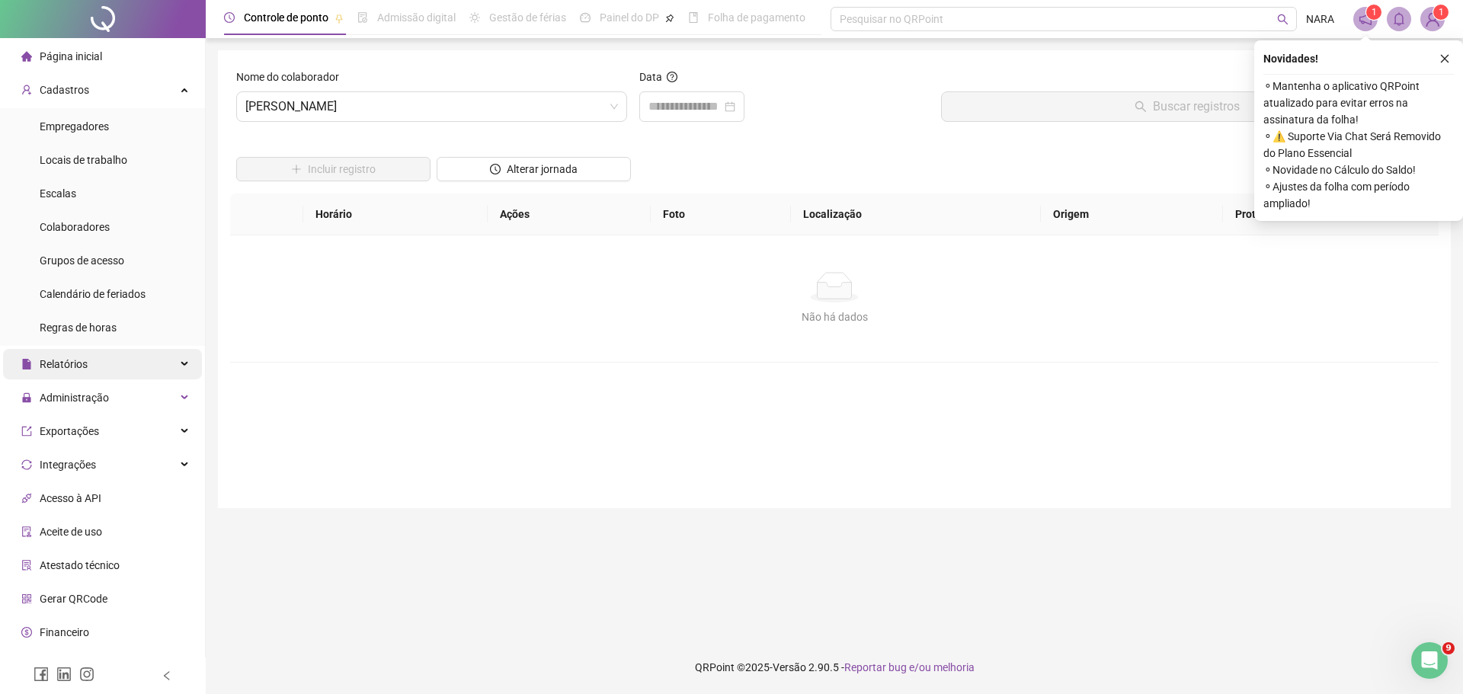
click at [81, 364] on span "Relatórios" at bounding box center [64, 364] width 48 height 12
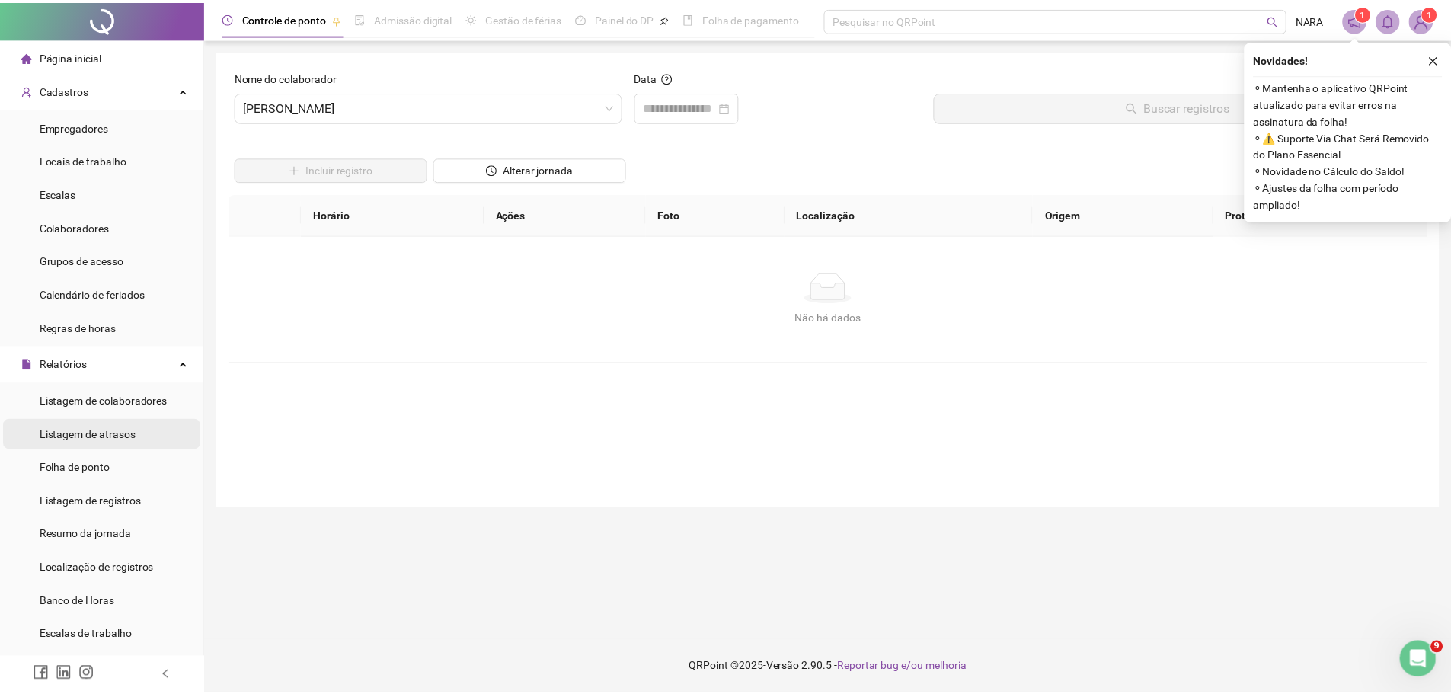
scroll to position [76, 0]
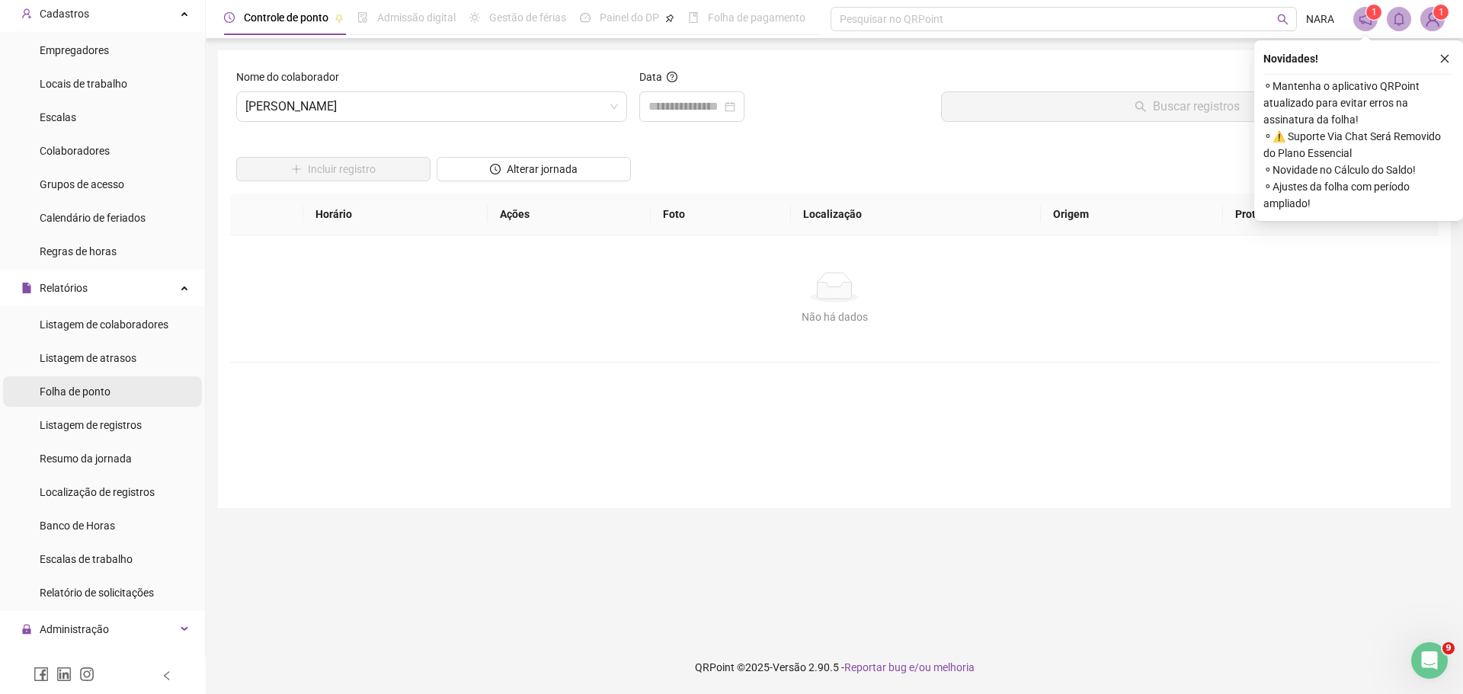
click at [85, 398] on span "Folha de ponto" at bounding box center [75, 391] width 71 height 12
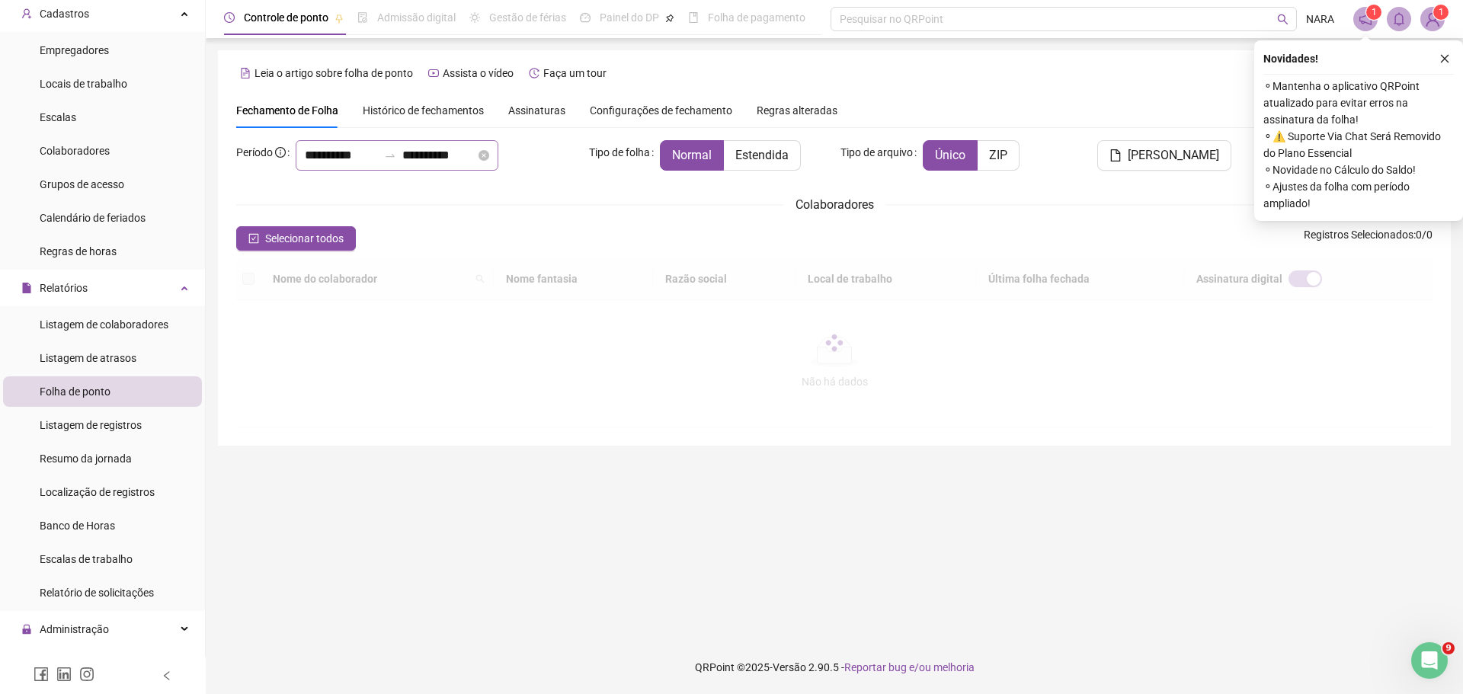
click at [319, 146] on div "**********" at bounding box center [397, 155] width 203 height 30
click at [319, 154] on input "**********" at bounding box center [341, 155] width 73 height 18
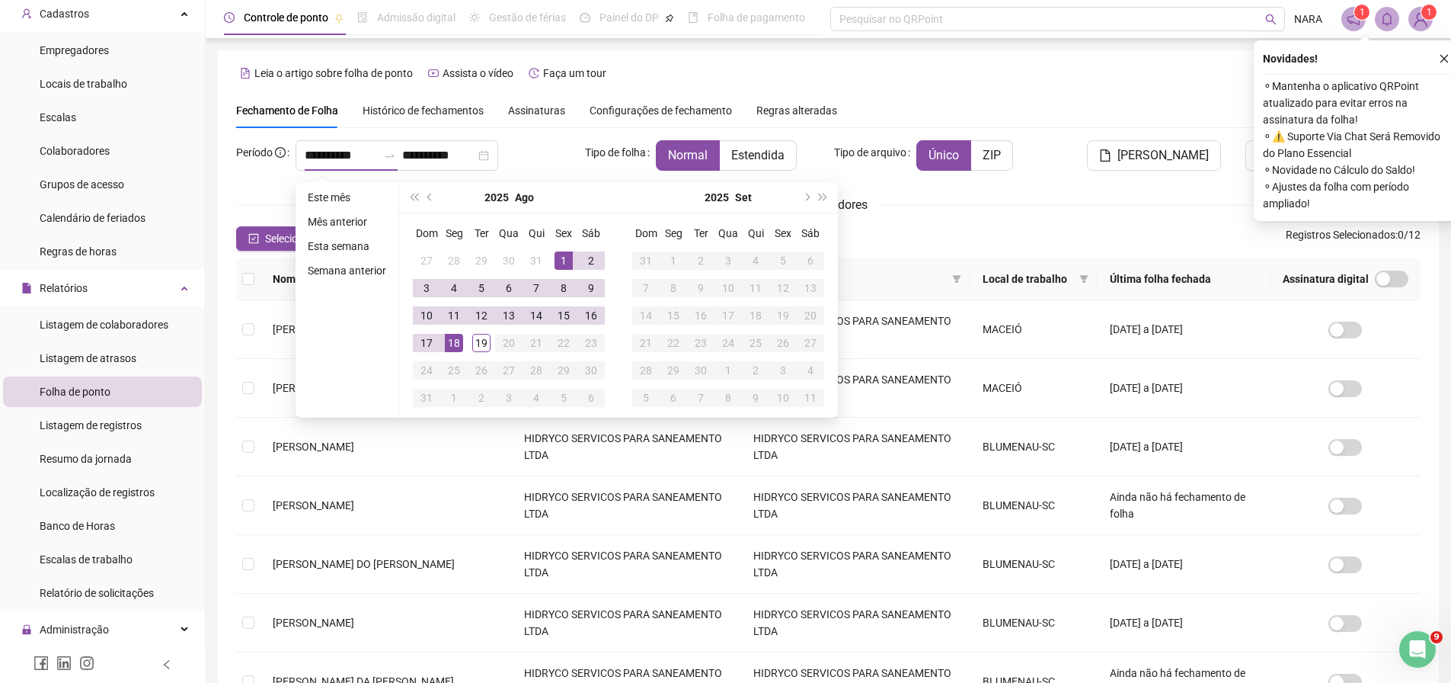
click at [772, 116] on span "Regras alteradas" at bounding box center [797, 110] width 81 height 11
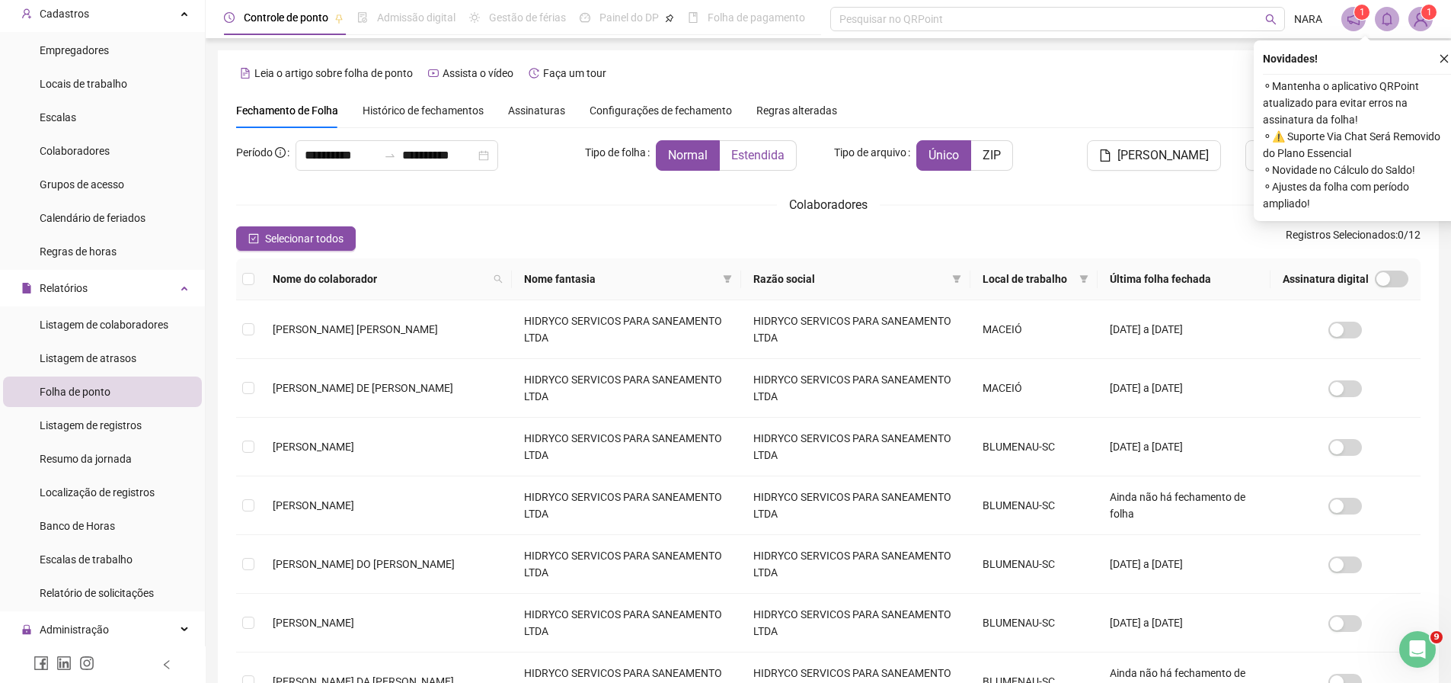
click at [766, 146] on label "Estendida" at bounding box center [758, 155] width 77 height 30
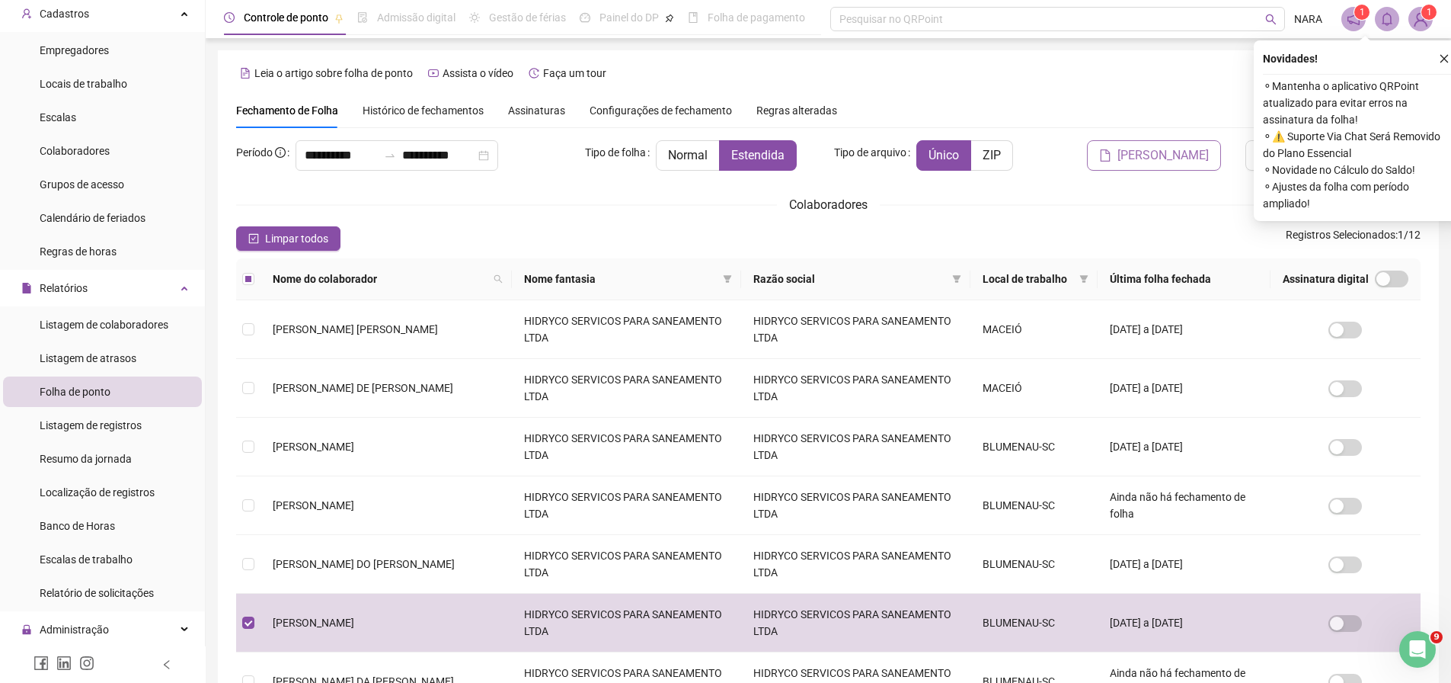
click at [1163, 154] on span "[PERSON_NAME]" at bounding box center [1163, 155] width 91 height 18
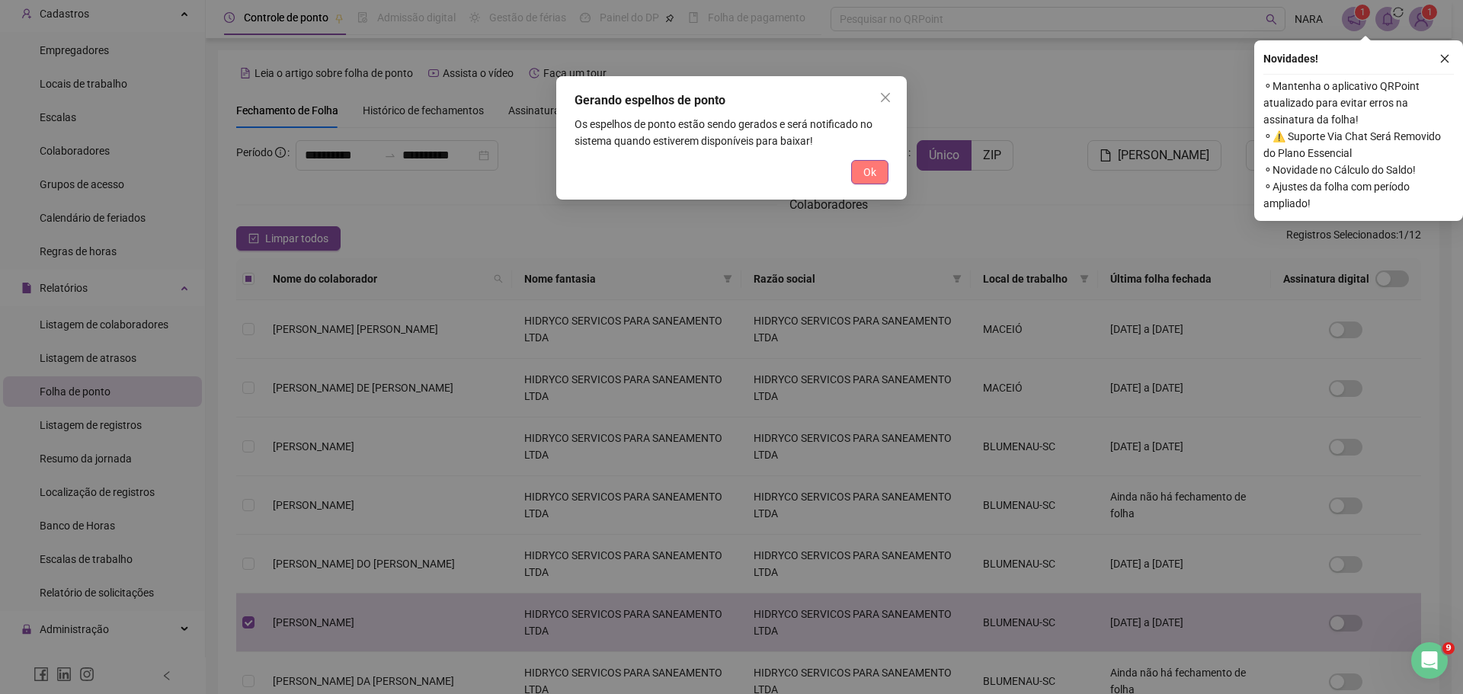
click at [864, 170] on span "Ok" at bounding box center [869, 172] width 13 height 17
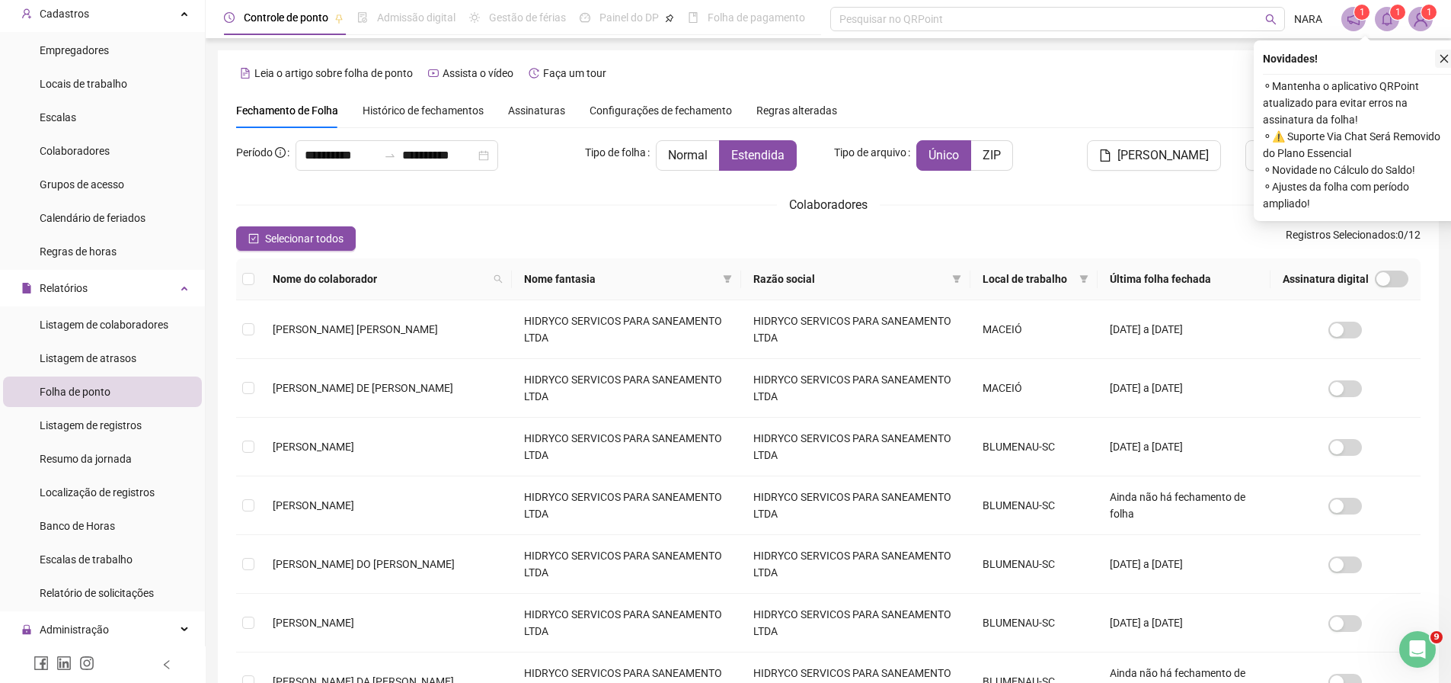
click at [1445, 57] on icon "close" at bounding box center [1444, 58] width 11 height 11
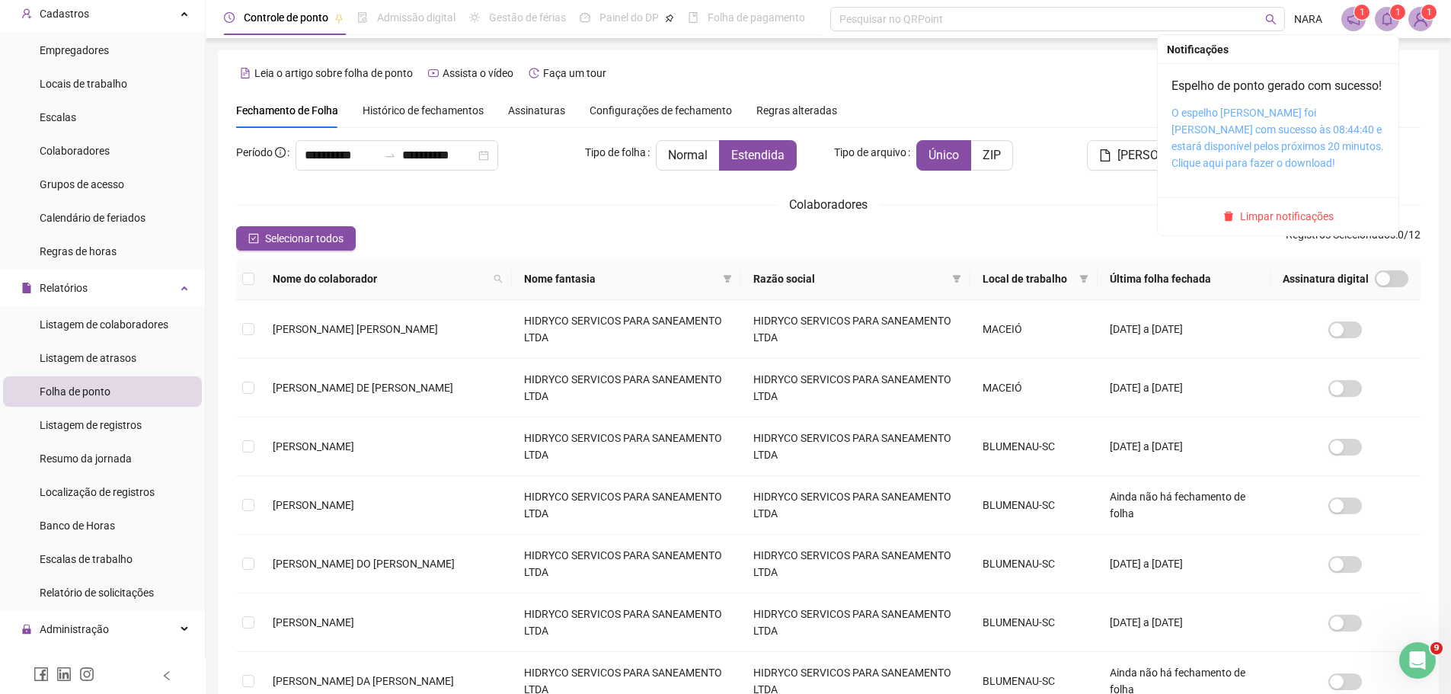
click at [1221, 159] on link "O espelho [PERSON_NAME] foi [PERSON_NAME] com sucesso às 08:44:40 e estará disp…" at bounding box center [1278, 138] width 213 height 62
